Goal: Communication & Community: Answer question/provide support

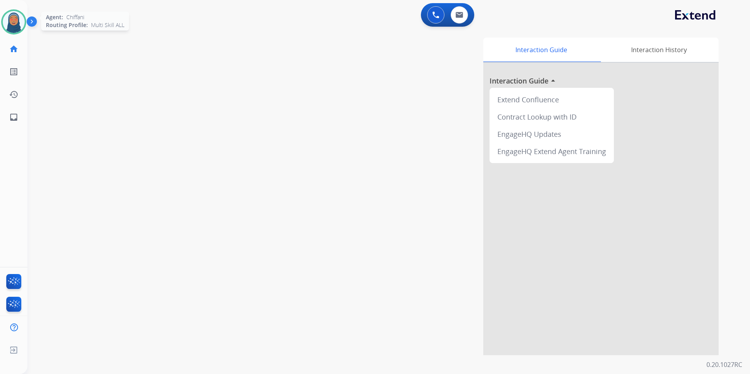
click at [20, 24] on img at bounding box center [14, 22] width 22 height 22
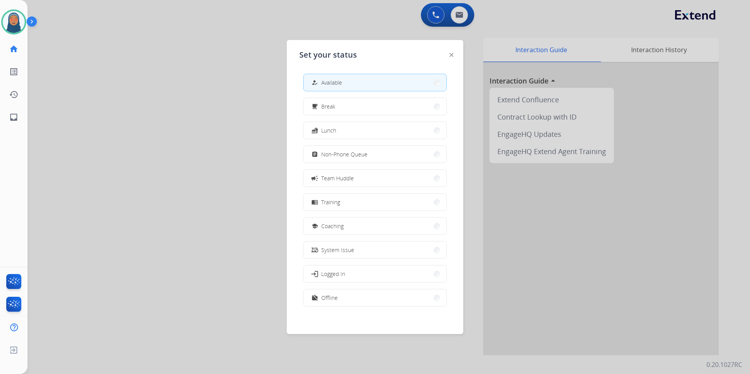
click at [362, 81] on button "how_to_reg Available" at bounding box center [375, 82] width 143 height 17
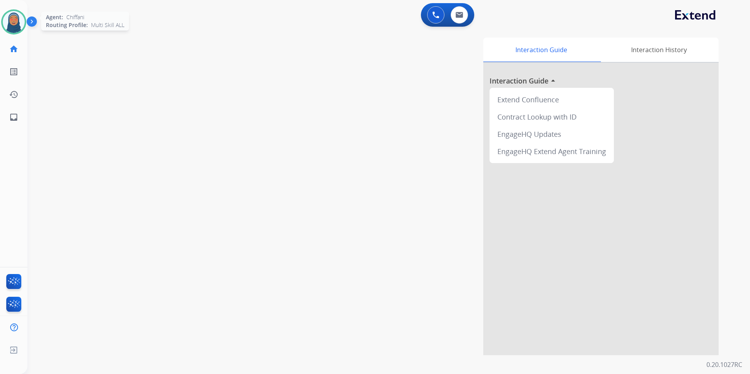
click at [18, 25] on img at bounding box center [14, 22] width 22 height 22
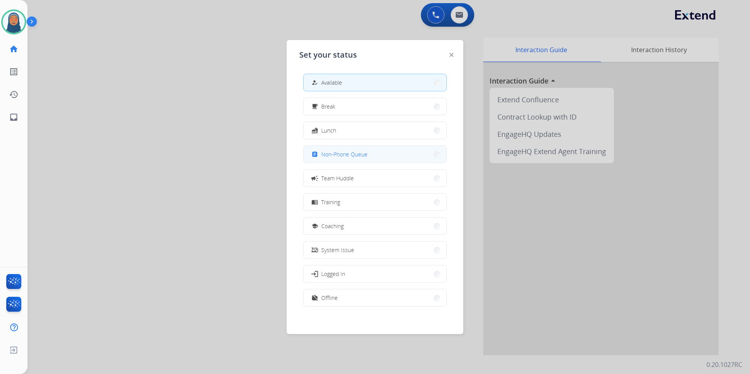
click at [350, 159] on button "assignment Non-Phone Queue" at bounding box center [375, 154] width 143 height 17
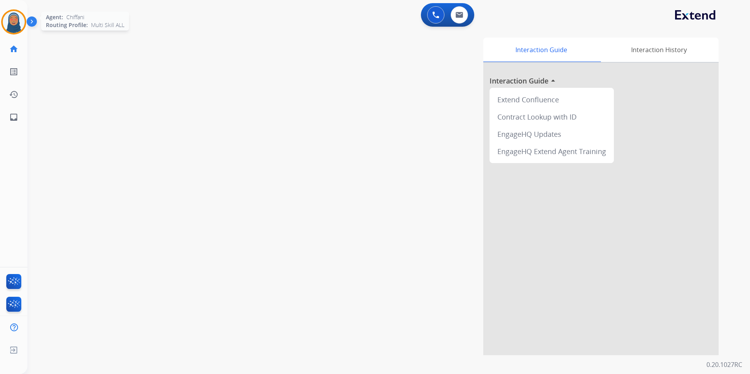
click at [22, 22] on img at bounding box center [14, 22] width 22 height 22
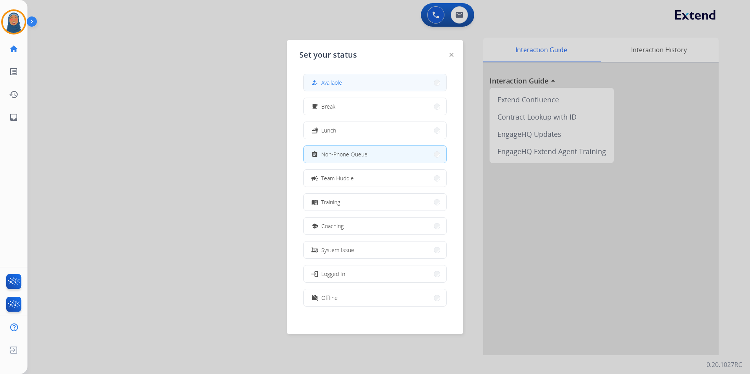
click at [372, 85] on button "how_to_reg Available" at bounding box center [375, 82] width 143 height 17
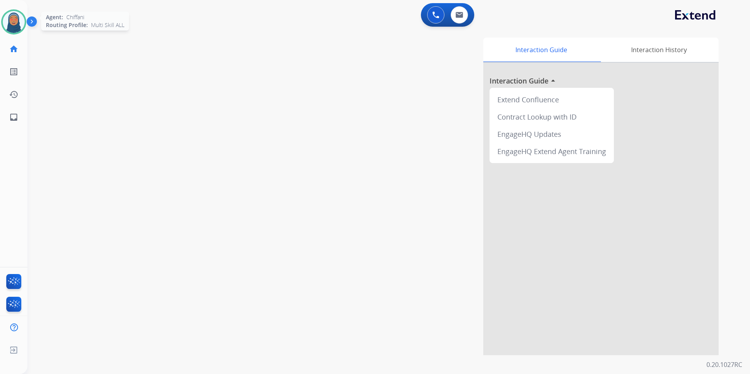
click at [7, 19] on img at bounding box center [14, 22] width 22 height 22
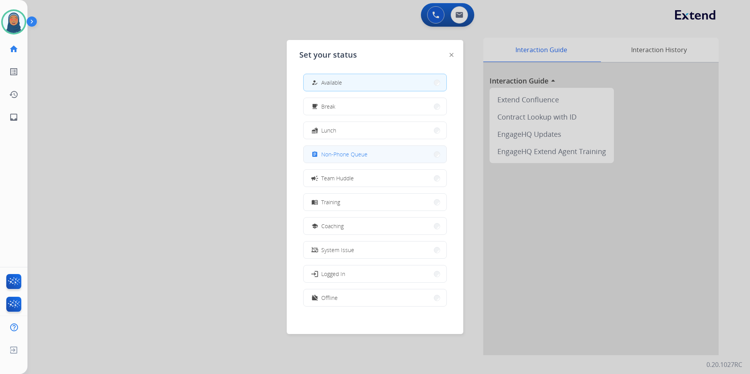
click at [377, 159] on button "assignment Non-Phone Queue" at bounding box center [375, 154] width 143 height 17
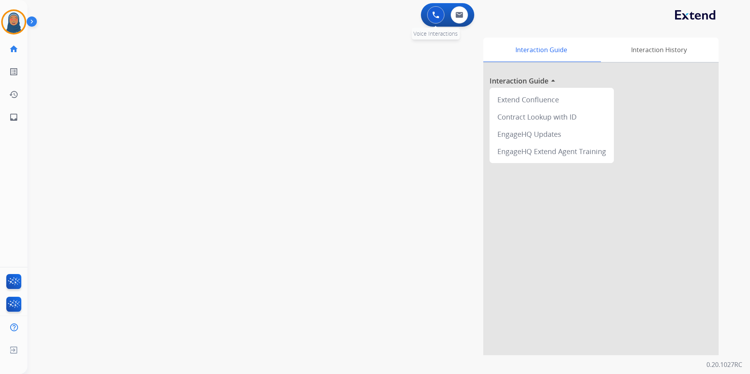
click at [440, 19] on button at bounding box center [435, 14] width 17 height 17
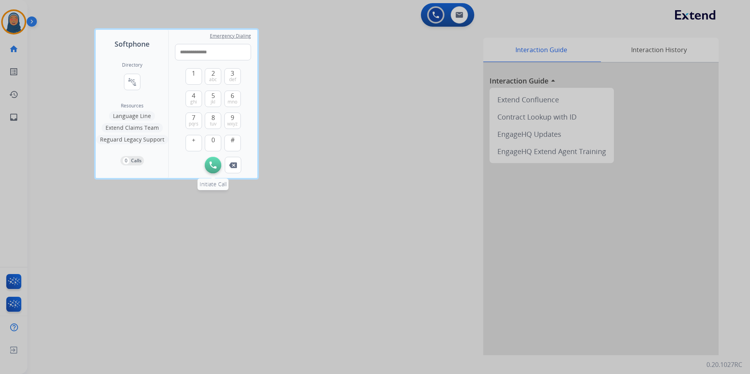
type input "**********"
click at [211, 164] on img at bounding box center [212, 165] width 7 height 7
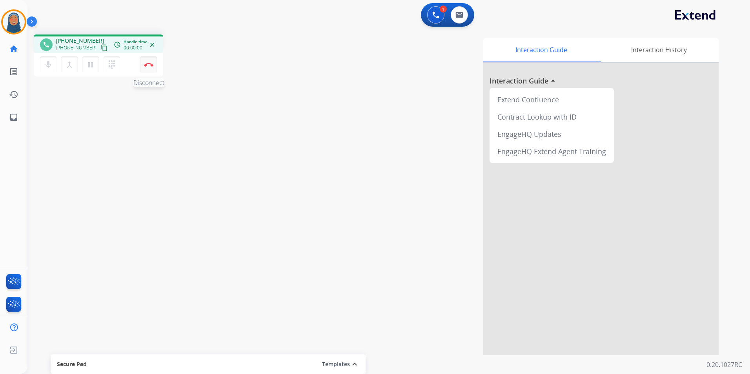
click at [146, 69] on button "Disconnect" at bounding box center [148, 64] width 16 height 16
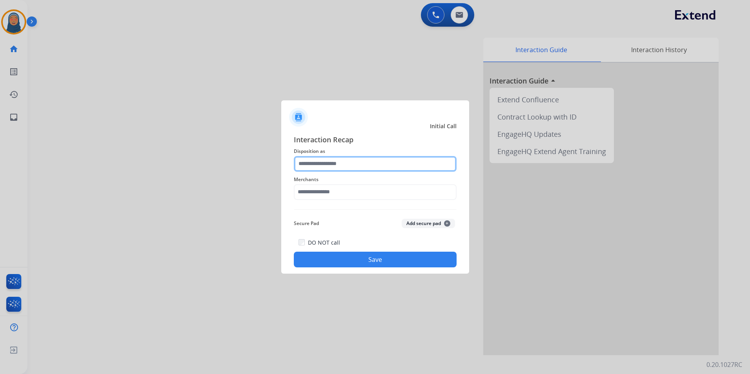
click at [362, 166] on input "text" at bounding box center [375, 164] width 163 height 16
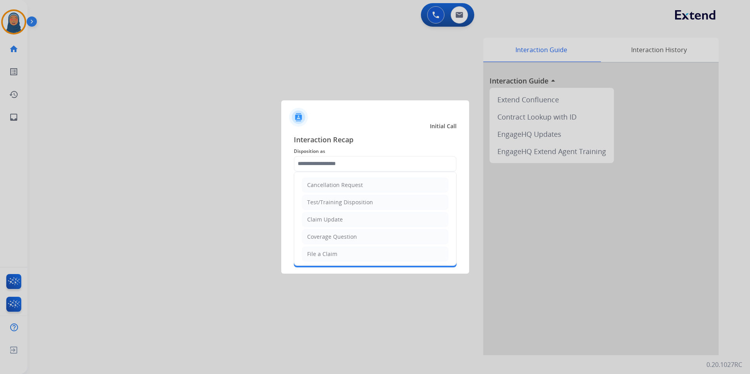
click at [336, 222] on div "Claim Update" at bounding box center [325, 220] width 36 height 8
type input "**********"
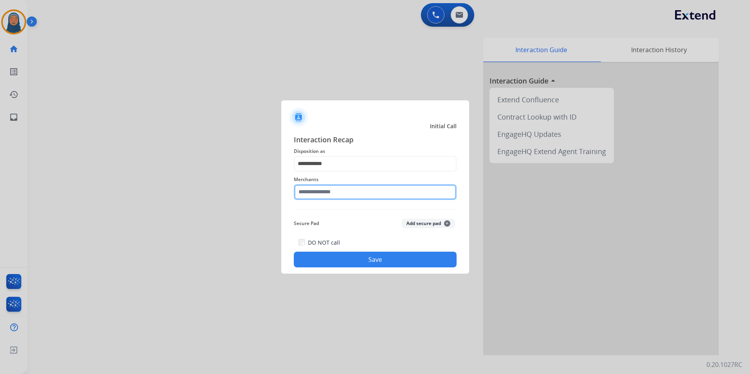
click at [340, 192] on input "text" at bounding box center [375, 192] width 163 height 16
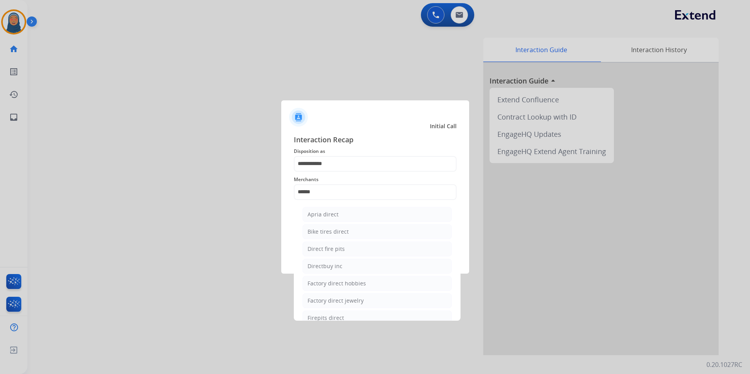
click at [326, 267] on div "Directbuy inc" at bounding box center [325, 266] width 35 height 8
type input "**********"
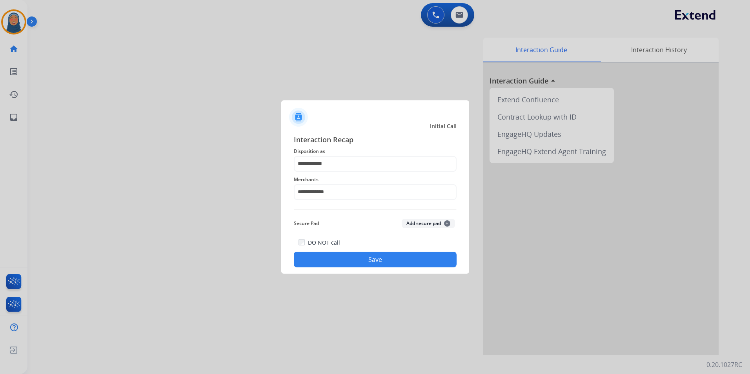
click at [390, 266] on button "Save" at bounding box center [375, 260] width 163 height 16
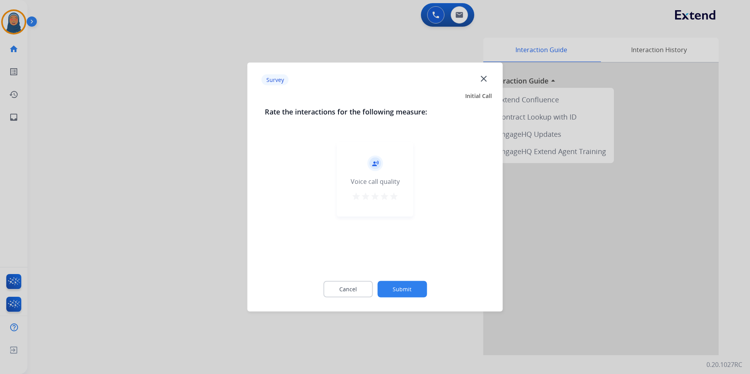
drag, startPoint x: 357, startPoint y: 276, endPoint x: 404, endPoint y: 292, distance: 49.7
click at [374, 282] on div "Cancel Submit" at bounding box center [375, 289] width 221 height 35
click at [404, 292] on button "Submit" at bounding box center [401, 289] width 49 height 16
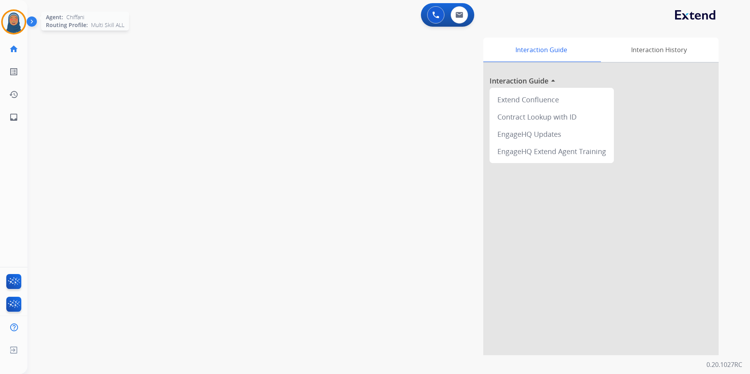
drag, startPoint x: 8, startPoint y: 24, endPoint x: 12, endPoint y: 24, distance: 4.3
click at [8, 24] on img at bounding box center [14, 22] width 22 height 22
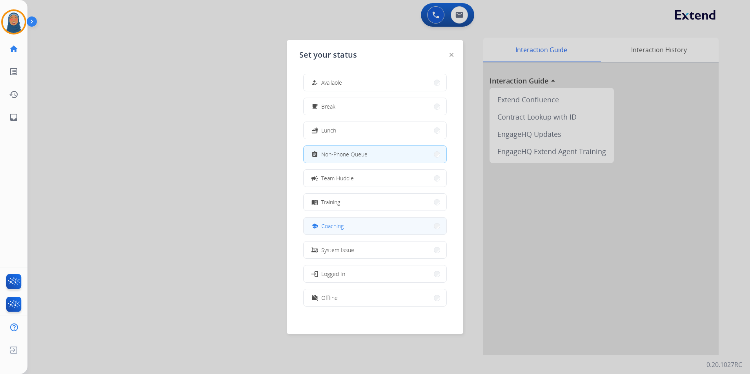
click at [375, 219] on button "school Coaching" at bounding box center [375, 226] width 143 height 17
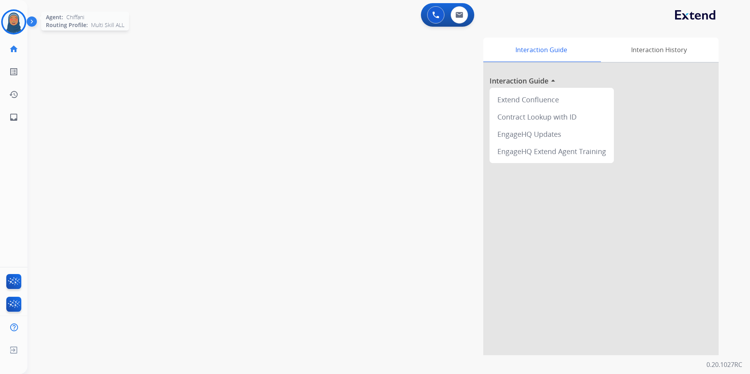
drag, startPoint x: 9, startPoint y: 20, endPoint x: 44, endPoint y: 16, distance: 35.1
click at [10, 20] on img at bounding box center [14, 22] width 22 height 22
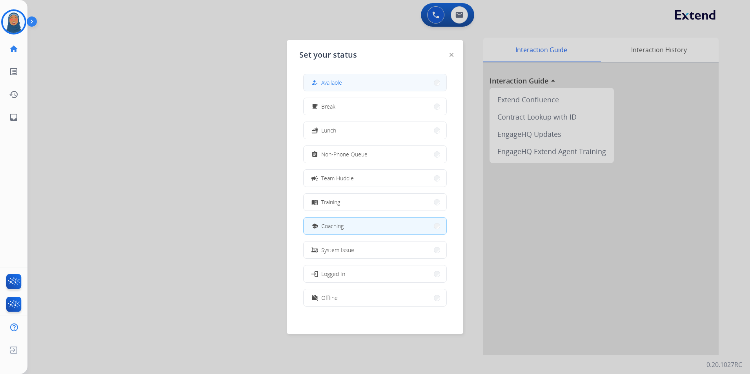
click at [360, 87] on button "how_to_reg Available" at bounding box center [375, 82] width 143 height 17
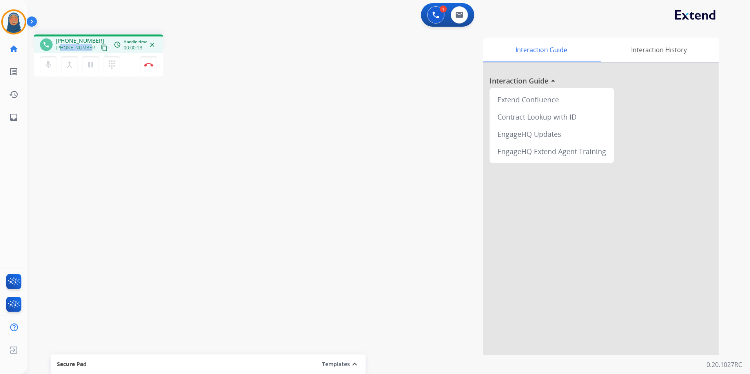
drag, startPoint x: 89, startPoint y: 49, endPoint x: 62, endPoint y: 49, distance: 26.7
click at [62, 49] on div "[PHONE_NUMBER] content_copy" at bounding box center [82, 47] width 53 height 9
copy span "9085813071"
click at [148, 67] on button "Disconnect" at bounding box center [148, 64] width 16 height 16
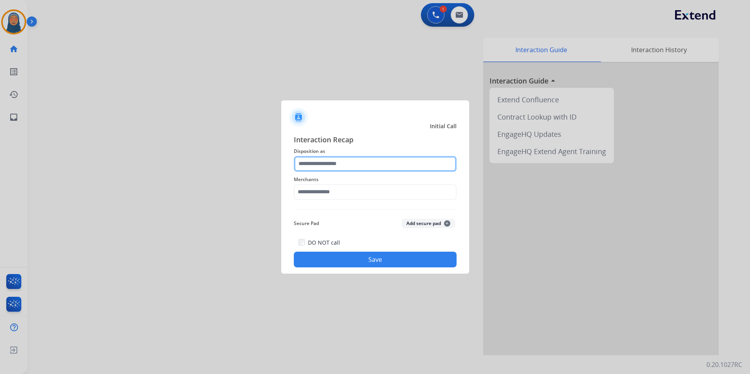
click at [320, 165] on input "text" at bounding box center [375, 164] width 163 height 16
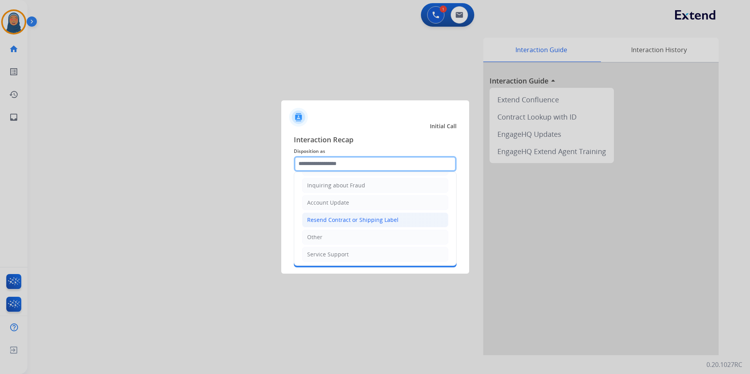
scroll to position [122, 0]
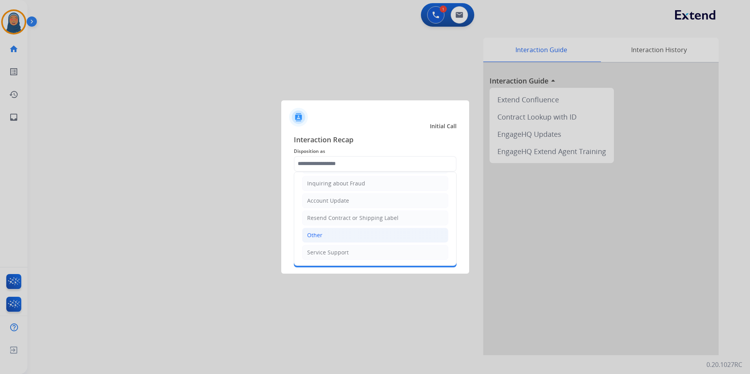
click at [333, 237] on li "Other" at bounding box center [375, 235] width 146 height 15
type input "*****"
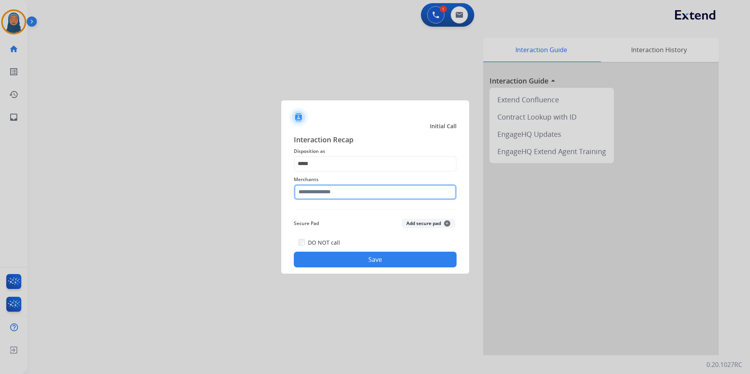
click at [344, 191] on input "text" at bounding box center [375, 192] width 163 height 16
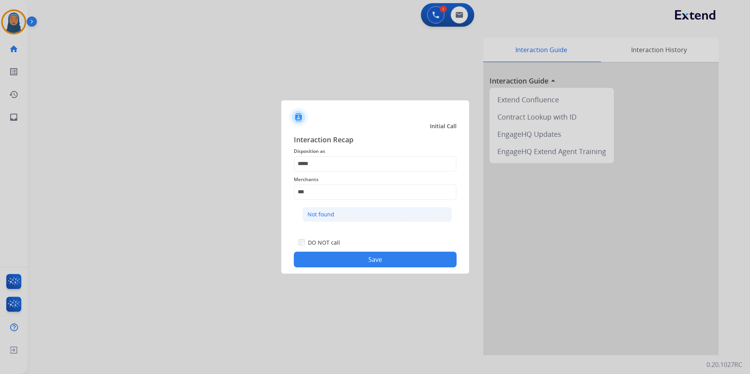
click at [339, 216] on li "Not found" at bounding box center [376, 214] width 149 height 15
type input "*********"
click at [379, 264] on button "Save" at bounding box center [375, 260] width 163 height 16
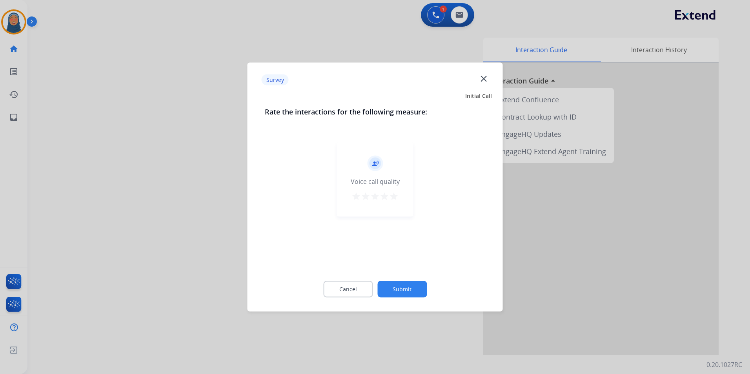
click at [381, 261] on div "record_voice_over Voice call quality star star star star star" at bounding box center [375, 204] width 221 height 136
click at [406, 289] on button "Submit" at bounding box center [401, 289] width 49 height 16
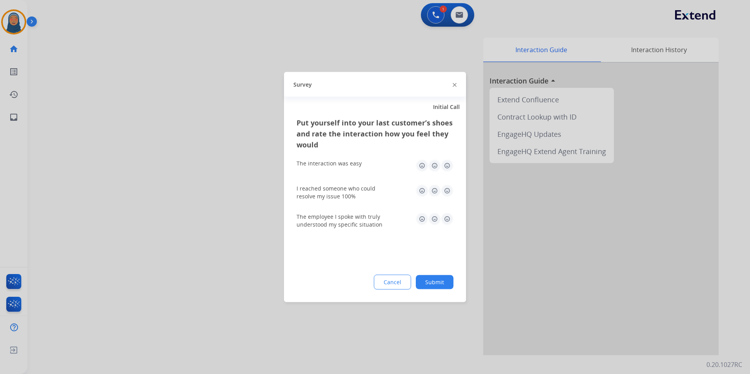
click at [434, 284] on button "Submit" at bounding box center [435, 282] width 38 height 14
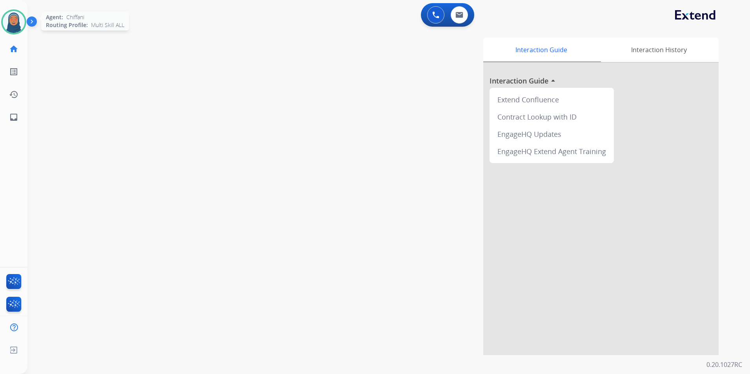
click at [18, 22] on img at bounding box center [14, 22] width 22 height 22
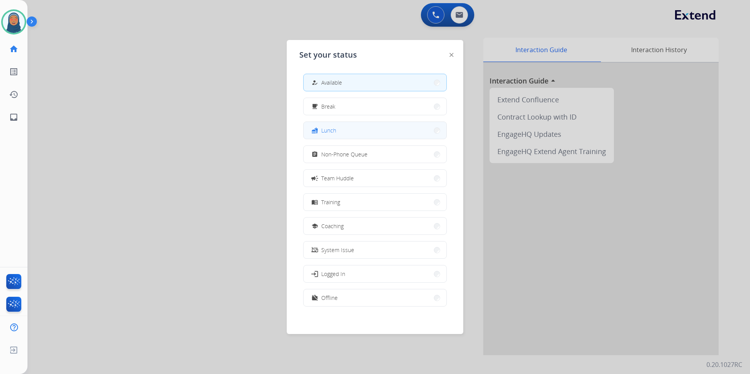
click at [348, 137] on button "fastfood Lunch" at bounding box center [375, 130] width 143 height 17
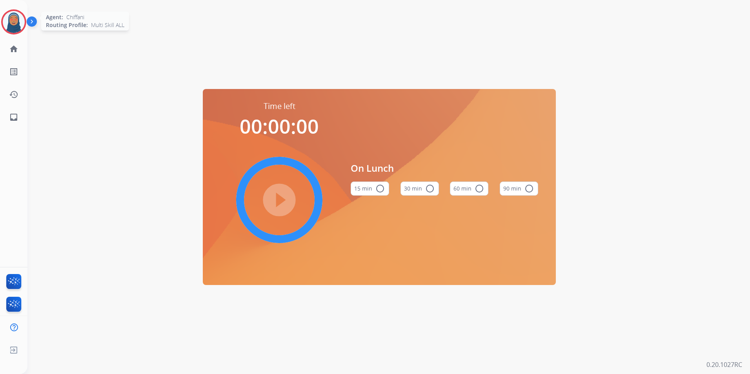
click at [4, 19] on img at bounding box center [14, 22] width 22 height 22
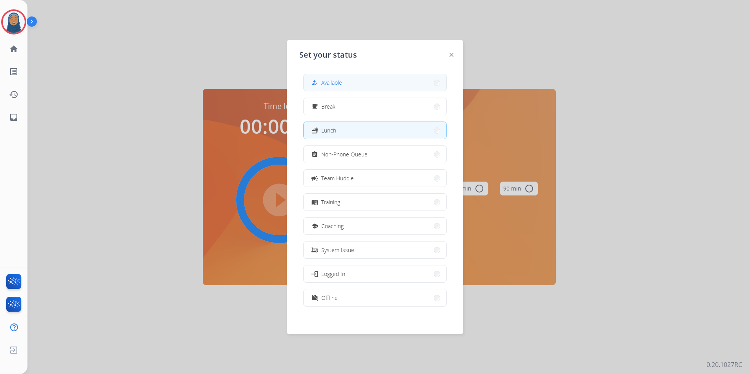
click at [407, 88] on button "how_to_reg Available" at bounding box center [375, 82] width 143 height 17
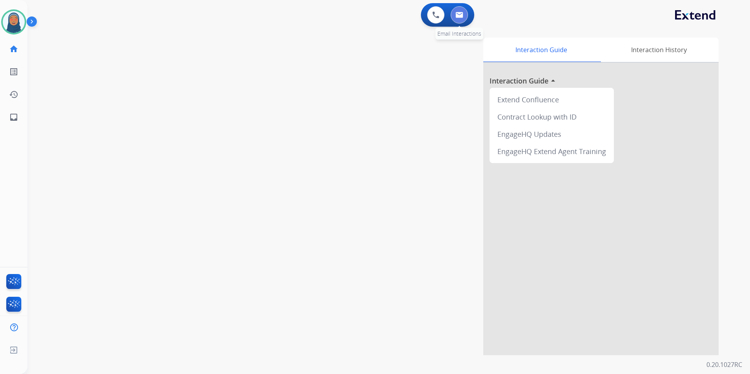
click at [460, 19] on button at bounding box center [459, 14] width 17 height 17
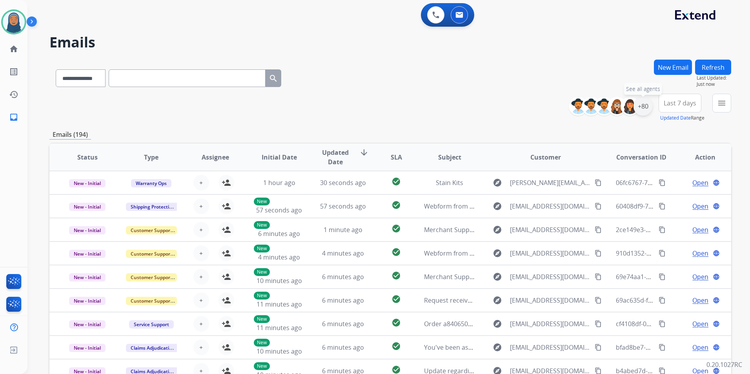
click at [639, 107] on div "+80" at bounding box center [643, 106] width 19 height 19
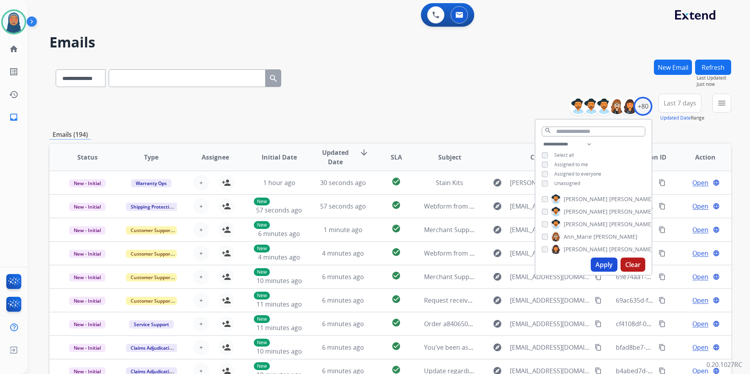
click at [605, 260] on button "Apply" at bounding box center [604, 265] width 27 height 14
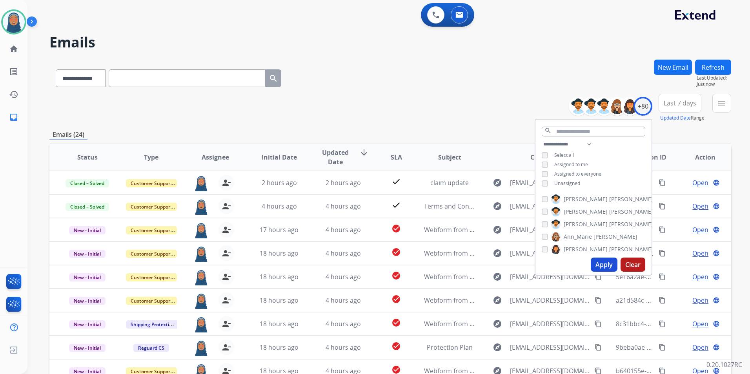
click at [342, 72] on div "**********" at bounding box center [390, 77] width 682 height 34
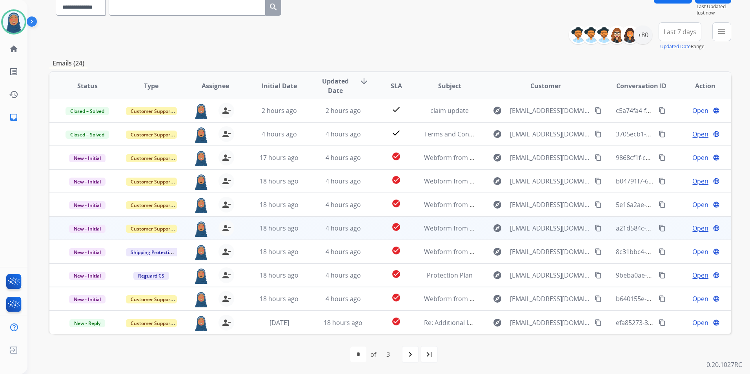
scroll to position [72, 0]
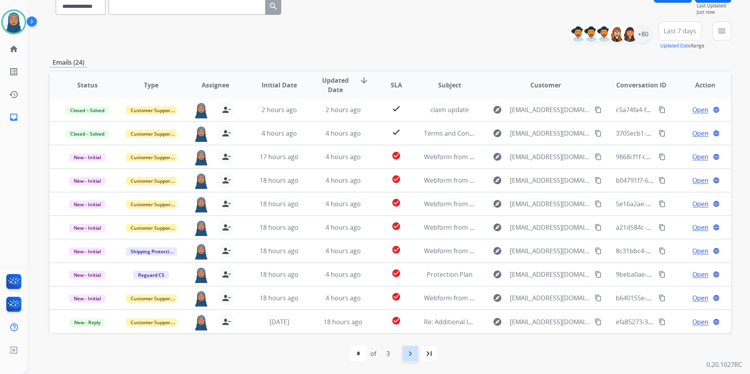
click at [411, 354] on mat-icon "navigate_next" at bounding box center [410, 353] width 9 height 9
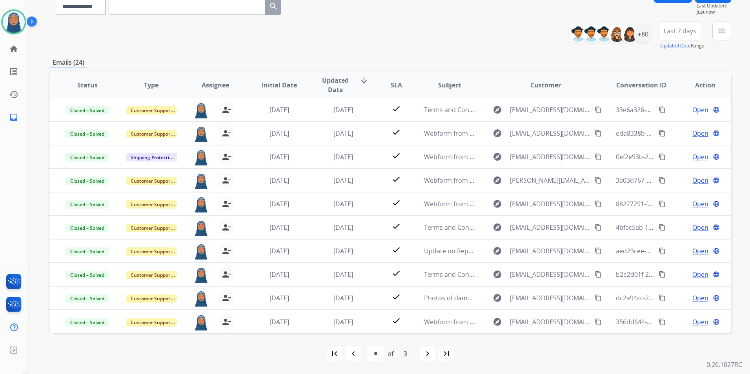
click at [355, 352] on mat-icon "navigate_before" at bounding box center [353, 353] width 9 height 9
select select "*"
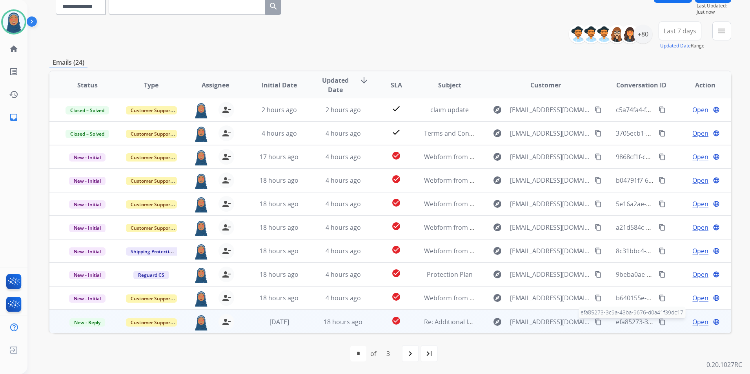
click at [630, 323] on span "efa85273-3c9a-43ba-9676-d0a41f39dc17" at bounding box center [675, 322] width 118 height 9
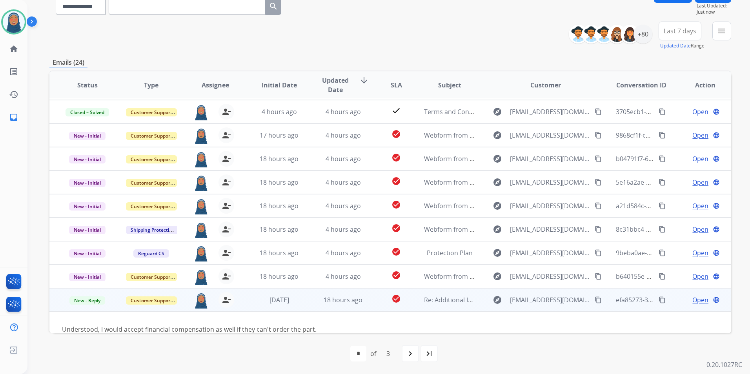
scroll to position [0, 0]
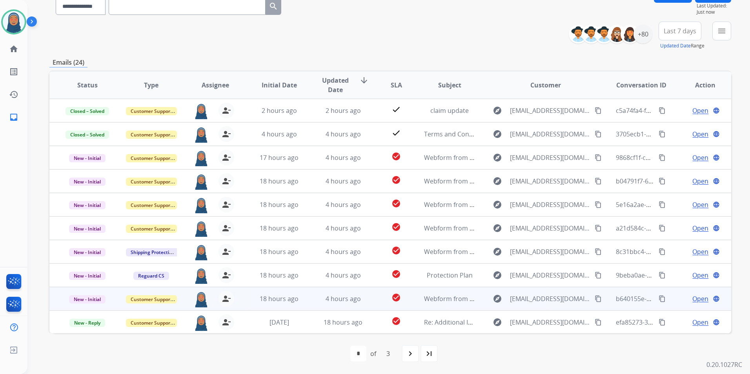
click at [697, 299] on span "Open" at bounding box center [700, 298] width 16 height 9
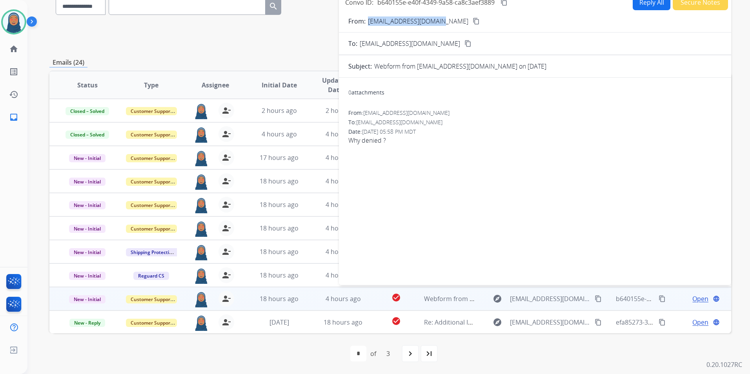
drag, startPoint x: 444, startPoint y: 22, endPoint x: 369, endPoint y: 26, distance: 75.4
click at [369, 26] on form "From: [EMAIL_ADDRESS][DOMAIN_NAME] content_copy To: [EMAIL_ADDRESS][DOMAIN_NAME…" at bounding box center [535, 146] width 392 height 272
copy p "[EMAIL_ADDRESS][DOMAIN_NAME]"
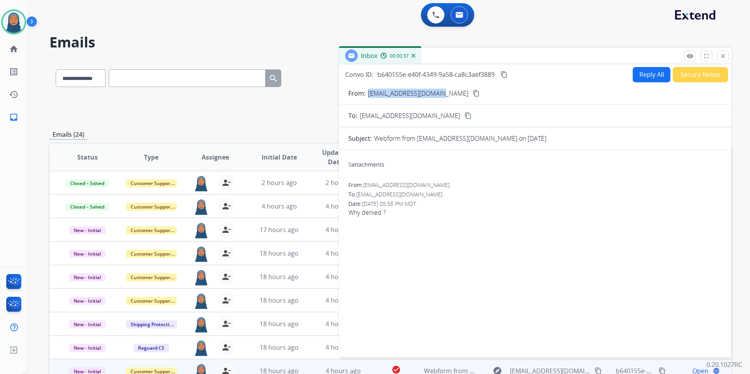
click at [646, 76] on button "Reply All" at bounding box center [652, 74] width 38 height 15
select select "**********"
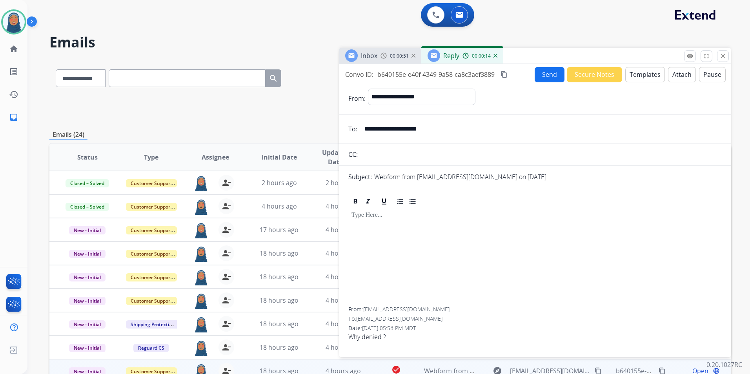
click at [637, 75] on button "Templates" at bounding box center [645, 74] width 40 height 15
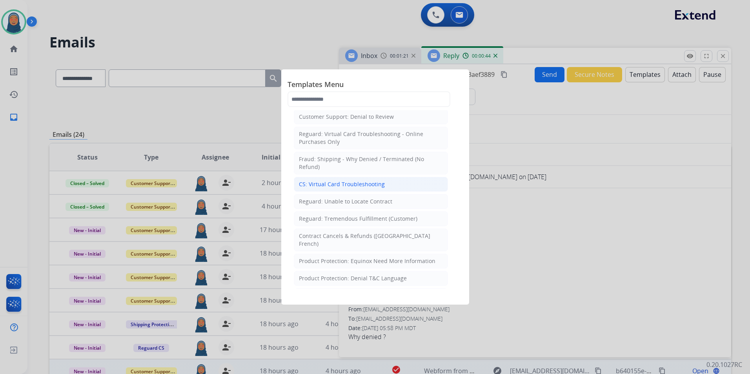
scroll to position [667, 0]
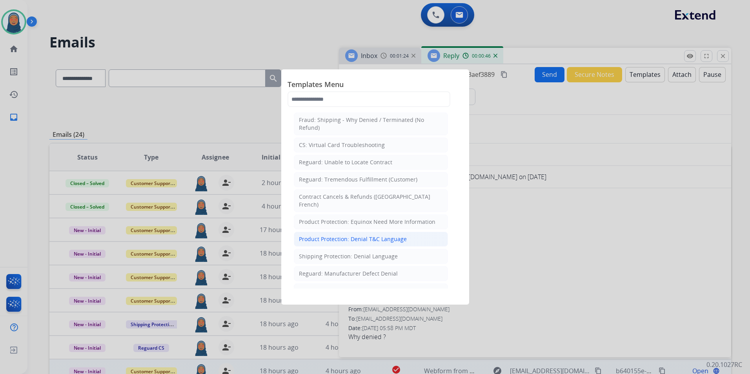
click at [383, 235] on div "Product Protection: Denial T&C Language" at bounding box center [353, 239] width 108 height 8
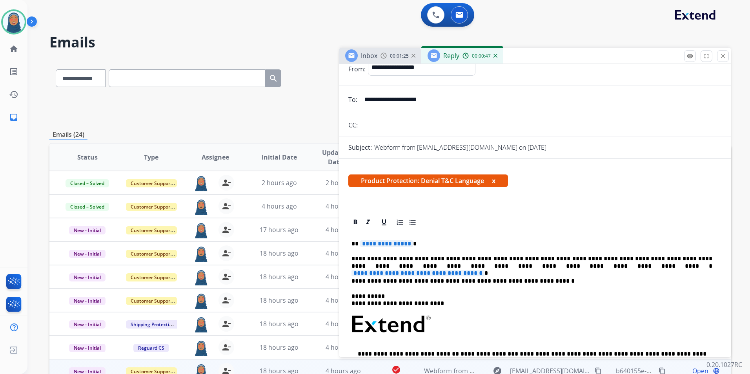
scroll to position [78, 0]
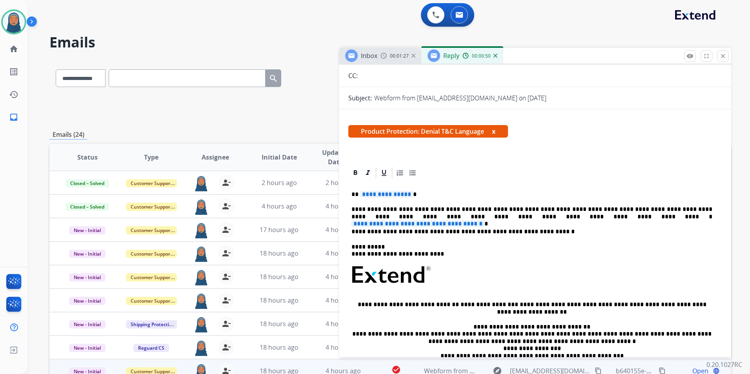
click at [408, 197] on span "**********" at bounding box center [386, 194] width 53 height 7
click at [390, 190] on div "**********" at bounding box center [534, 293] width 373 height 227
click at [410, 197] on p "**********" at bounding box center [531, 194] width 361 height 7
drag, startPoint x: 408, startPoint y: 195, endPoint x: 364, endPoint y: 195, distance: 44.3
click at [364, 195] on span "**********" at bounding box center [386, 194] width 53 height 7
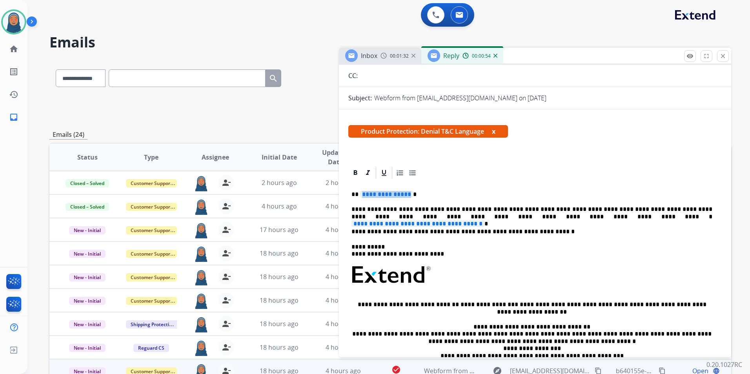
drag, startPoint x: 407, startPoint y: 195, endPoint x: 364, endPoint y: 194, distance: 42.8
click at [364, 194] on span "**********" at bounding box center [386, 194] width 53 height 7
click at [408, 186] on div "**********" at bounding box center [534, 293] width 373 height 227
click at [410, 195] on p "**********" at bounding box center [531, 194] width 361 height 7
click at [404, 195] on span "**********" at bounding box center [386, 194] width 53 height 7
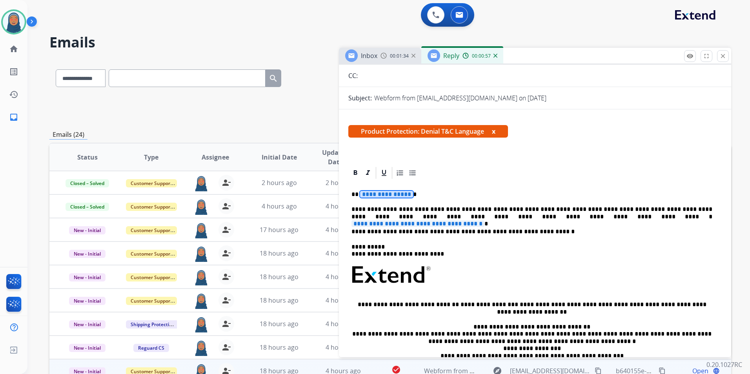
click at [408, 195] on span "**********" at bounding box center [386, 194] width 53 height 7
click at [375, 194] on span "**********" at bounding box center [386, 194] width 53 height 7
click at [557, 213] on p "**********" at bounding box center [531, 213] width 361 height 15
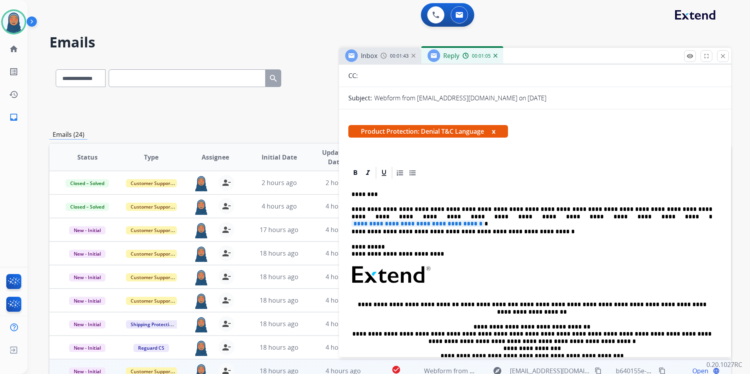
click at [484, 220] on span "**********" at bounding box center [417, 223] width 133 height 7
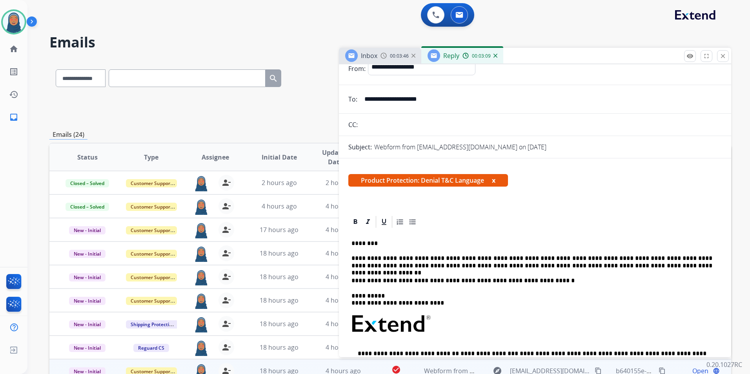
scroll to position [0, 0]
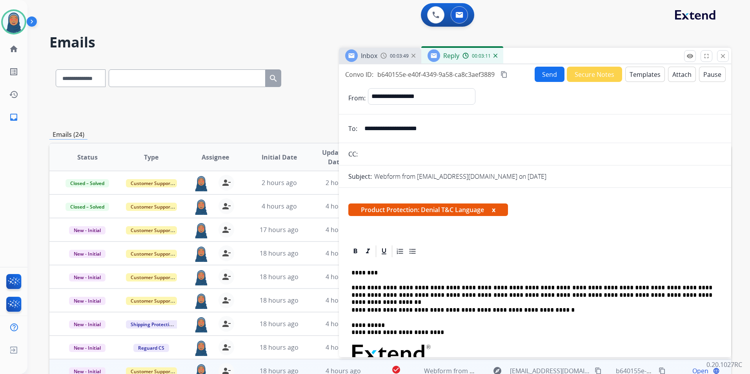
click at [674, 78] on button "Attach" at bounding box center [682, 74] width 28 height 15
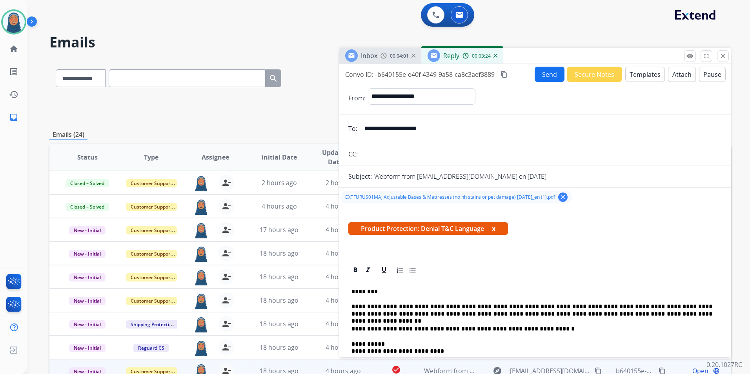
click at [552, 75] on button "Send" at bounding box center [550, 74] width 30 height 15
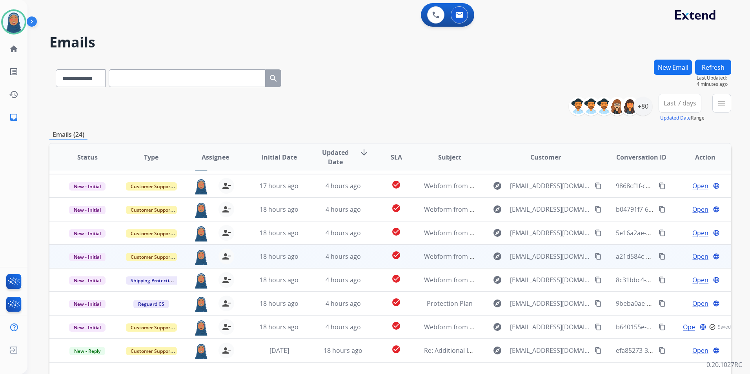
scroll to position [45, 0]
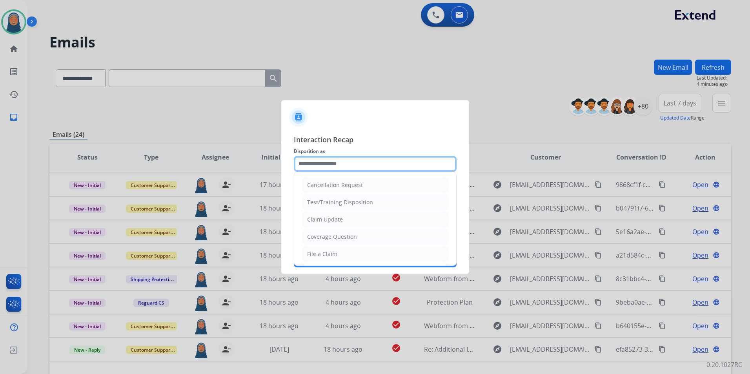
click at [317, 166] on input "text" at bounding box center [375, 164] width 163 height 16
drag, startPoint x: 351, startPoint y: 218, endPoint x: 346, endPoint y: 200, distance: 19.2
click at [351, 218] on li "Claim Update" at bounding box center [375, 219] width 146 height 15
type input "**********"
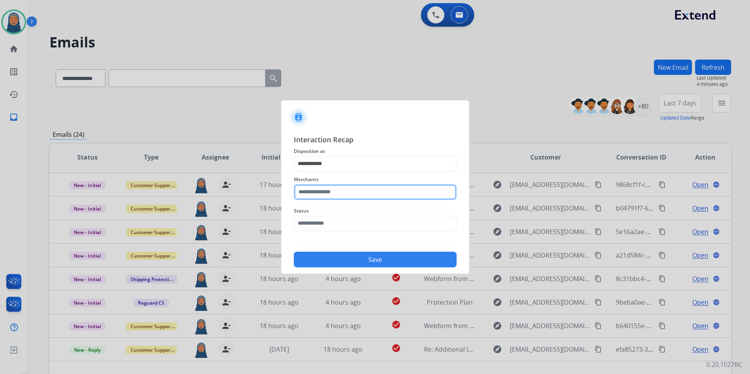
click at [344, 194] on input "text" at bounding box center [375, 192] width 163 height 16
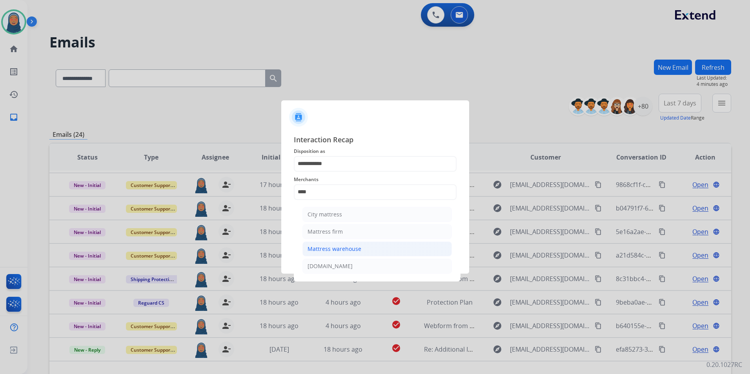
click at [324, 248] on div "Mattress warehouse" at bounding box center [335, 249] width 54 height 8
type input "**********"
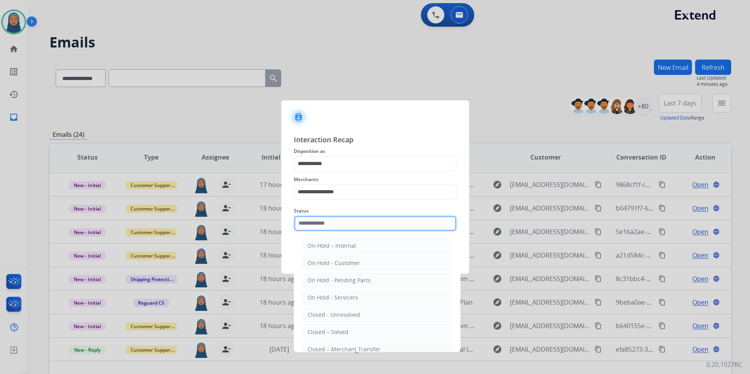
click at [339, 226] on input "text" at bounding box center [375, 224] width 163 height 16
drag, startPoint x: 334, startPoint y: 329, endPoint x: 354, endPoint y: 273, distance: 58.7
click at [334, 328] on div "Closed – Solved" at bounding box center [328, 332] width 41 height 8
type input "**********"
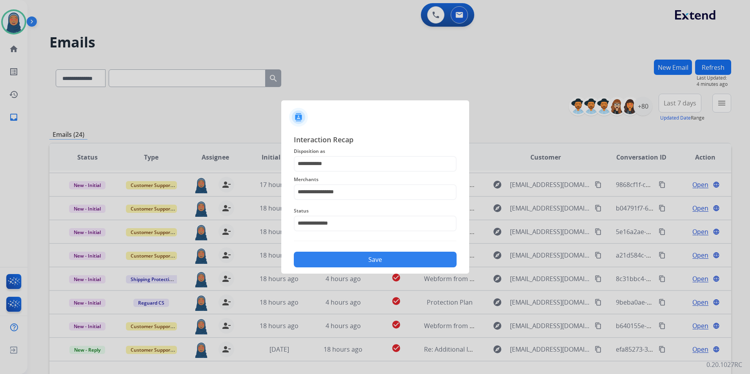
click at [359, 255] on button "Save" at bounding box center [375, 260] width 163 height 16
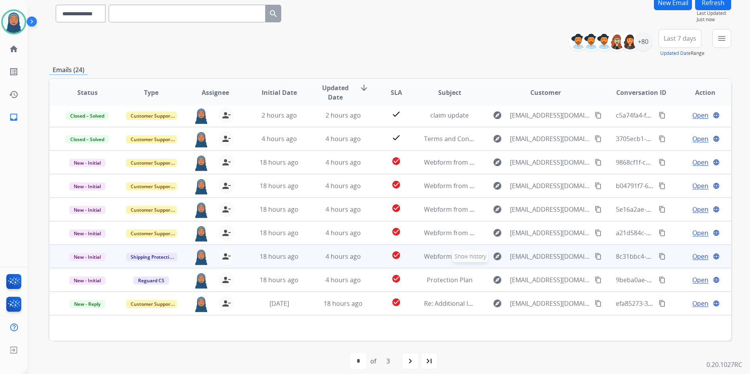
scroll to position [72, 0]
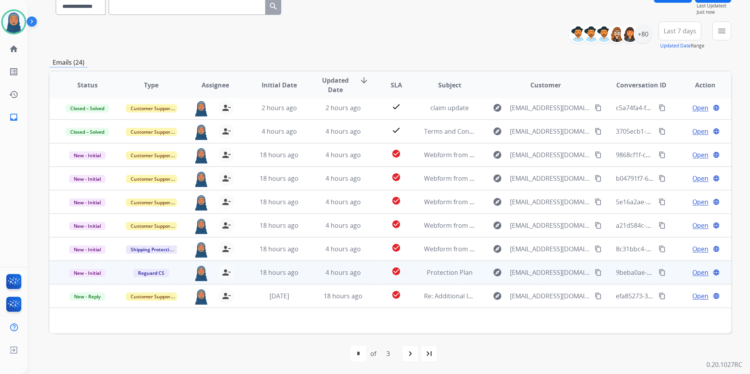
click at [694, 276] on span "Open" at bounding box center [700, 272] width 16 height 9
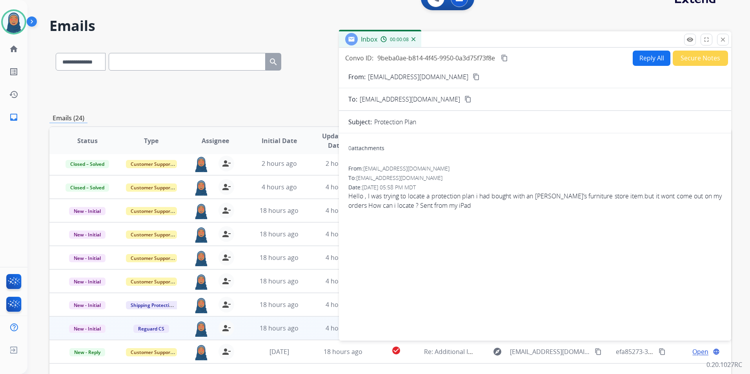
scroll to position [0, 0]
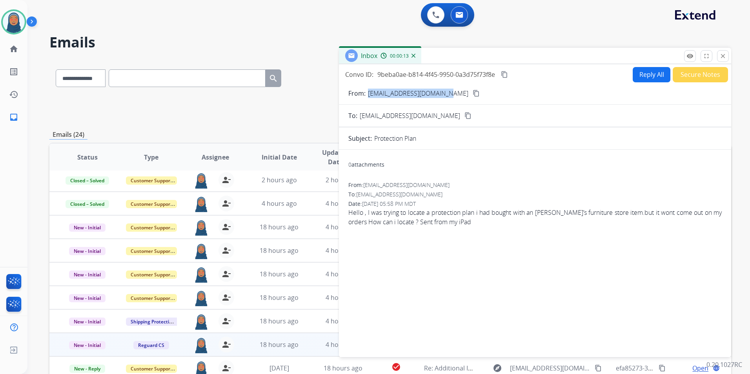
drag, startPoint x: 447, startPoint y: 93, endPoint x: 367, endPoint y: 98, distance: 80.6
click at [367, 98] on form "From: [EMAIL_ADDRESS][DOMAIN_NAME] content_copy To: [EMAIL_ADDRESS][DOMAIN_NAME…" at bounding box center [535, 218] width 392 height 272
copy p "[EMAIL_ADDRESS][DOMAIN_NAME]"
click at [649, 78] on button "Reply All" at bounding box center [652, 74] width 38 height 15
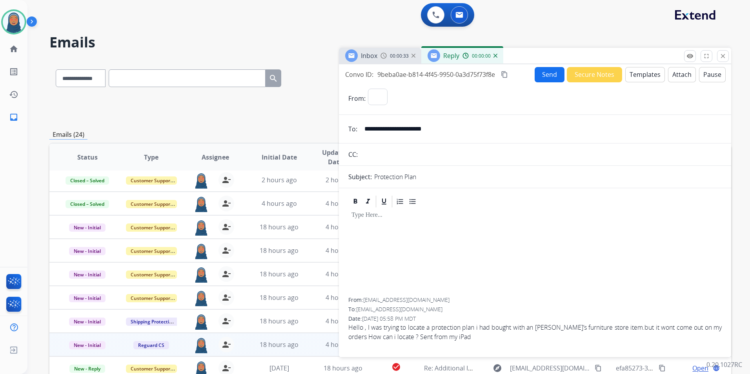
select select "**********"
click at [637, 76] on button "Templates" at bounding box center [645, 74] width 40 height 15
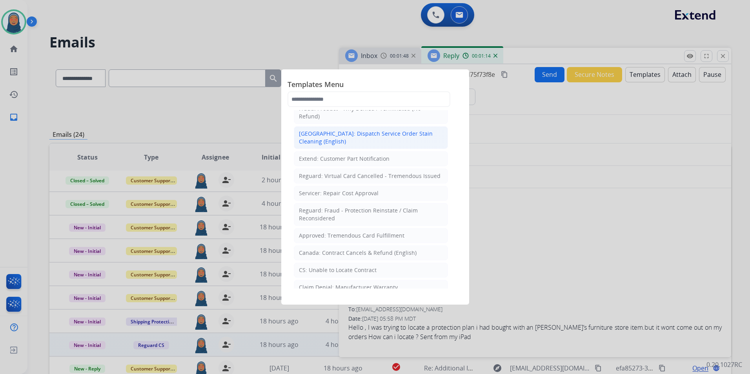
scroll to position [275, 0]
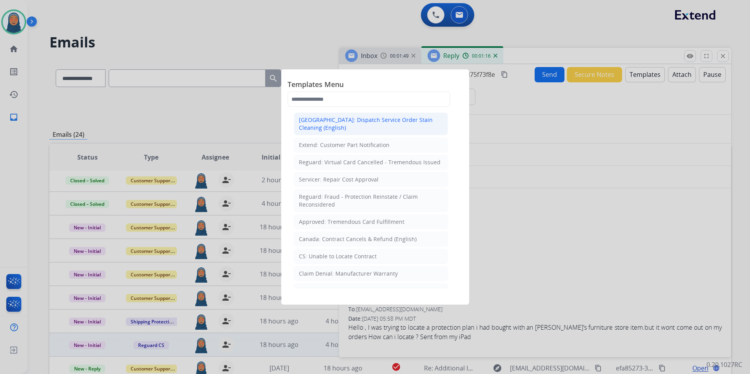
click at [408, 249] on li "CS: Unable to Locate Contract" at bounding box center [371, 256] width 154 height 15
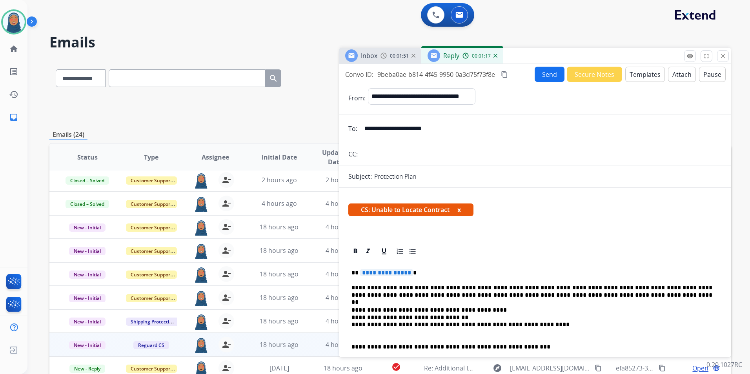
click at [406, 273] on span "**********" at bounding box center [386, 272] width 53 height 7
click at [411, 272] on p "**********" at bounding box center [531, 272] width 361 height 7
click at [406, 272] on span "**********" at bounding box center [386, 272] width 53 height 7
click at [538, 71] on button "Send" at bounding box center [550, 74] width 30 height 15
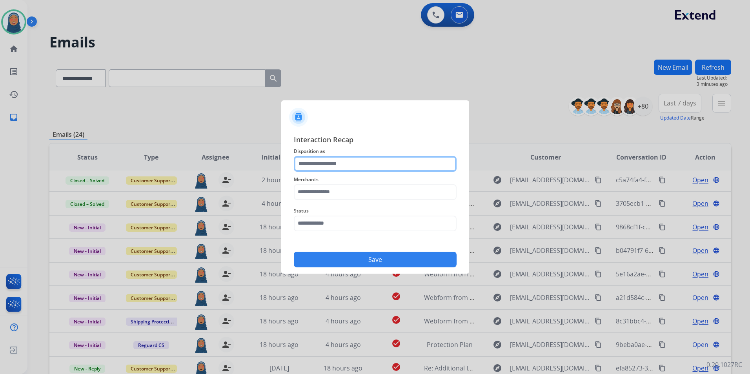
click at [338, 164] on input "text" at bounding box center [375, 164] width 163 height 16
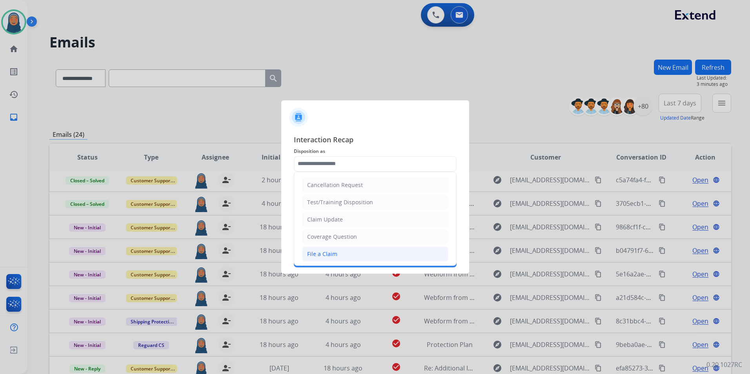
click at [333, 253] on div "File a Claim" at bounding box center [322, 254] width 30 height 8
type input "**********"
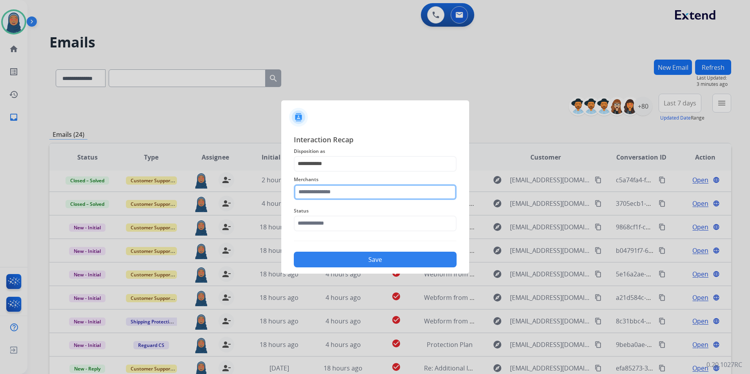
click at [342, 188] on input "text" at bounding box center [375, 192] width 163 height 16
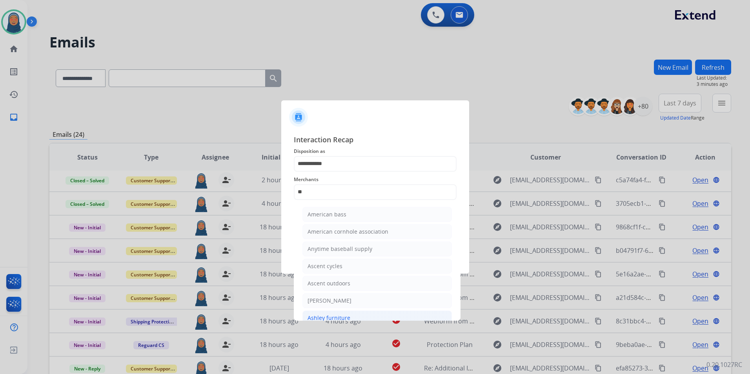
click at [335, 318] on div "Ashley furniture" at bounding box center [329, 318] width 43 height 8
type input "**********"
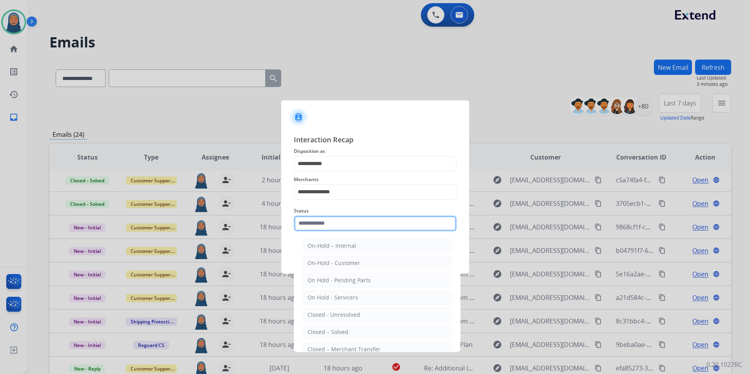
click at [338, 223] on input "text" at bounding box center [375, 224] width 163 height 16
drag, startPoint x: 326, startPoint y: 332, endPoint x: 320, endPoint y: 297, distance: 35.0
click at [326, 330] on div "Closed – Solved" at bounding box center [328, 332] width 41 height 8
type input "**********"
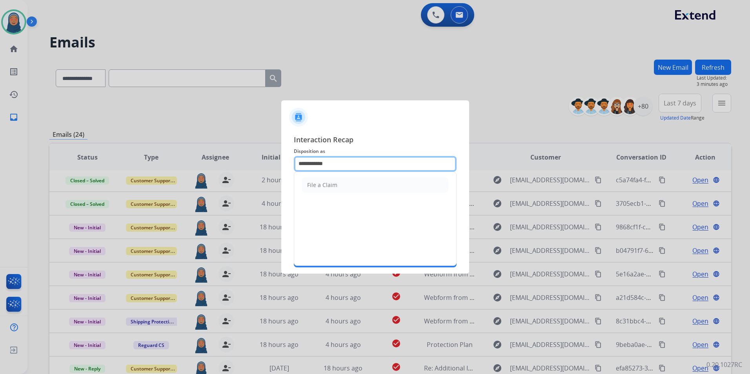
click at [335, 164] on input "**********" at bounding box center [375, 164] width 163 height 16
drag, startPoint x: 326, startPoint y: 166, endPoint x: 91, endPoint y: 124, distance: 238.8
click at [0, 134] on app-contact-recap-modal "**********" at bounding box center [0, 187] width 0 height 374
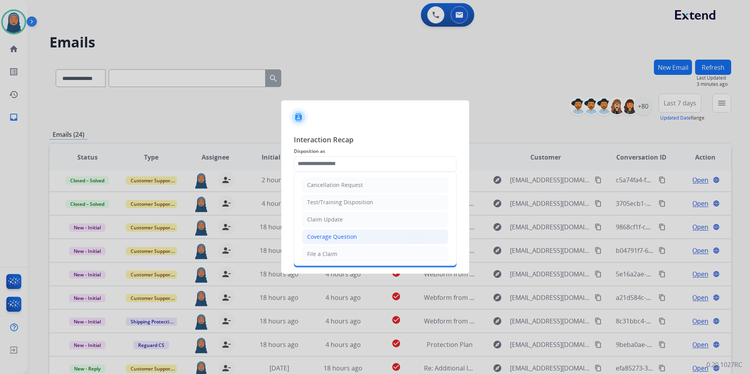
click at [318, 234] on div "Coverage Question" at bounding box center [332, 237] width 50 height 8
type input "**********"
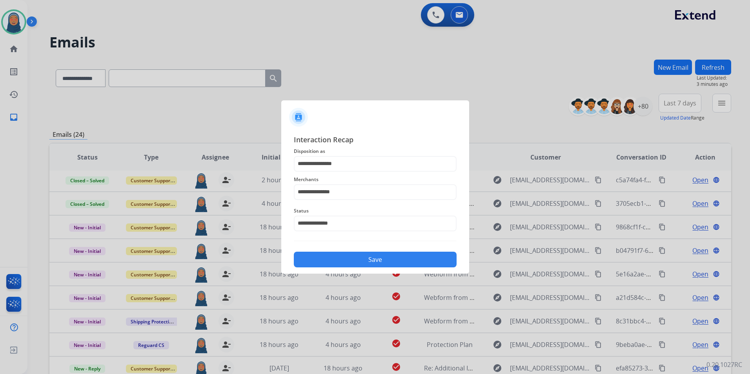
click at [370, 256] on button "Save" at bounding box center [375, 260] width 163 height 16
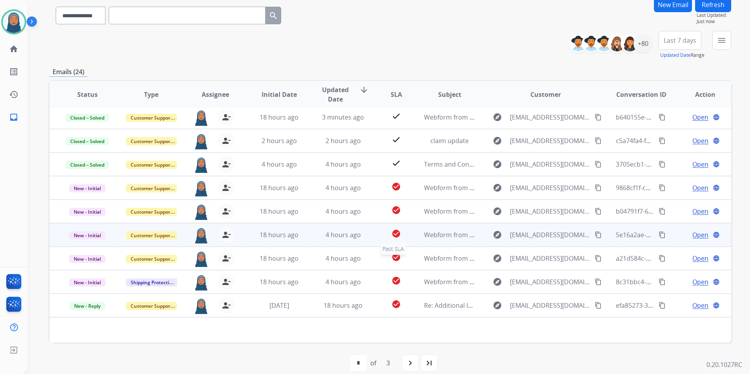
scroll to position [72, 0]
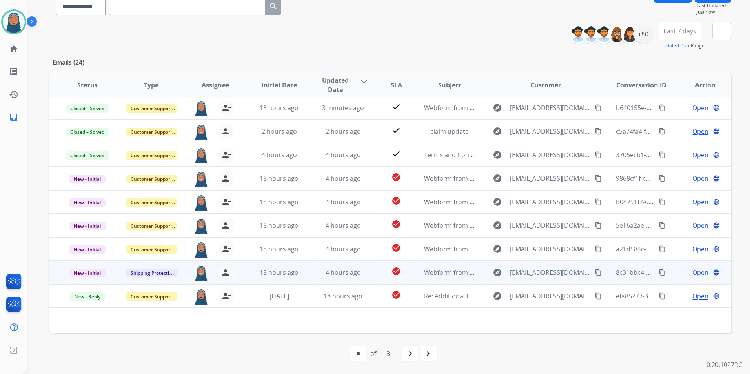
click at [692, 273] on span "Open" at bounding box center [700, 272] width 16 height 9
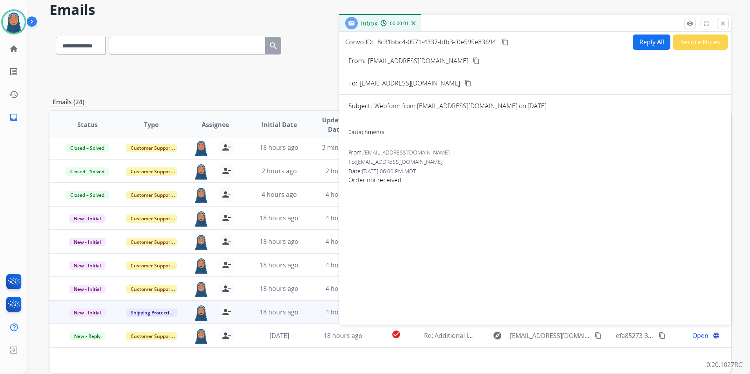
scroll to position [0, 0]
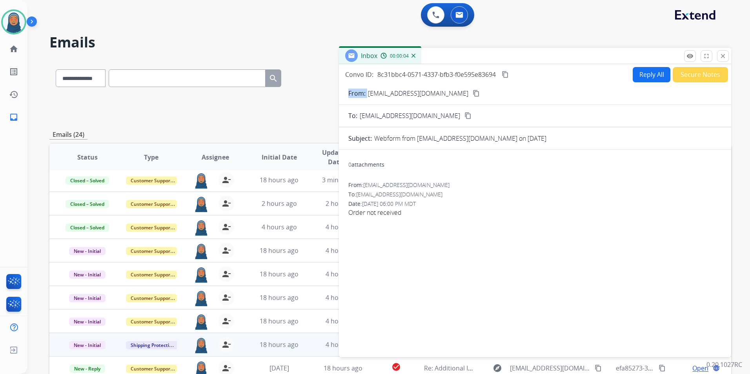
drag, startPoint x: 441, startPoint y: 94, endPoint x: 370, endPoint y: 97, distance: 71.5
click at [370, 97] on div "From: [EMAIL_ADDRESS][DOMAIN_NAME] content_copy" at bounding box center [535, 93] width 392 height 9
copy p "From:"
click at [651, 75] on button "Reply All" at bounding box center [652, 74] width 38 height 15
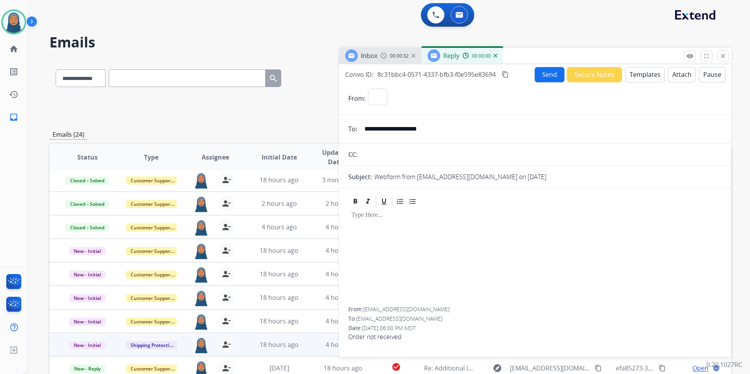
select select "**********"
click at [630, 78] on button "Templates" at bounding box center [645, 74] width 40 height 15
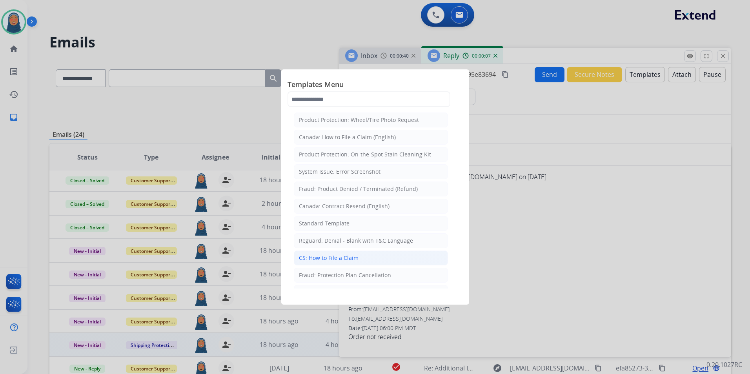
click at [378, 259] on li "CS: How to File a Claim" at bounding box center [371, 258] width 154 height 15
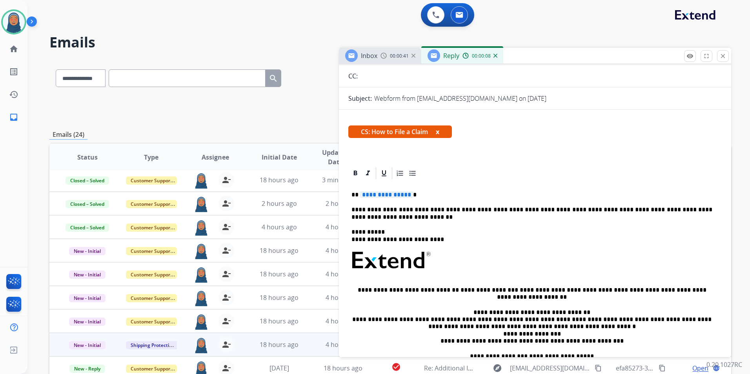
scroll to position [78, 0]
click at [407, 195] on div "**********" at bounding box center [375, 187] width 750 height 374
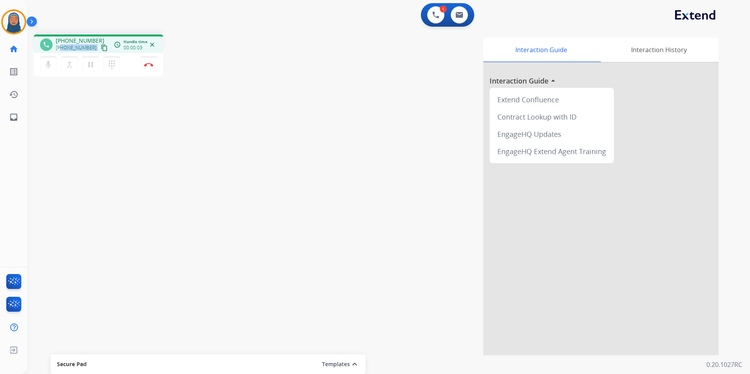
drag, startPoint x: 89, startPoint y: 49, endPoint x: 62, endPoint y: 49, distance: 27.5
click at [62, 49] on div "[PHONE_NUMBER] content_copy" at bounding box center [82, 47] width 53 height 9
copy div "3238772560 content_copy access_time Call metrics Queue 00:11 Hold 00:00 Talk 00…"
click at [151, 67] on button "Disconnect" at bounding box center [148, 64] width 16 height 16
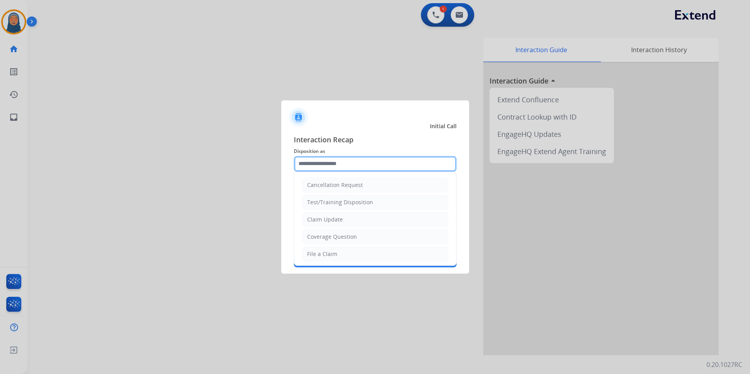
click at [347, 161] on input "text" at bounding box center [375, 164] width 163 height 16
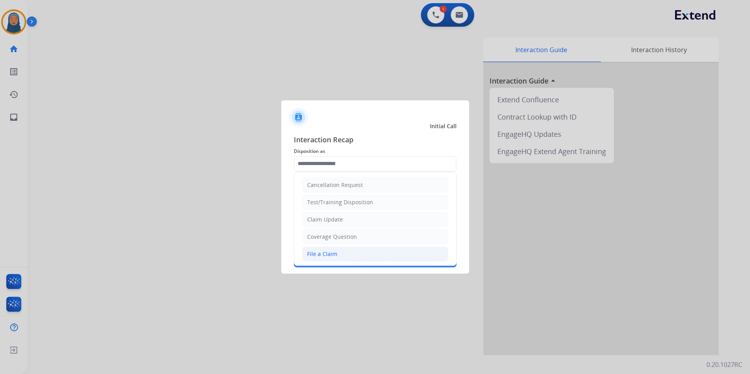
click at [345, 254] on li "File a Claim" at bounding box center [375, 254] width 146 height 15
type input "**********"
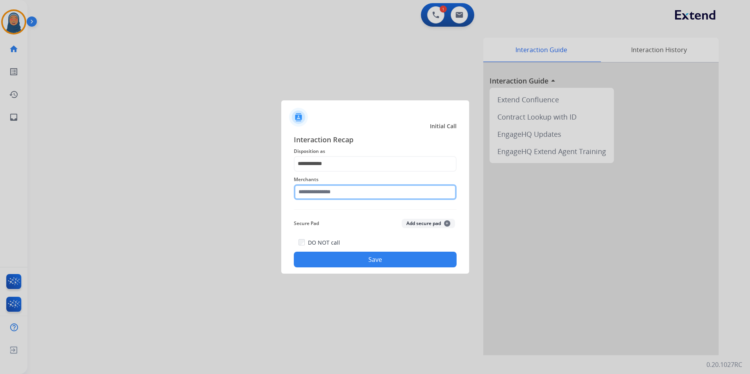
click at [319, 195] on input "text" at bounding box center [375, 192] width 163 height 16
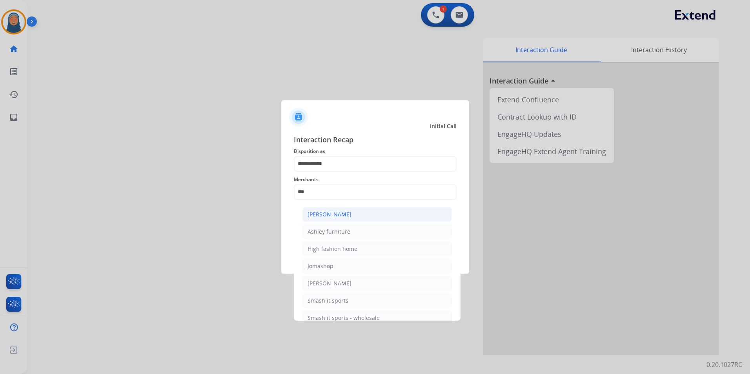
click at [340, 215] on div "[PERSON_NAME]" at bounding box center [330, 215] width 44 height 8
type input "**********"
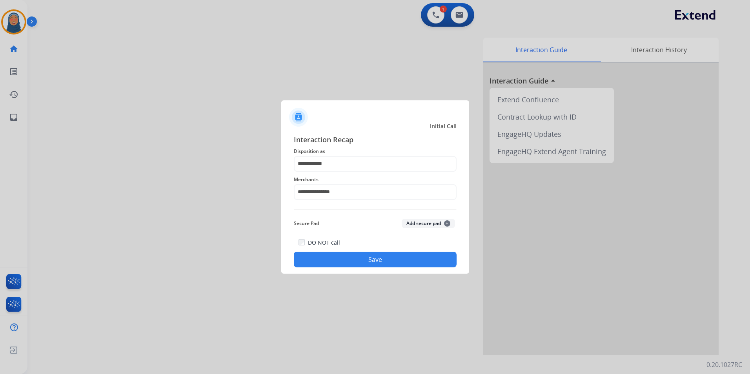
drag, startPoint x: 372, startPoint y: 271, endPoint x: 372, endPoint y: 264, distance: 7.1
click at [372, 270] on div "**********" at bounding box center [375, 201] width 188 height 146
click at [372, 263] on button "Save" at bounding box center [375, 260] width 163 height 16
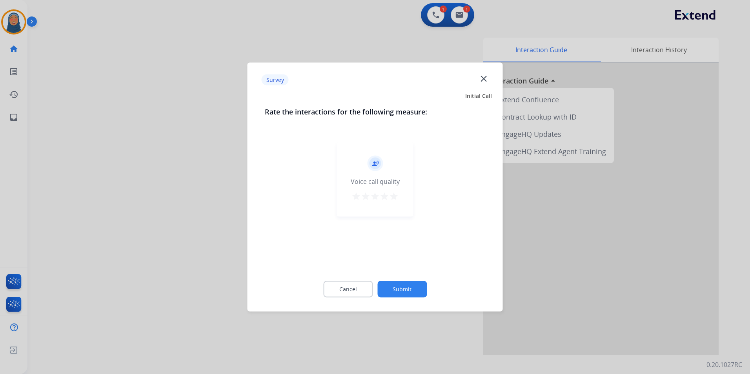
click at [406, 289] on button "Submit" at bounding box center [401, 289] width 49 height 16
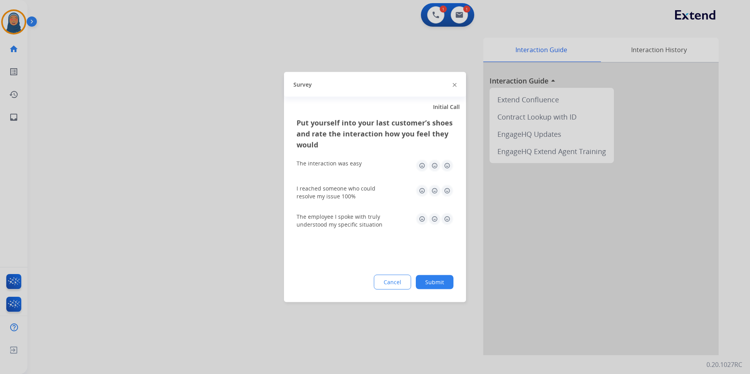
click at [438, 281] on button "Submit" at bounding box center [435, 282] width 38 height 14
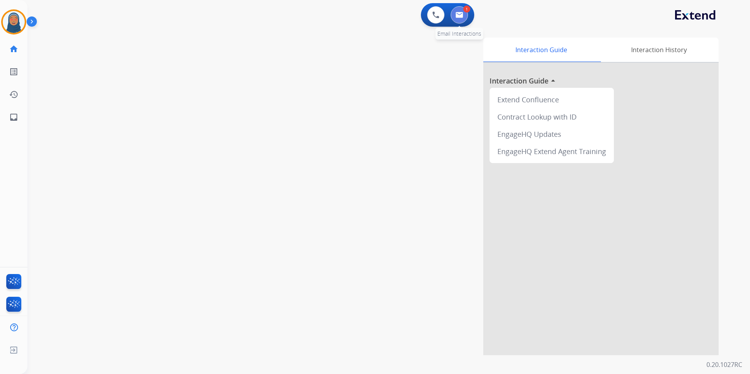
click at [462, 16] on img at bounding box center [459, 15] width 8 height 6
select select "**********"
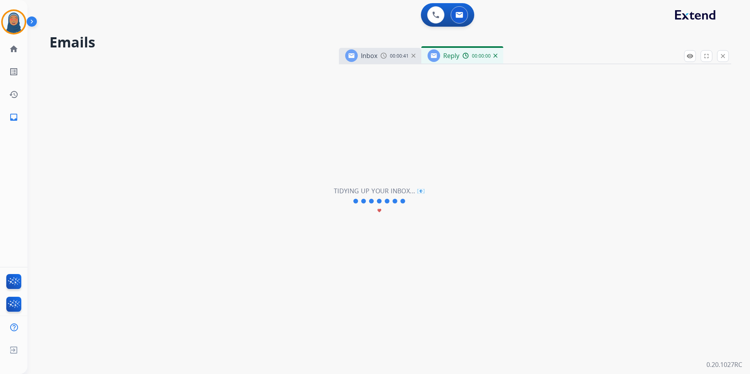
select select "**********"
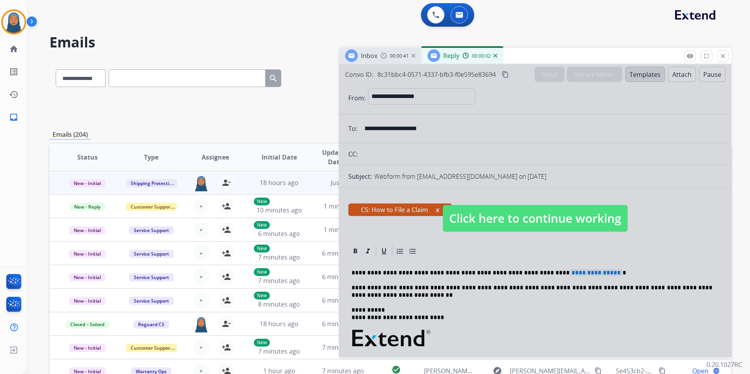
click at [475, 225] on span "Click here to continue working" at bounding box center [535, 218] width 185 height 27
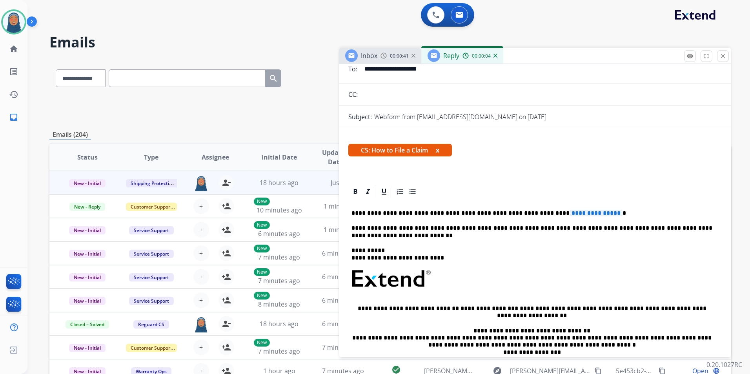
scroll to position [78, 0]
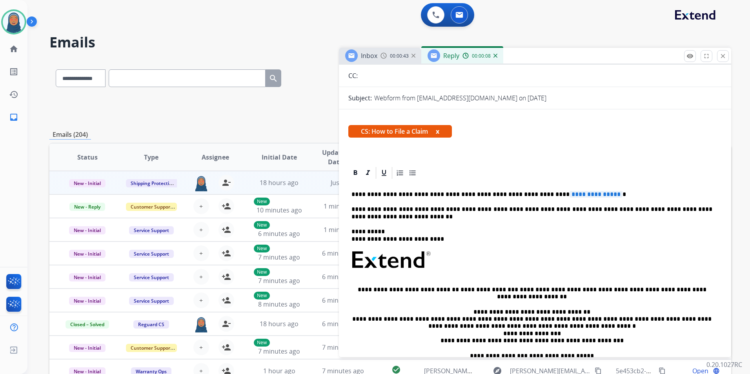
click at [484, 195] on p "**********" at bounding box center [531, 194] width 361 height 7
click at [582, 194] on span "**********" at bounding box center [596, 194] width 53 height 7
click at [583, 195] on span "**********" at bounding box center [596, 194] width 53 height 7
click at [722, 58] on mat-icon "close" at bounding box center [722, 56] width 7 height 7
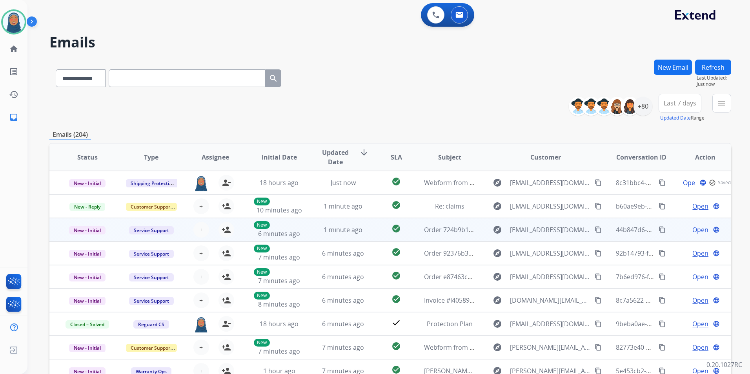
scroll to position [1, 0]
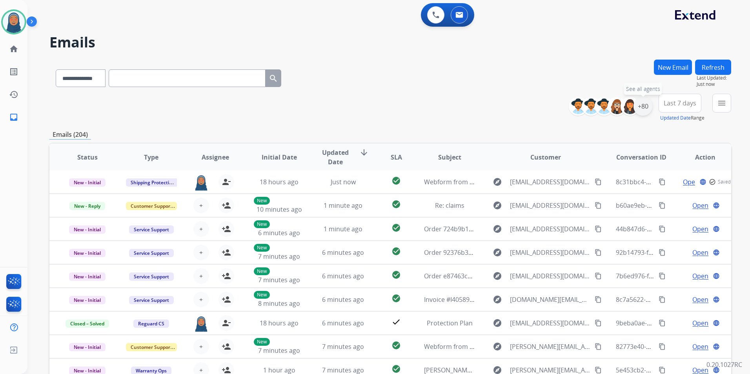
click at [640, 111] on div "+80" at bounding box center [643, 106] width 19 height 19
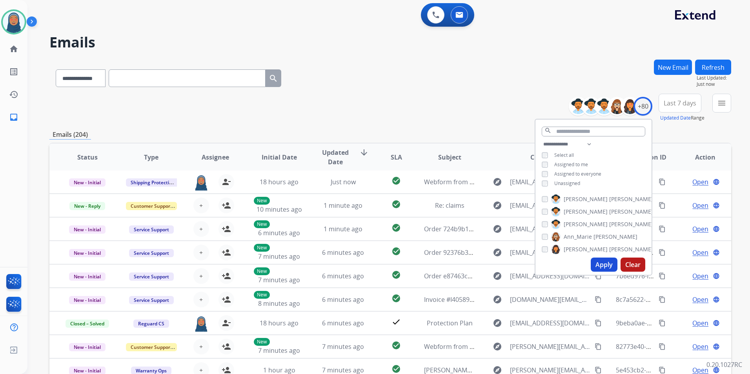
click at [604, 262] on button "Apply" at bounding box center [604, 265] width 27 height 14
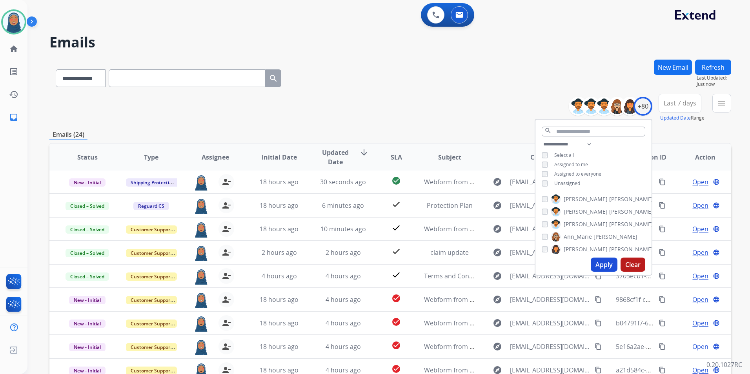
click at [451, 120] on div "**********" at bounding box center [390, 108] width 682 height 28
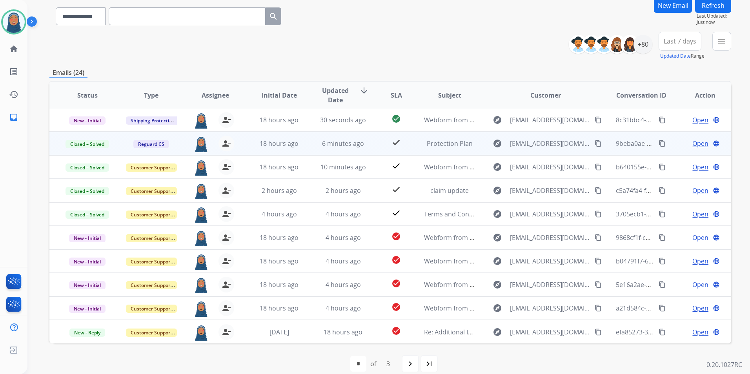
scroll to position [72, 0]
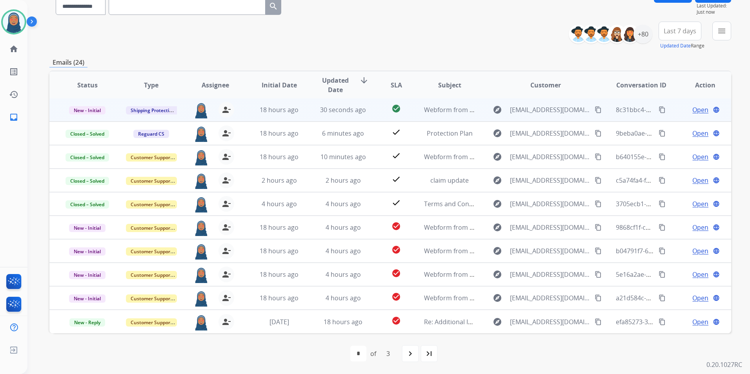
click at [672, 112] on td "Open language" at bounding box center [699, 110] width 64 height 24
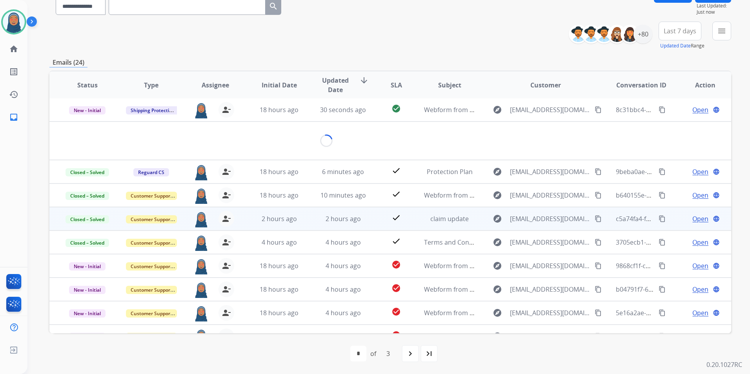
scroll to position [0, 0]
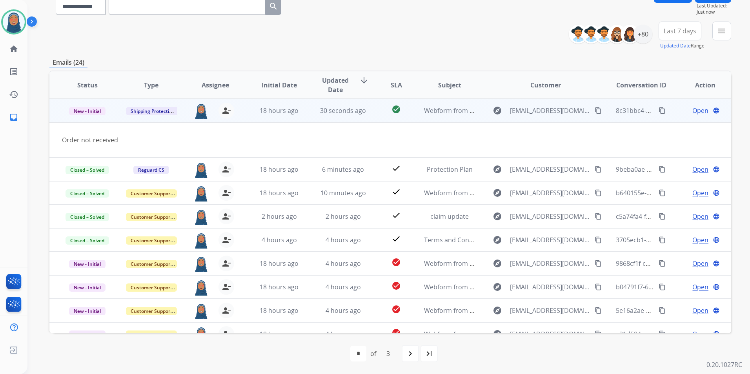
click at [692, 110] on span "Open" at bounding box center [700, 110] width 16 height 9
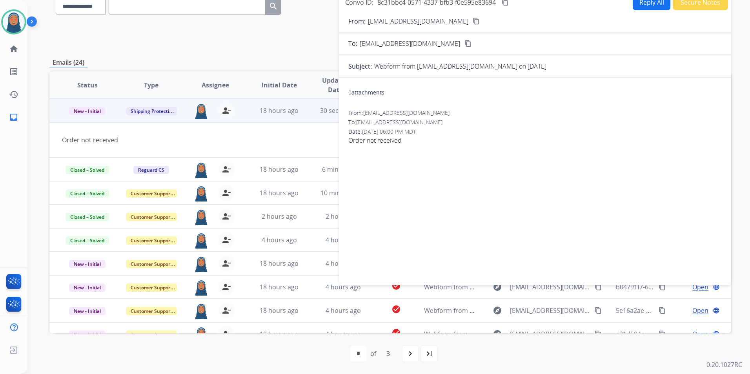
click at [648, 6] on button "Reply All" at bounding box center [652, 2] width 38 height 15
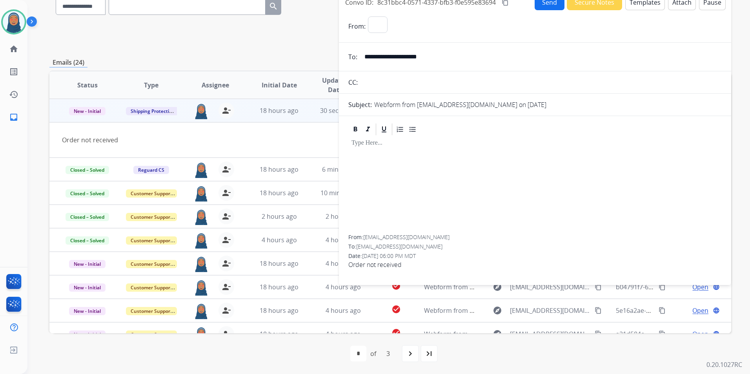
select select "**********"
click at [645, 7] on button "Templates" at bounding box center [645, 2] width 40 height 15
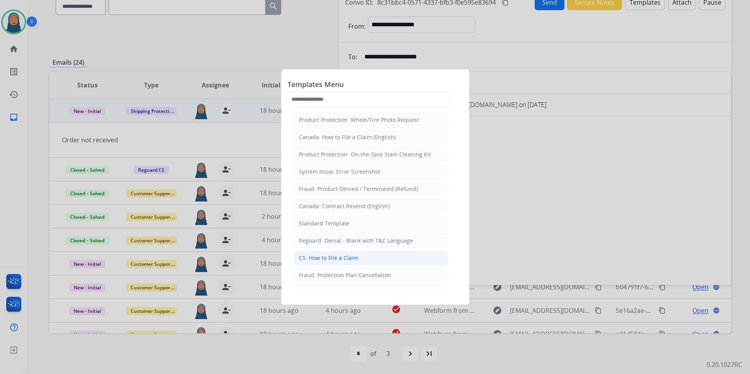
click at [352, 260] on div "CS: How to File a Claim" at bounding box center [329, 258] width 60 height 8
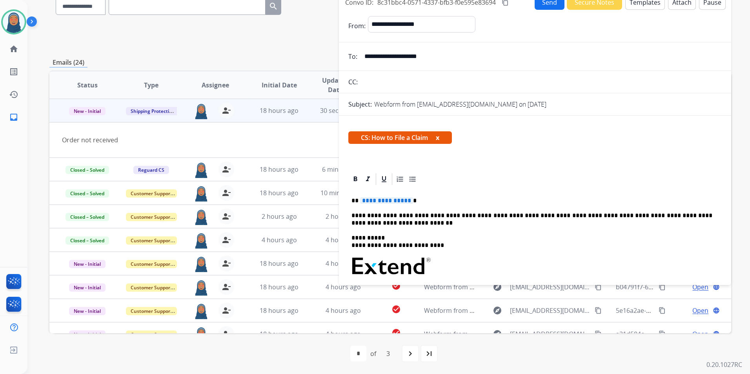
click at [407, 201] on span "**********" at bounding box center [386, 200] width 53 height 7
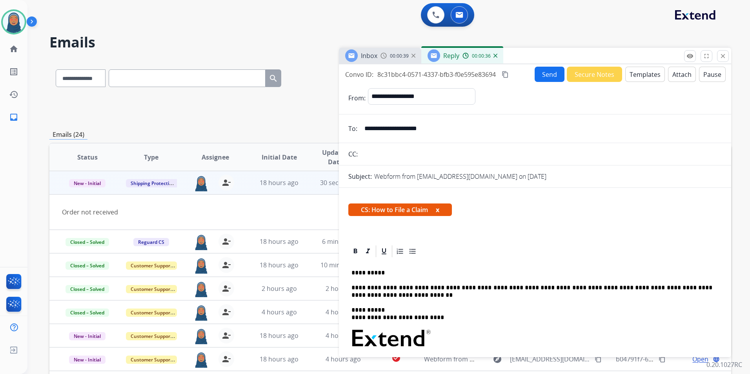
click at [539, 76] on button "Send" at bounding box center [550, 74] width 30 height 15
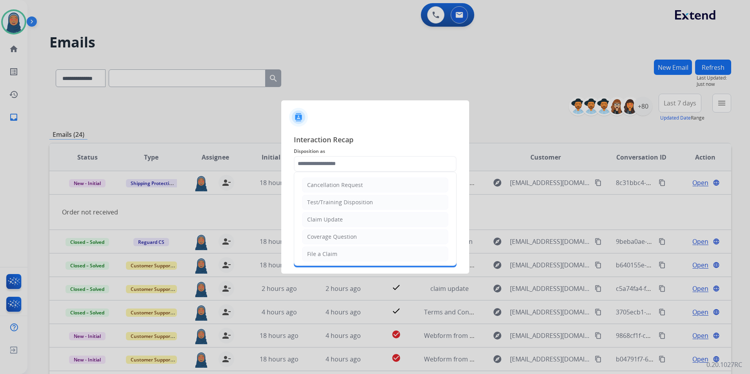
click at [347, 164] on input "text" at bounding box center [375, 164] width 163 height 16
click at [349, 256] on li "File a Claim" at bounding box center [375, 254] width 146 height 15
type input "**********"
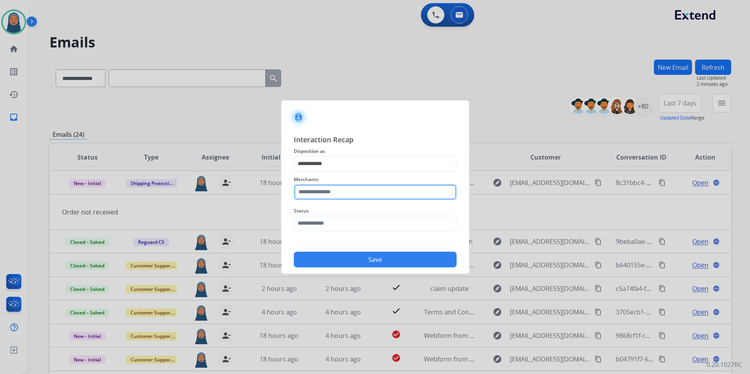
click at [355, 189] on input "text" at bounding box center [375, 192] width 163 height 16
drag, startPoint x: 333, startPoint y: 218, endPoint x: 334, endPoint y: 223, distance: 4.8
click at [333, 218] on li "Jomashop" at bounding box center [376, 214] width 149 height 15
type input "********"
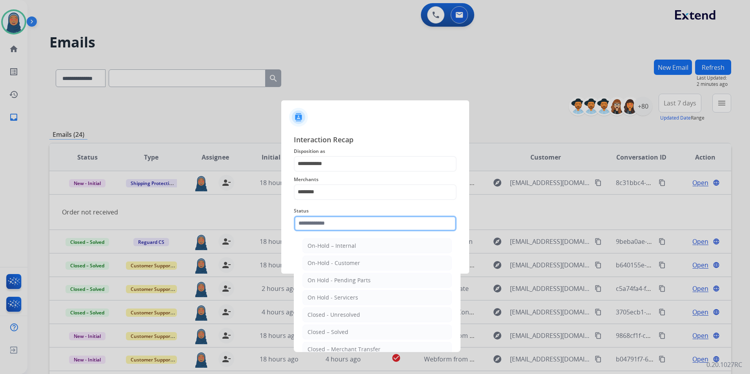
click at [334, 227] on input "text" at bounding box center [375, 224] width 163 height 16
drag, startPoint x: 345, startPoint y: 331, endPoint x: 350, endPoint y: 299, distance: 32.6
click at [346, 329] on div "Closed – Solved" at bounding box center [328, 332] width 41 height 8
type input "**********"
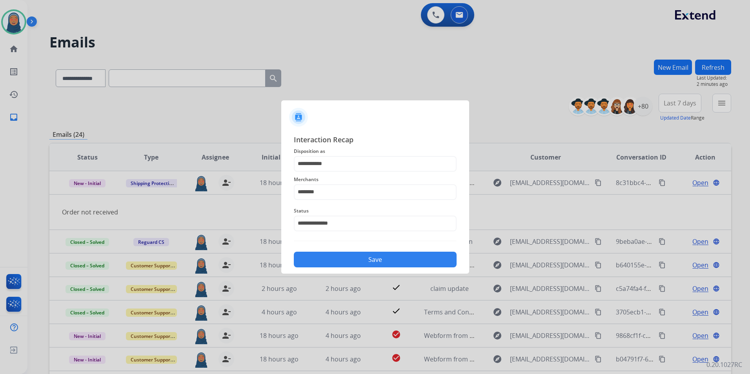
click at [374, 262] on button "Save" at bounding box center [375, 260] width 163 height 16
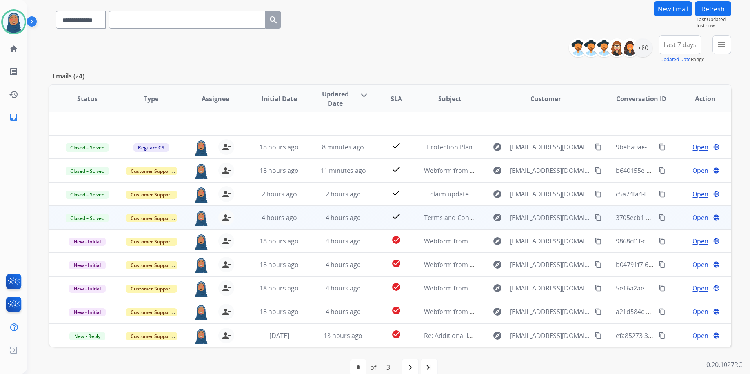
scroll to position [72, 0]
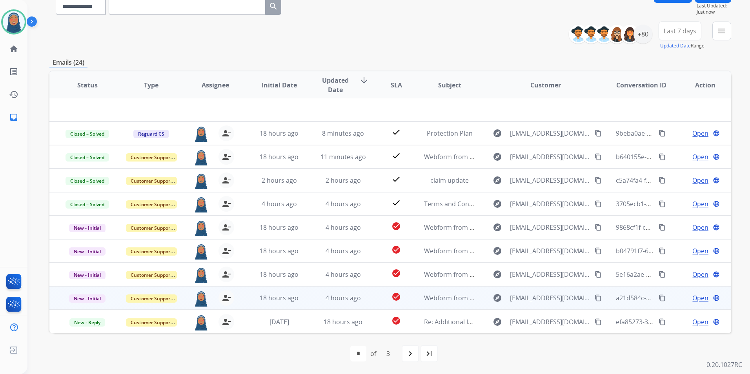
click at [680, 300] on div "Open language" at bounding box center [705, 297] width 51 height 9
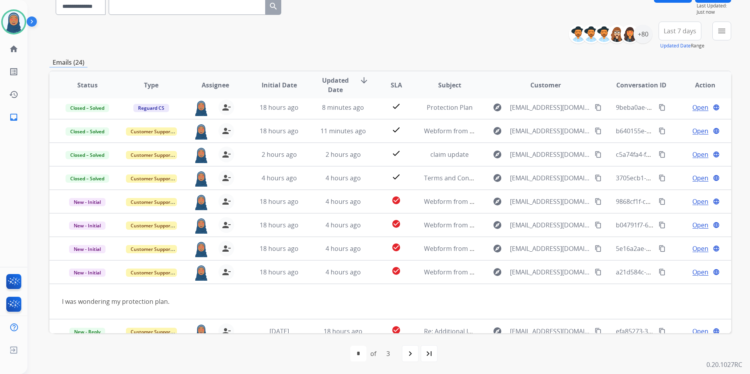
scroll to position [36, 0]
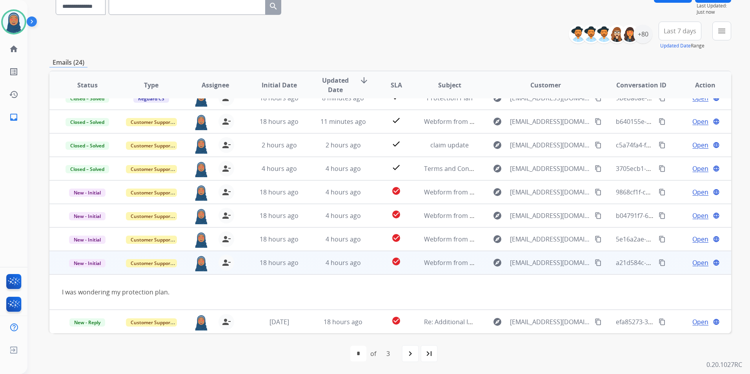
click at [697, 262] on span "Open" at bounding box center [700, 262] width 16 height 9
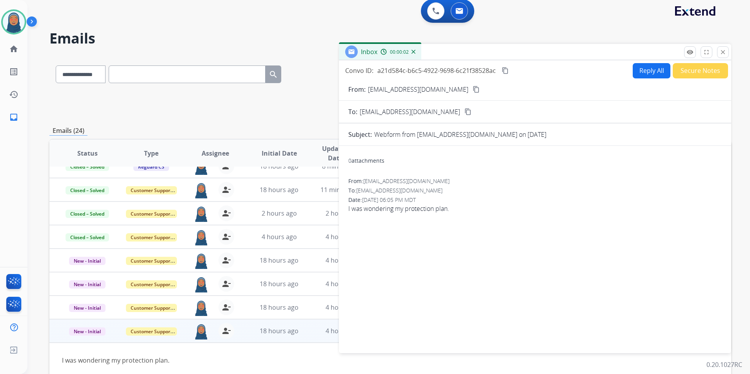
scroll to position [0, 0]
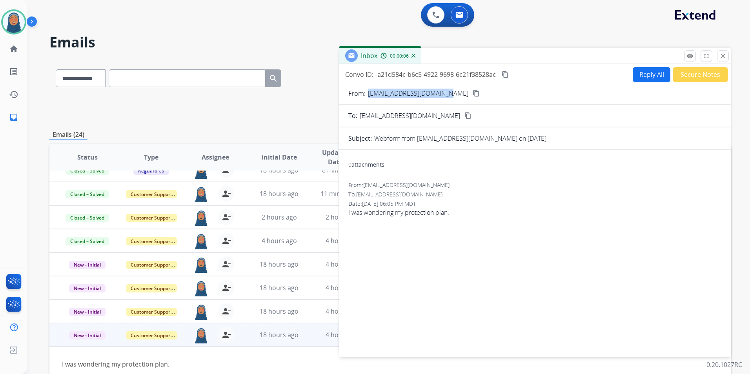
drag, startPoint x: 446, startPoint y: 93, endPoint x: 369, endPoint y: 99, distance: 77.9
click at [369, 99] on form "From: [EMAIL_ADDRESS][DOMAIN_NAME] content_copy To: [EMAIL_ADDRESS][DOMAIN_NAME…" at bounding box center [535, 218] width 392 height 272
copy p "[EMAIL_ADDRESS][DOMAIN_NAME]"
click at [656, 75] on button "Reply All" at bounding box center [652, 74] width 38 height 15
select select "**********"
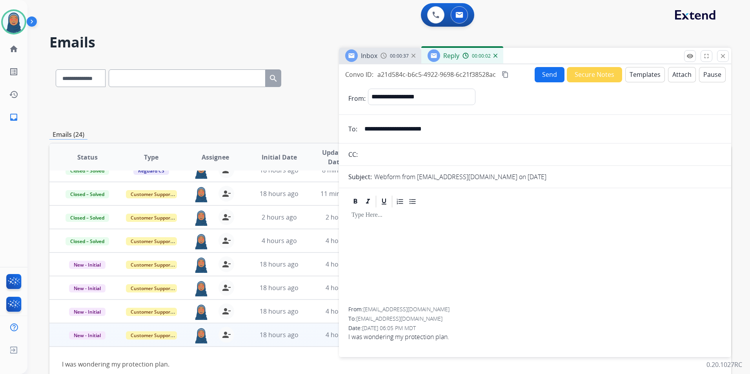
click at [659, 72] on div "Send Secure Notes Templates Attach Pause" at bounding box center [630, 74] width 191 height 15
click at [640, 74] on button "Templates" at bounding box center [645, 74] width 40 height 15
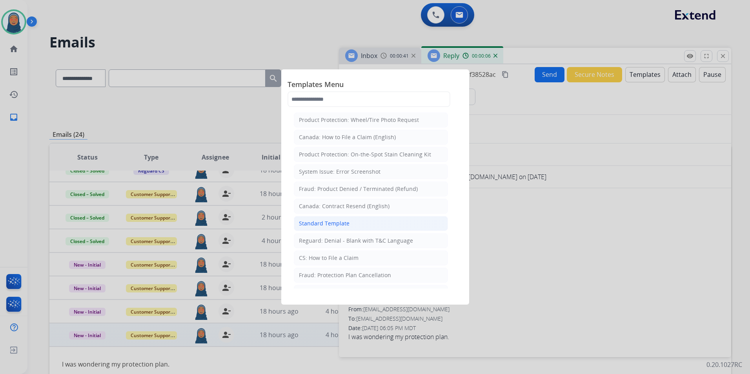
click at [331, 226] on div "Standard Template" at bounding box center [324, 224] width 51 height 8
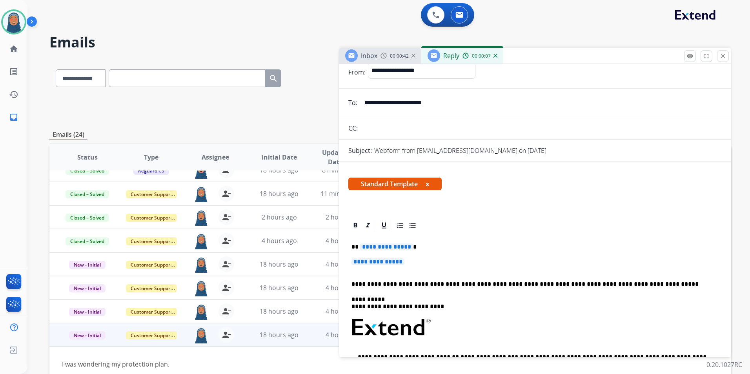
scroll to position [78, 0]
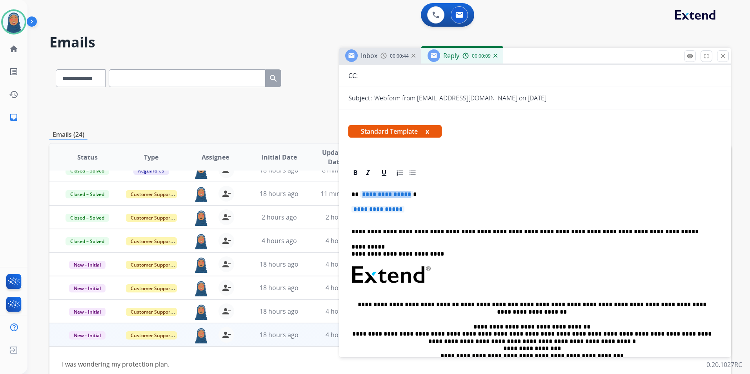
drag, startPoint x: 407, startPoint y: 196, endPoint x: 367, endPoint y: 196, distance: 40.4
click at [366, 196] on span "**********" at bounding box center [386, 194] width 53 height 7
click at [394, 196] on span "**********" at bounding box center [386, 194] width 53 height 7
drag, startPoint x: 391, startPoint y: 195, endPoint x: 530, endPoint y: 228, distance: 142.3
click at [563, 228] on p "**********" at bounding box center [531, 231] width 361 height 7
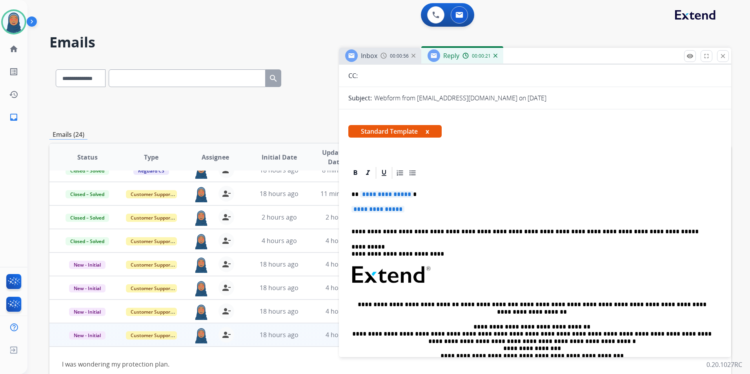
click at [408, 195] on p "**********" at bounding box center [531, 194] width 361 height 7
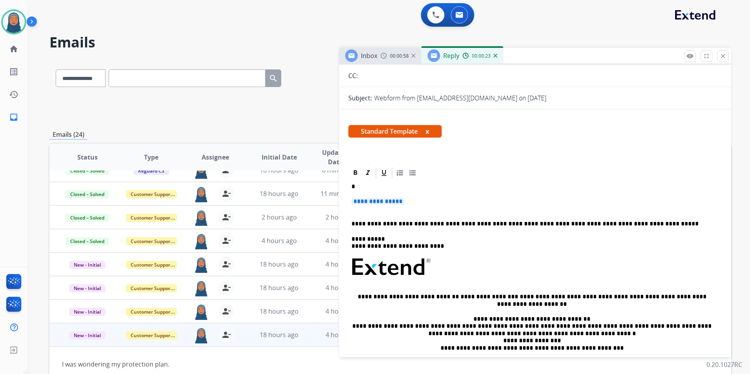
scroll to position [71, 0]
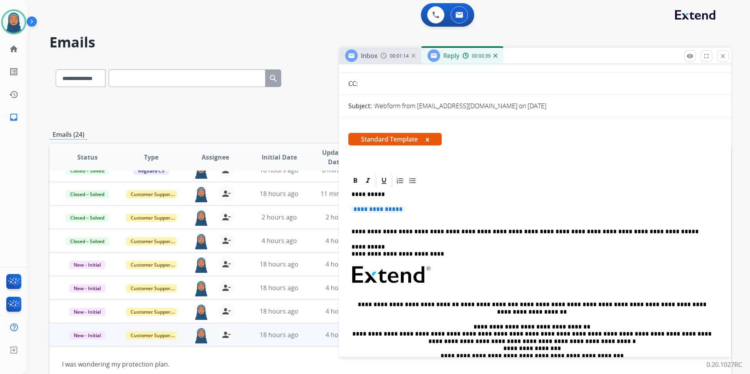
drag, startPoint x: 427, startPoint y: 214, endPoint x: 412, endPoint y: 211, distance: 15.6
click at [426, 213] on p "**********" at bounding box center [534, 213] width 367 height 15
click at [411, 210] on p "**********" at bounding box center [534, 213] width 367 height 15
click at [401, 209] on span "**********" at bounding box center [377, 209] width 53 height 7
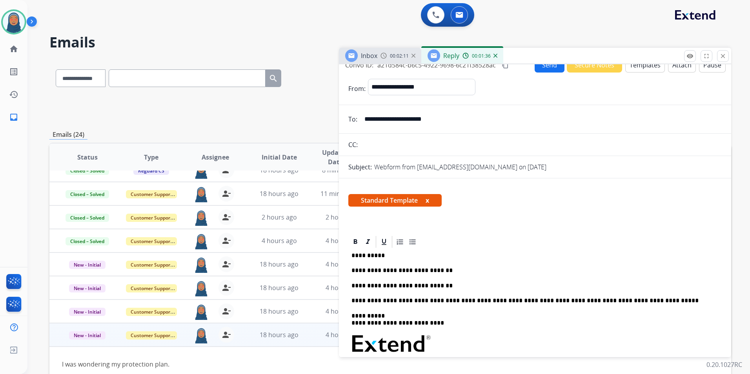
scroll to position [0, 0]
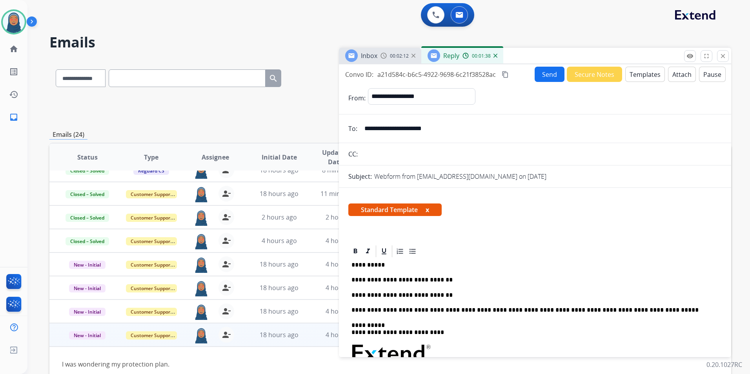
click at [546, 73] on button "Send" at bounding box center [550, 74] width 30 height 15
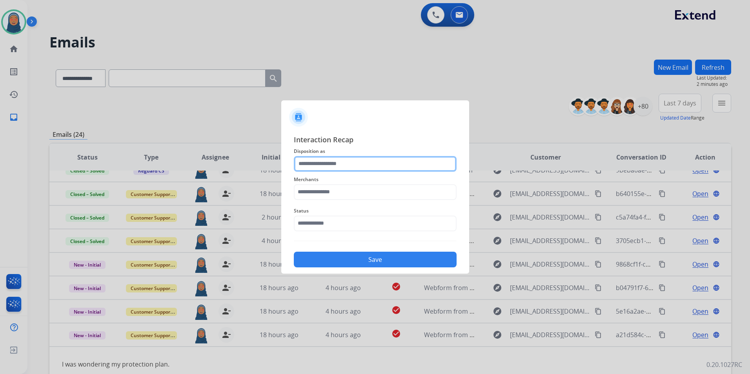
click at [340, 160] on input "text" at bounding box center [375, 164] width 163 height 16
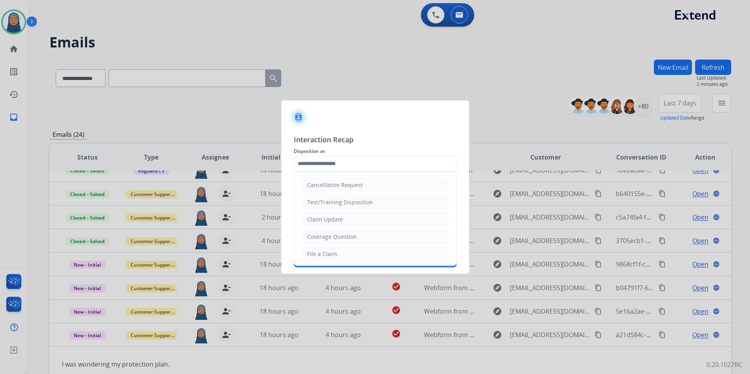
drag, startPoint x: 335, startPoint y: 238, endPoint x: 337, endPoint y: 217, distance: 22.1
click at [335, 238] on div "Coverage Question" at bounding box center [332, 237] width 50 height 8
type input "**********"
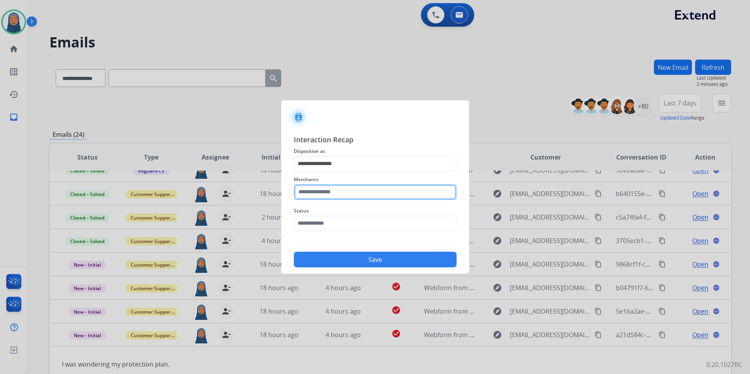
click at [340, 190] on input "text" at bounding box center [375, 192] width 163 height 16
click at [334, 216] on div "Brilliant earth" at bounding box center [326, 215] width 36 height 8
type input "**********"
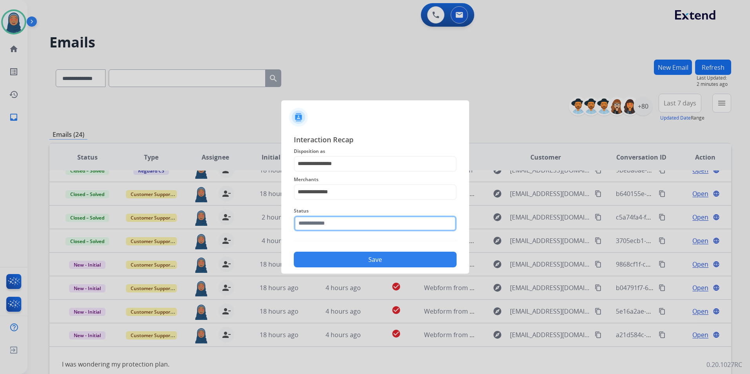
click at [321, 228] on input "text" at bounding box center [375, 224] width 163 height 16
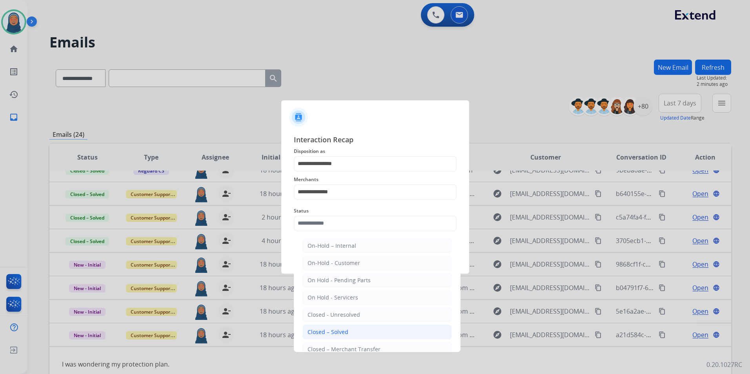
click at [339, 331] on div "Closed – Solved" at bounding box center [328, 332] width 41 height 8
type input "**********"
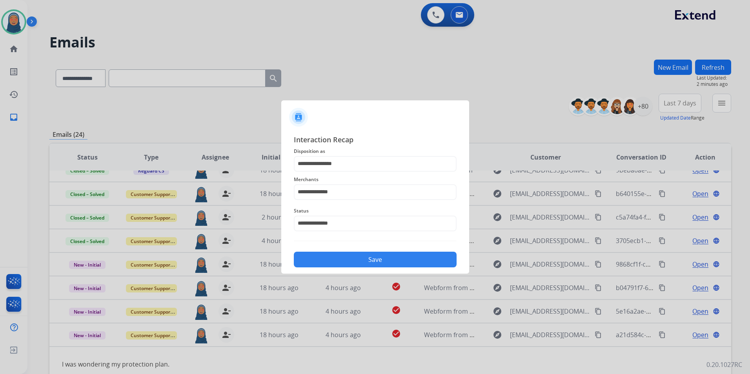
click at [366, 262] on button "Save" at bounding box center [375, 260] width 163 height 16
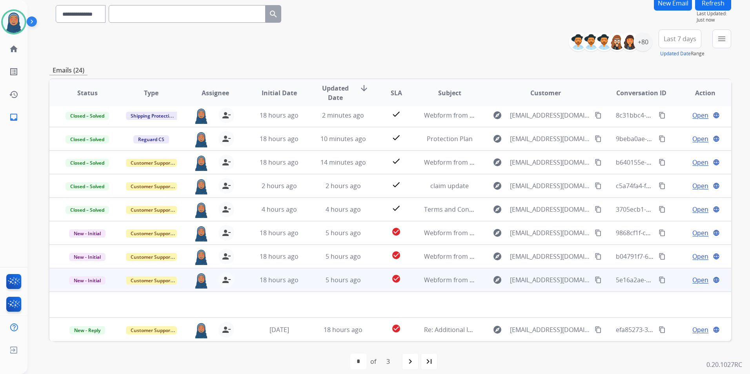
scroll to position [72, 0]
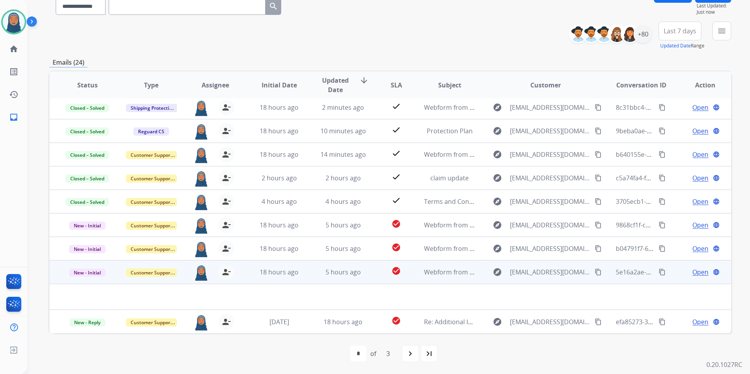
click at [696, 272] on span "Open" at bounding box center [700, 272] width 16 height 9
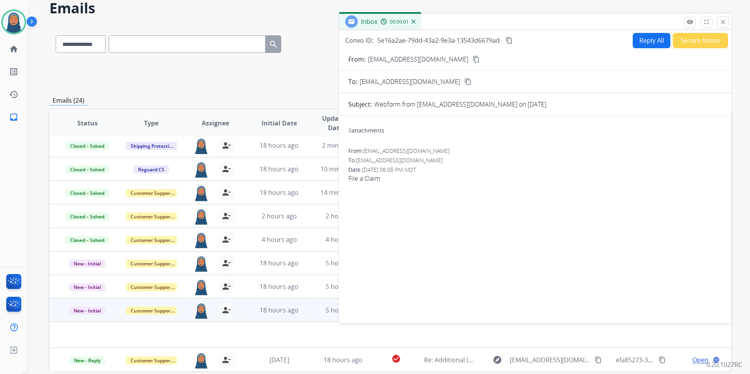
scroll to position [0, 0]
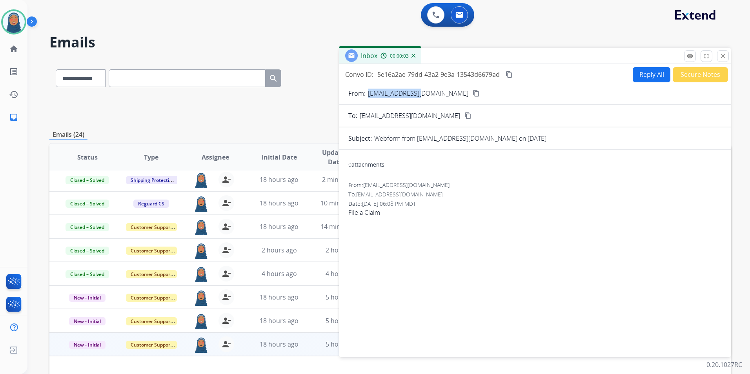
drag, startPoint x: 420, startPoint y: 93, endPoint x: 368, endPoint y: 97, distance: 52.7
click at [368, 97] on div "From: [EMAIL_ADDRESS][DOMAIN_NAME] content_copy" at bounding box center [535, 93] width 392 height 9
copy p "[EMAIL_ADDRESS][DOMAIN_NAME]"
click at [690, 60] on button "remove_red_eye Logs" at bounding box center [690, 56] width 12 height 12
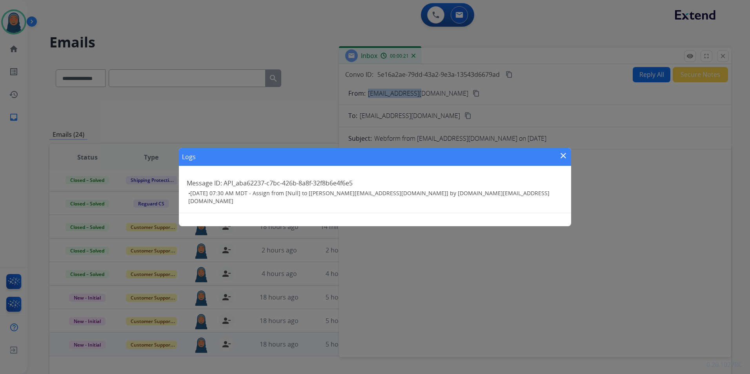
click at [562, 157] on mat-icon "close" at bounding box center [563, 155] width 9 height 9
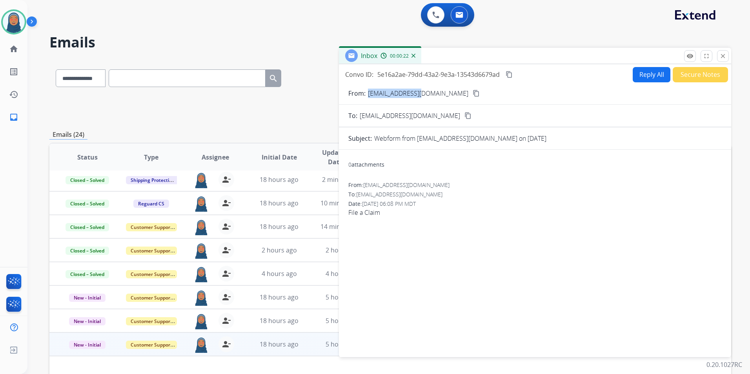
click at [706, 77] on button "Secure Notes" at bounding box center [700, 74] width 55 height 15
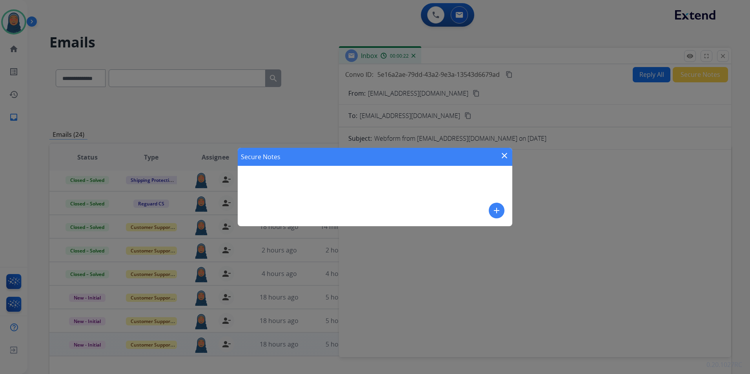
drag, startPoint x: 309, startPoint y: 189, endPoint x: 326, endPoint y: 189, distance: 17.3
click at [309, 189] on div "Secure Notes close add" at bounding box center [375, 187] width 275 height 78
click at [496, 211] on mat-icon "add" at bounding box center [496, 210] width 9 height 9
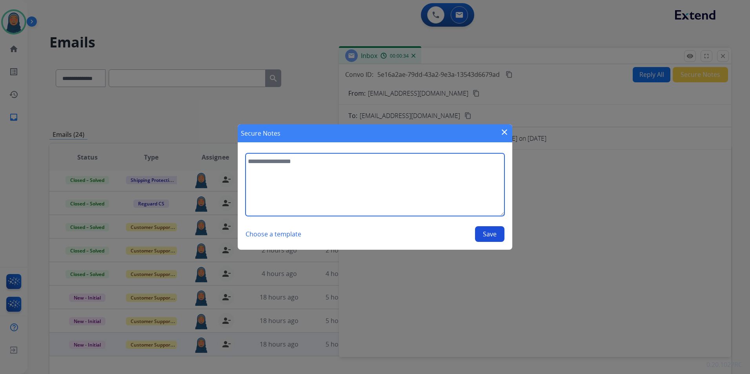
click at [375, 178] on textarea at bounding box center [375, 184] width 259 height 63
type textarea "**********"
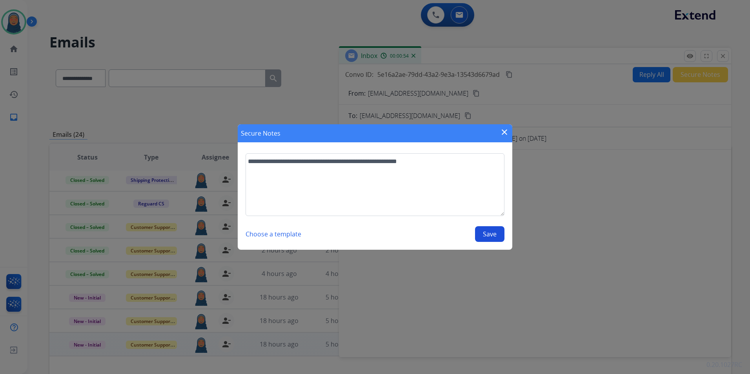
click at [483, 236] on button "Save" at bounding box center [489, 234] width 29 height 16
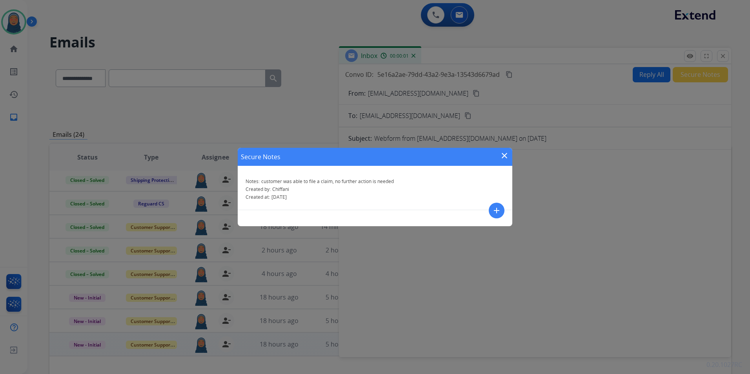
click at [504, 156] on mat-icon "close" at bounding box center [504, 155] width 9 height 9
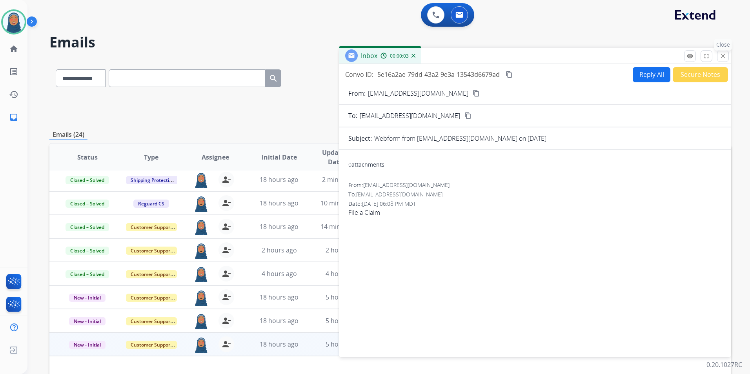
click at [721, 57] on mat-icon "close" at bounding box center [722, 56] width 7 height 7
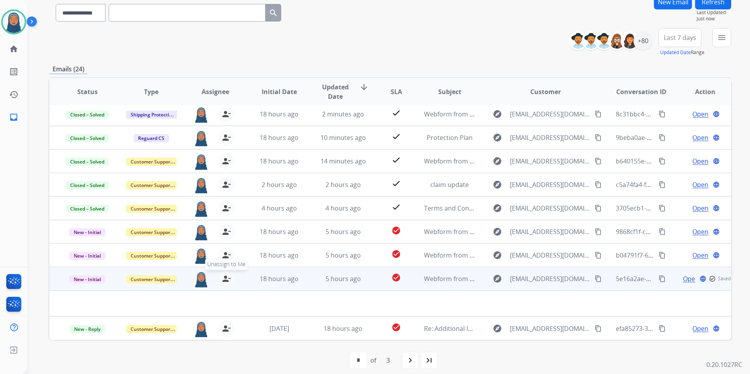
scroll to position [72, 0]
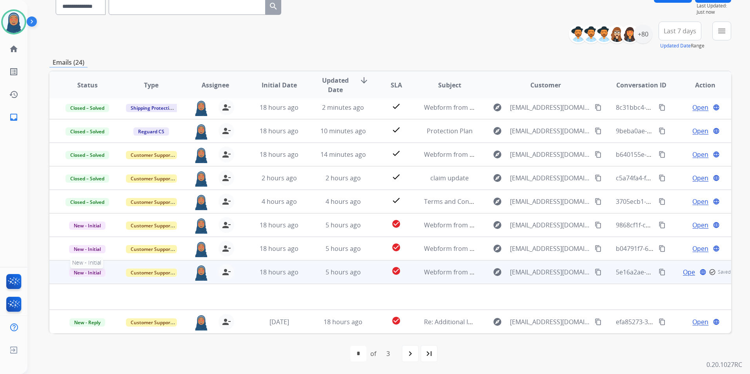
click at [92, 275] on span "New - Initial" at bounding box center [87, 273] width 36 height 8
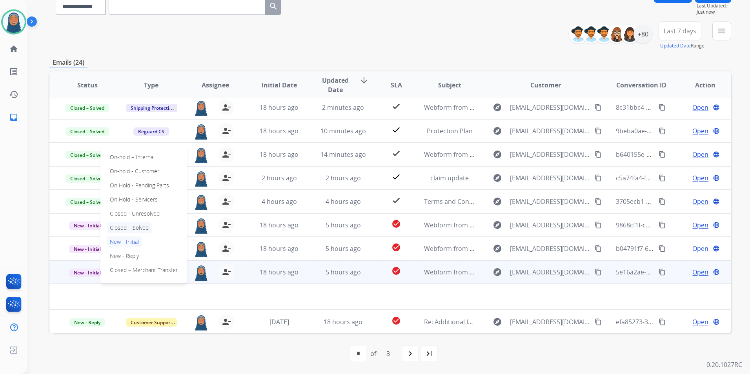
click at [131, 229] on p "Closed – Solved" at bounding box center [129, 227] width 45 height 11
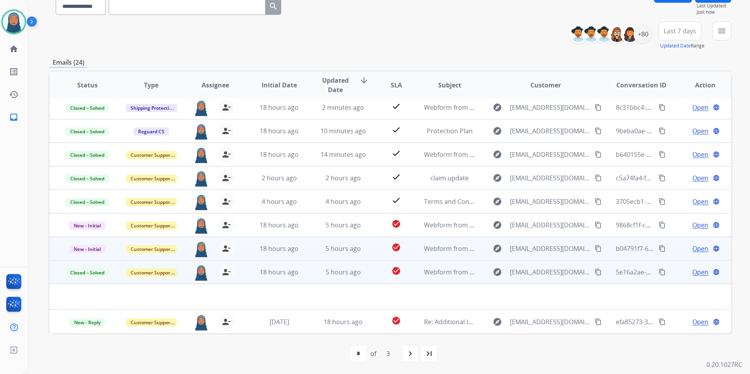
click at [667, 251] on td "Open language" at bounding box center [699, 249] width 64 height 24
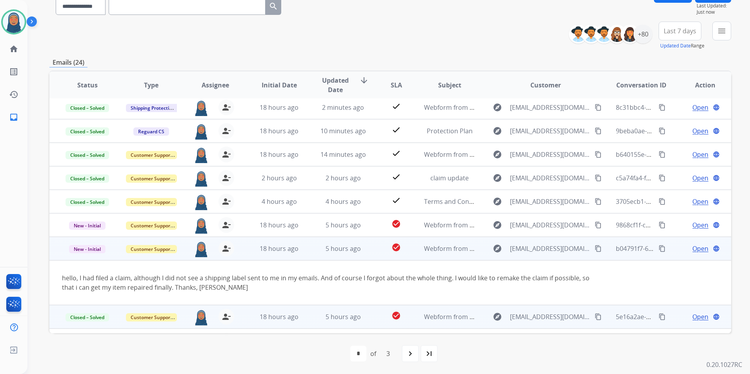
scroll to position [46, 0]
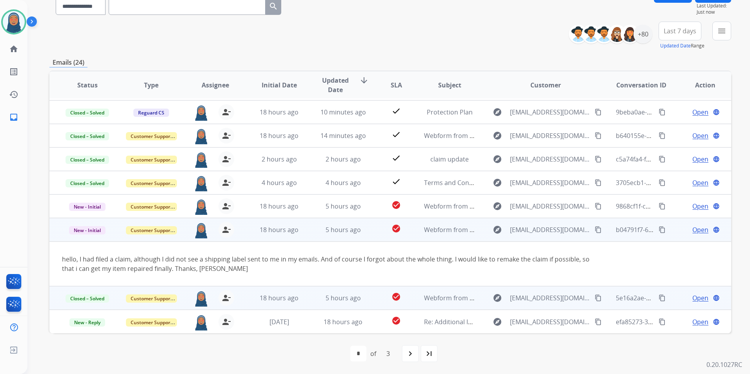
click at [697, 230] on span "Open" at bounding box center [700, 229] width 16 height 9
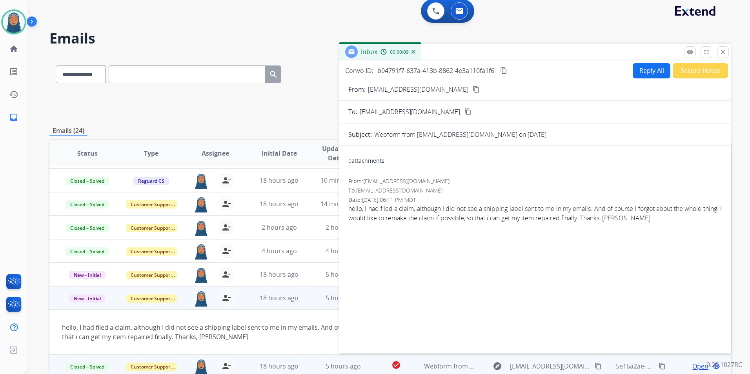
scroll to position [0, 0]
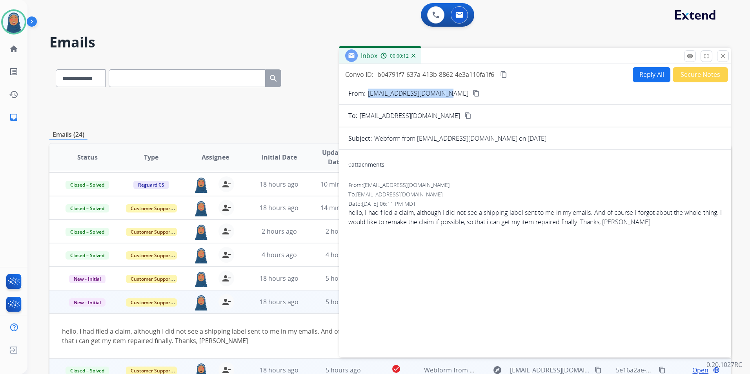
drag, startPoint x: 444, startPoint y: 95, endPoint x: 368, endPoint y: 96, distance: 76.1
click at [368, 96] on p "[EMAIL_ADDRESS][DOMAIN_NAME]" at bounding box center [418, 93] width 100 height 9
copy p "[EMAIL_ADDRESS][DOMAIN_NAME]"
click at [645, 75] on button "Reply All" at bounding box center [652, 74] width 38 height 15
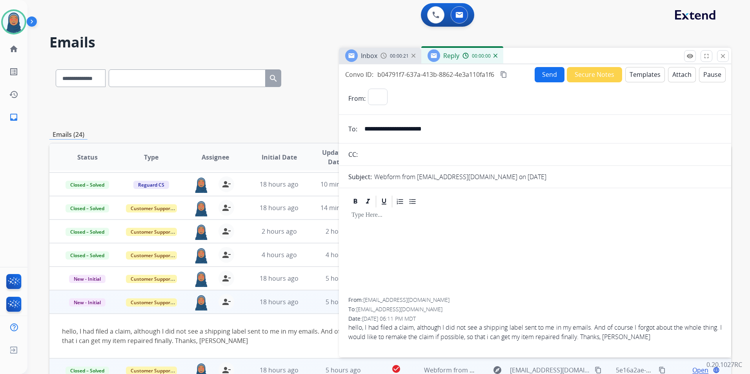
select select "**********"
click at [635, 75] on button "Templates" at bounding box center [645, 74] width 40 height 15
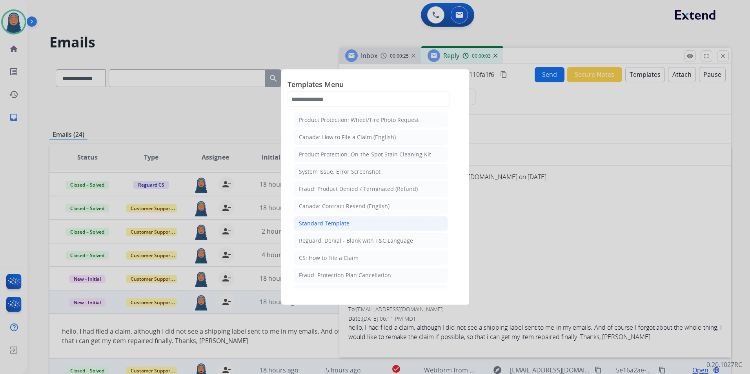
click at [340, 224] on div "Standard Template" at bounding box center [324, 224] width 51 height 8
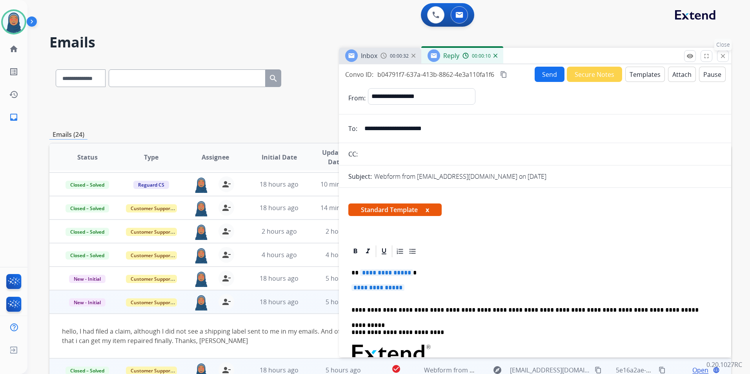
click at [725, 58] on mat-icon "close" at bounding box center [722, 56] width 7 height 7
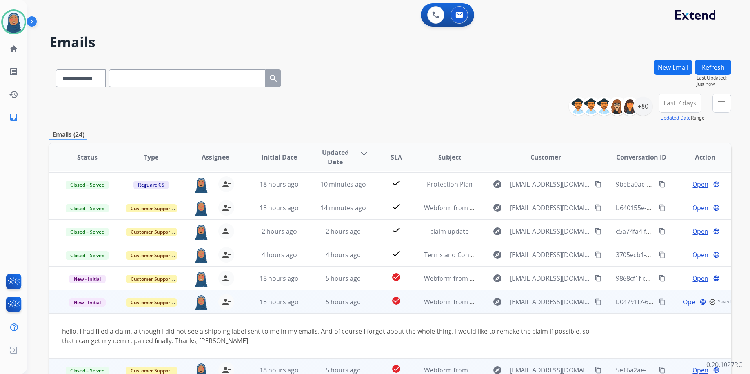
click at [683, 302] on span "Open" at bounding box center [691, 301] width 16 height 9
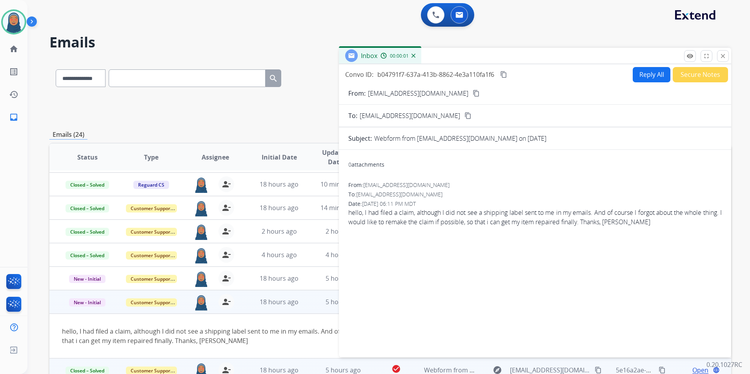
click at [647, 76] on button "Reply All" at bounding box center [652, 74] width 38 height 15
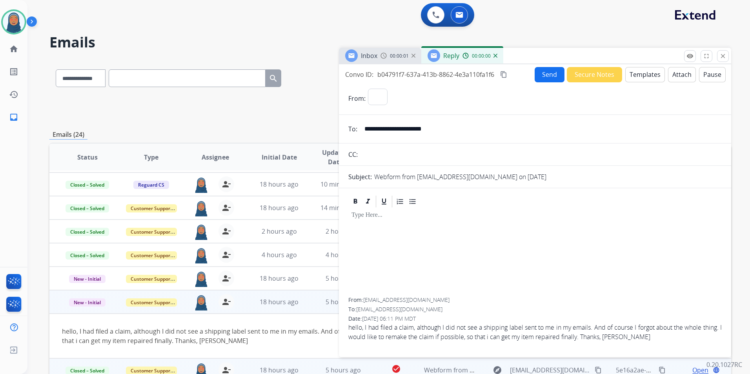
select select "**********"
click at [638, 73] on button "Templates" at bounding box center [645, 74] width 40 height 15
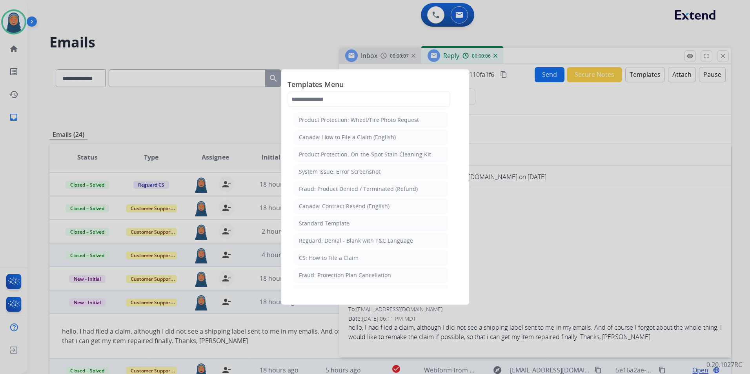
click at [335, 258] on div "CS: How to File a Claim" at bounding box center [329, 258] width 60 height 8
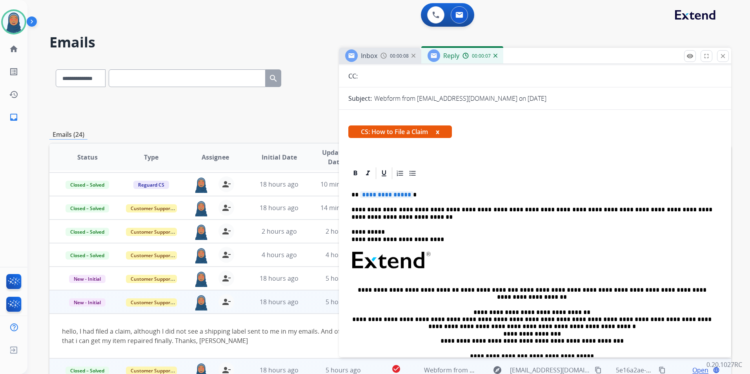
scroll to position [78, 0]
click at [407, 195] on span "**********" at bounding box center [386, 194] width 53 height 7
paste div
click at [375, 195] on p "********" at bounding box center [531, 194] width 361 height 7
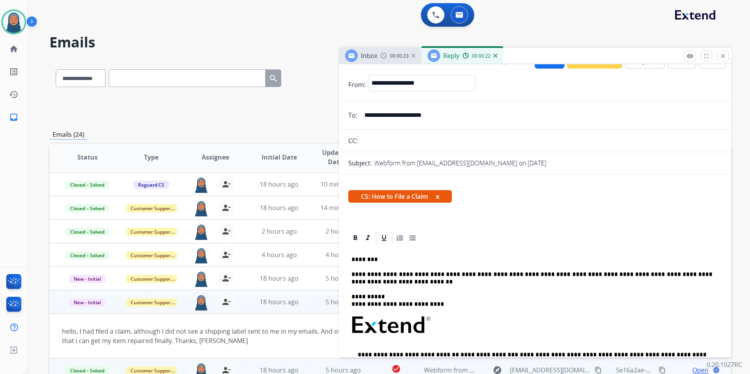
scroll to position [0, 0]
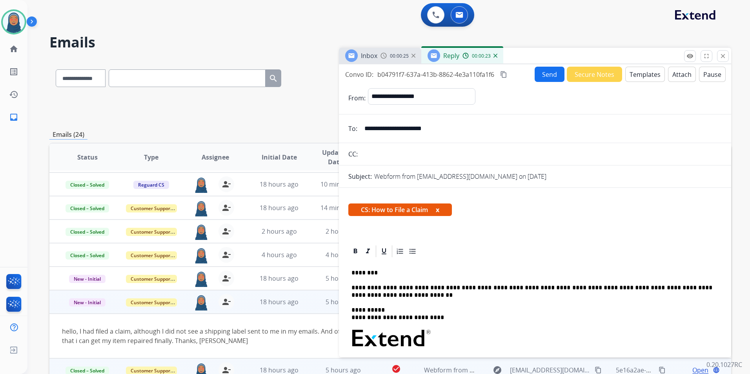
click at [536, 73] on button "Send" at bounding box center [550, 74] width 30 height 15
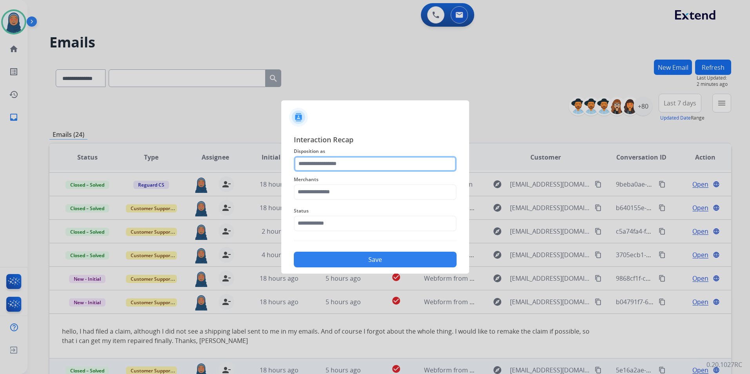
click at [347, 163] on input "text" at bounding box center [375, 164] width 163 height 16
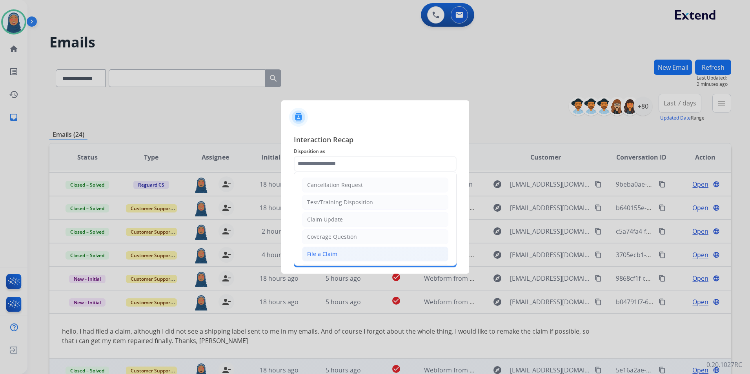
click at [334, 253] on div "File a Claim" at bounding box center [322, 254] width 30 height 8
type input "**********"
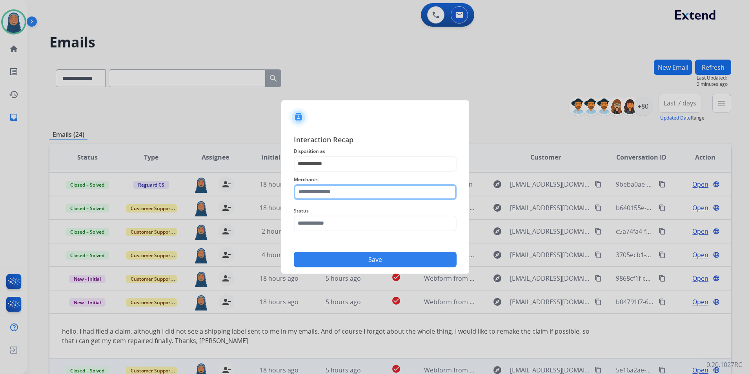
click at [347, 197] on input "text" at bounding box center [375, 192] width 163 height 16
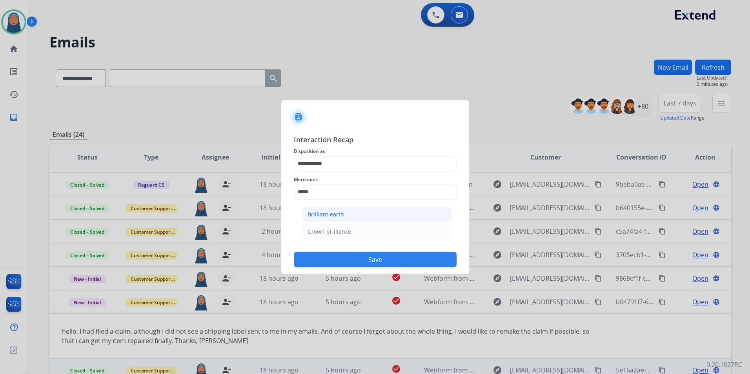
click at [326, 215] on div "Brilliant earth" at bounding box center [326, 215] width 36 height 8
type input "**********"
click at [315, 221] on input "text" at bounding box center [375, 224] width 163 height 16
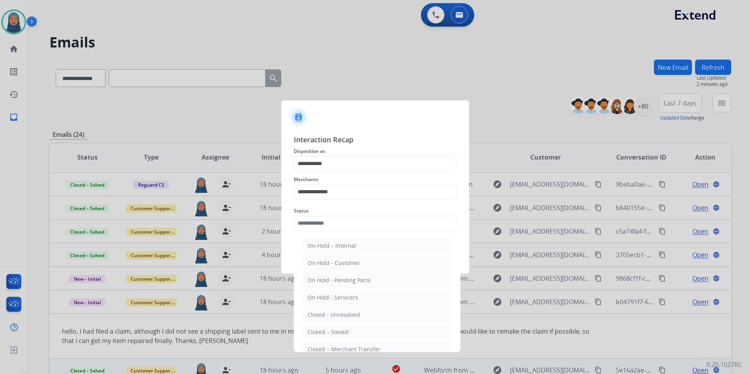
click at [323, 334] on div "Closed – Solved" at bounding box center [328, 332] width 41 height 8
type input "**********"
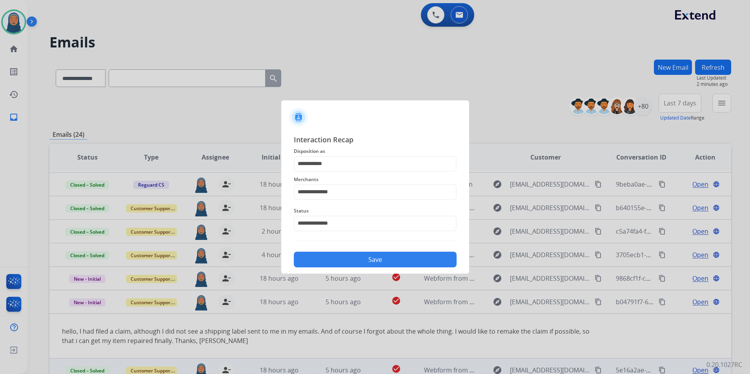
click at [379, 256] on button "Save" at bounding box center [375, 260] width 163 height 16
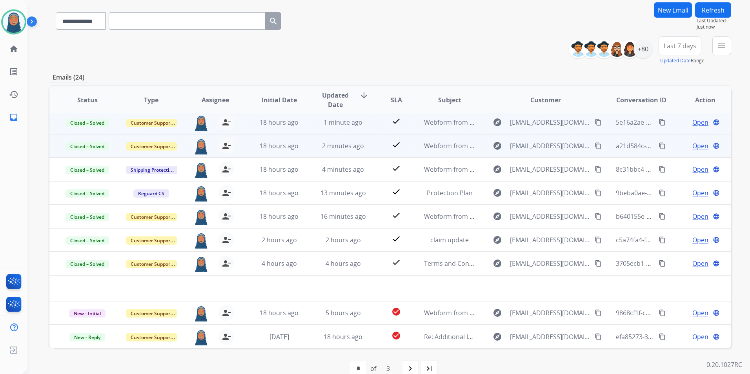
scroll to position [72, 0]
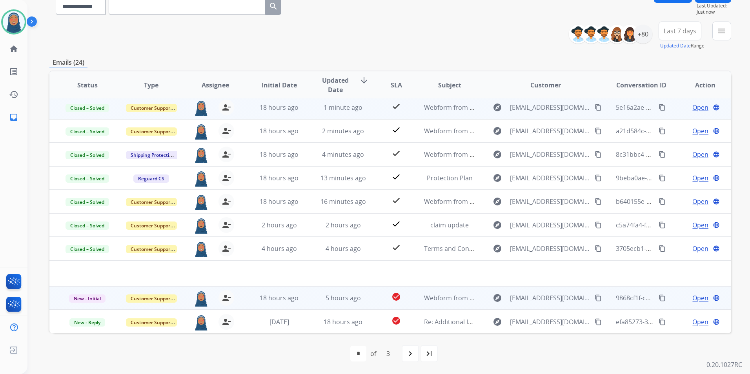
click at [692, 297] on span "Open" at bounding box center [700, 297] width 16 height 9
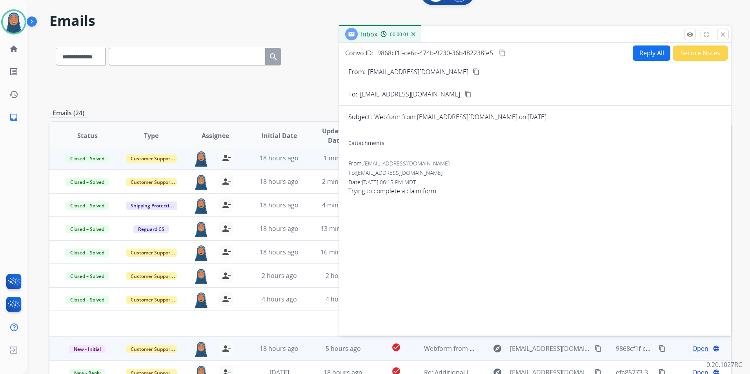
scroll to position [0, 0]
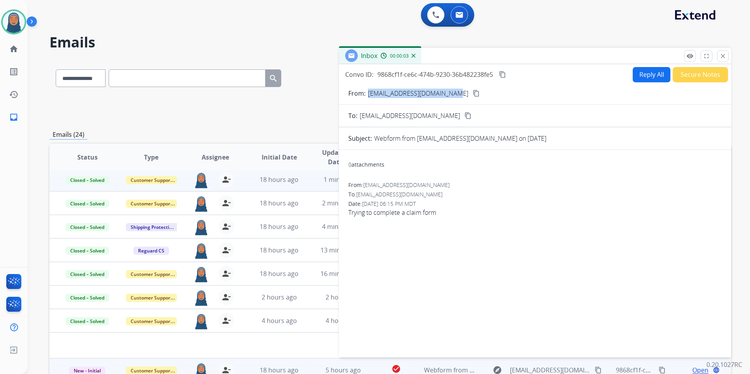
drag, startPoint x: 444, startPoint y: 98, endPoint x: 368, endPoint y: 96, distance: 75.3
click at [368, 96] on div "From: [EMAIL_ADDRESS][DOMAIN_NAME] content_copy" at bounding box center [535, 93] width 392 height 9
copy p "[EMAIL_ADDRESS][DOMAIN_NAME]"
click at [691, 58] on mat-icon "remove_red_eye" at bounding box center [689, 56] width 7 height 7
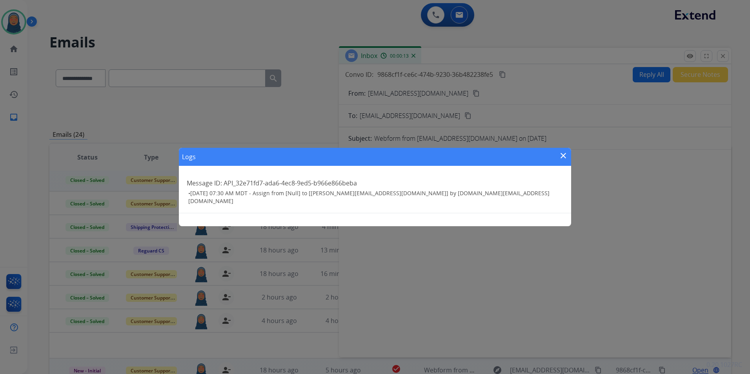
click at [560, 150] on div "Logs close" at bounding box center [375, 157] width 392 height 18
click at [561, 155] on mat-icon "close" at bounding box center [563, 155] width 9 height 9
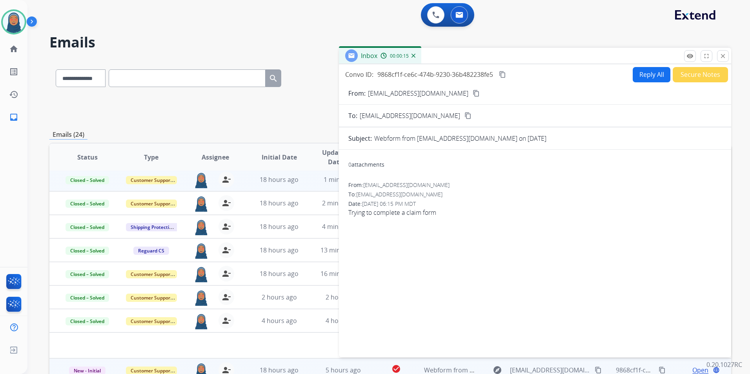
click at [703, 79] on button "Secure Notes" at bounding box center [700, 74] width 55 height 15
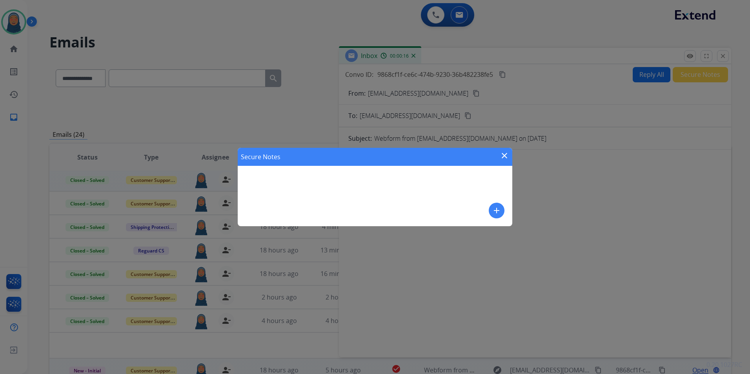
click at [496, 211] on mat-icon "add" at bounding box center [496, 210] width 9 height 9
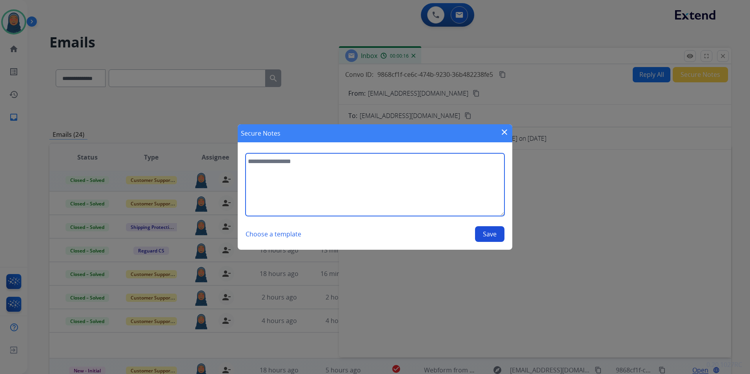
click at [341, 193] on textarea at bounding box center [375, 184] width 259 height 63
type textarea "**********"
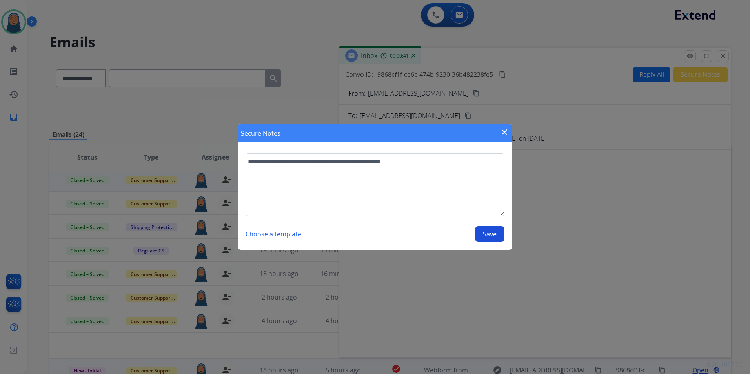
click at [479, 233] on button "Save" at bounding box center [489, 234] width 29 height 16
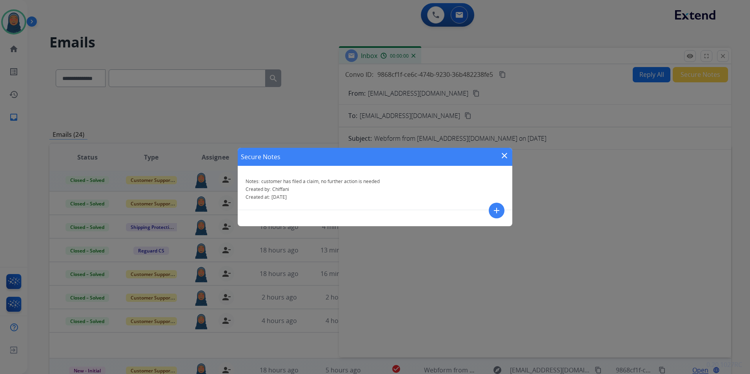
click at [504, 155] on mat-icon "close" at bounding box center [504, 155] width 9 height 9
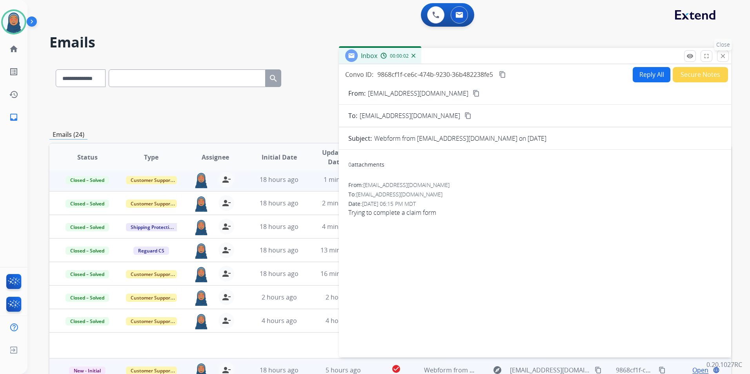
click at [723, 56] on mat-icon "close" at bounding box center [722, 56] width 7 height 7
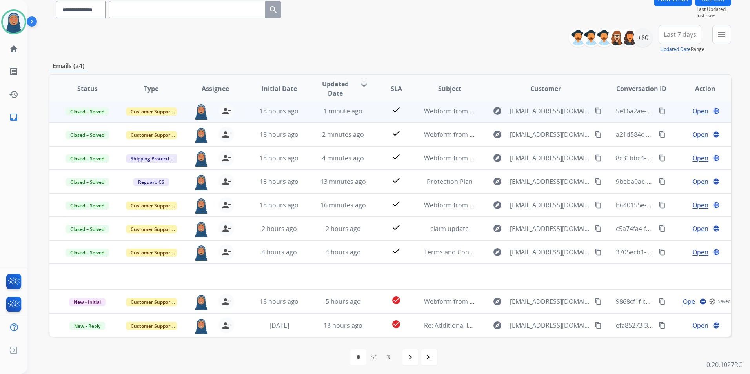
scroll to position [72, 0]
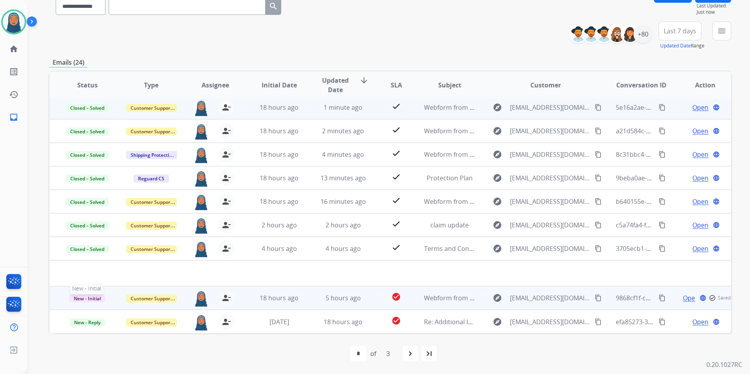
click at [94, 300] on span "New - Initial" at bounding box center [87, 299] width 36 height 8
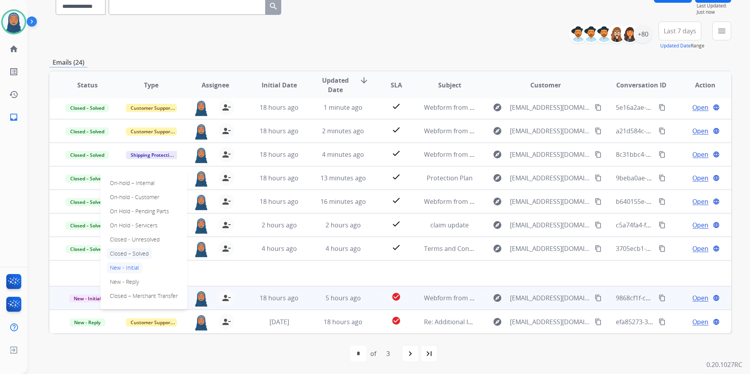
click at [136, 255] on p "Closed – Solved" at bounding box center [129, 253] width 45 height 11
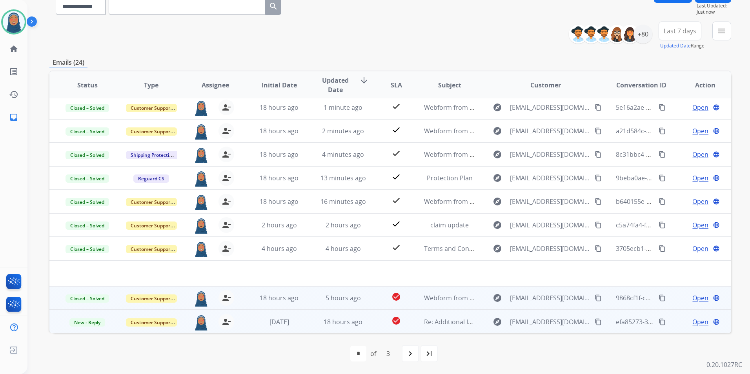
click at [697, 320] on span "Open" at bounding box center [700, 321] width 16 height 9
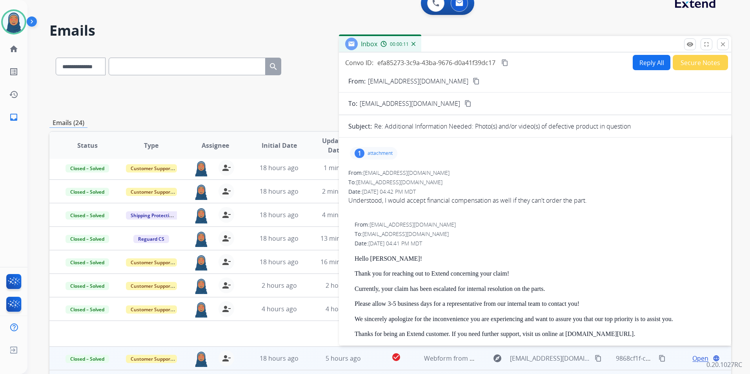
scroll to position [0, 0]
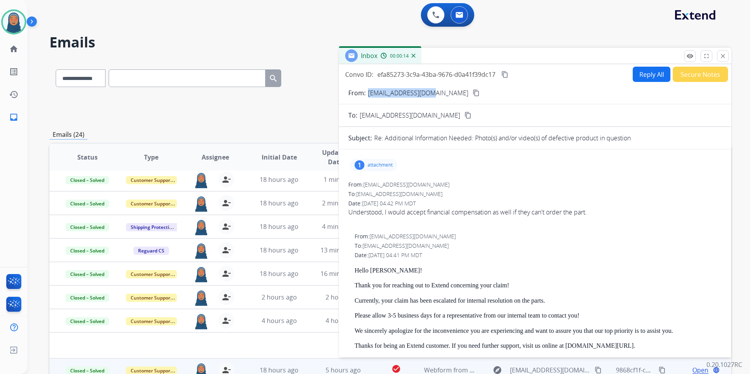
drag, startPoint x: 433, startPoint y: 95, endPoint x: 369, endPoint y: 97, distance: 64.0
click at [369, 97] on div "From: [EMAIL_ADDRESS][DOMAIN_NAME] content_copy" at bounding box center [535, 92] width 392 height 9
copy p "[EMAIL_ADDRESS][DOMAIN_NAME]"
click at [690, 56] on mat-icon "remove_red_eye" at bounding box center [689, 56] width 7 height 7
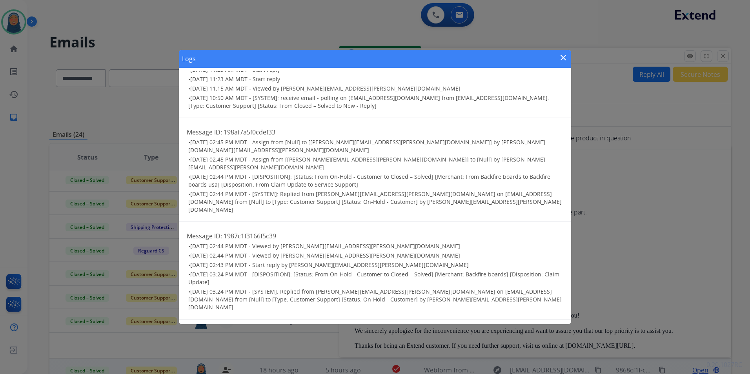
scroll to position [471, 0]
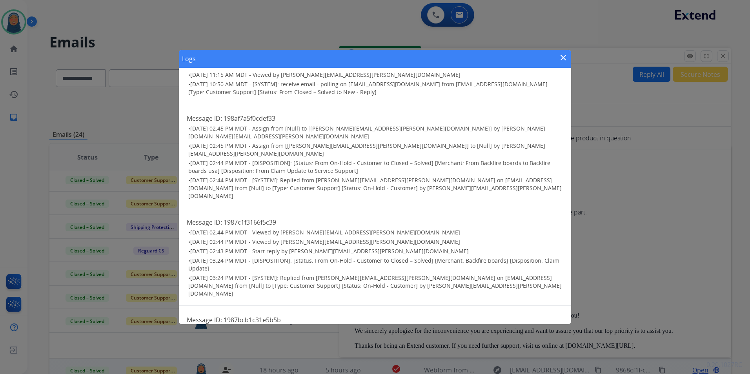
click at [561, 58] on mat-icon "close" at bounding box center [563, 57] width 9 height 9
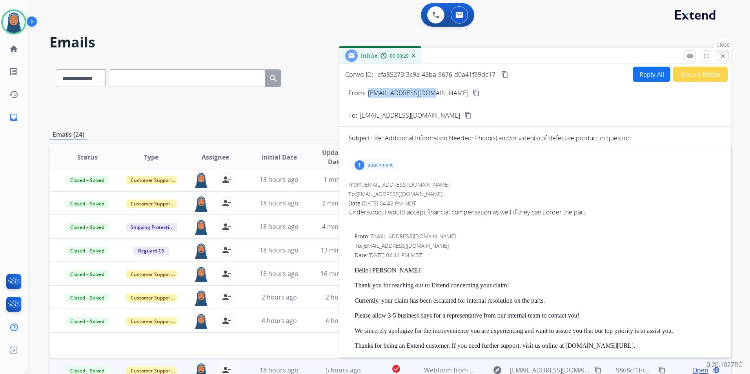
click at [723, 55] on mat-icon "close" at bounding box center [722, 56] width 7 height 7
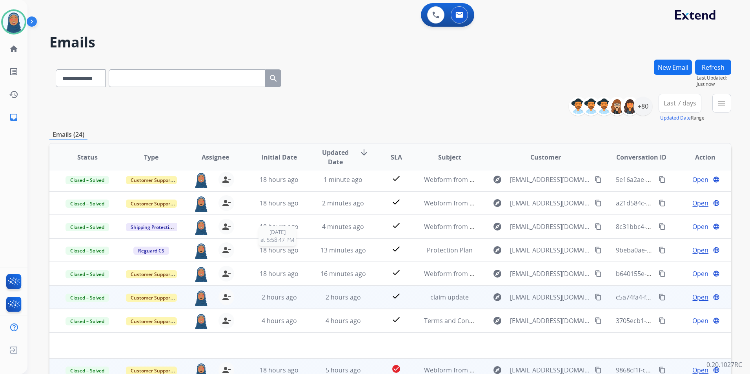
scroll to position [72, 0]
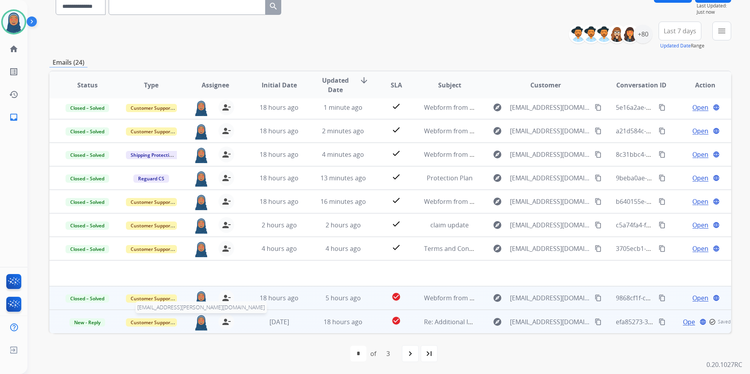
click at [200, 323] on img at bounding box center [201, 322] width 16 height 16
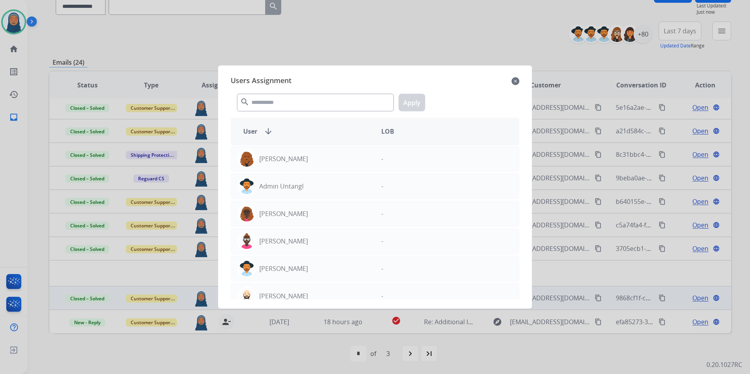
click at [513, 82] on mat-icon "close" at bounding box center [516, 80] width 8 height 9
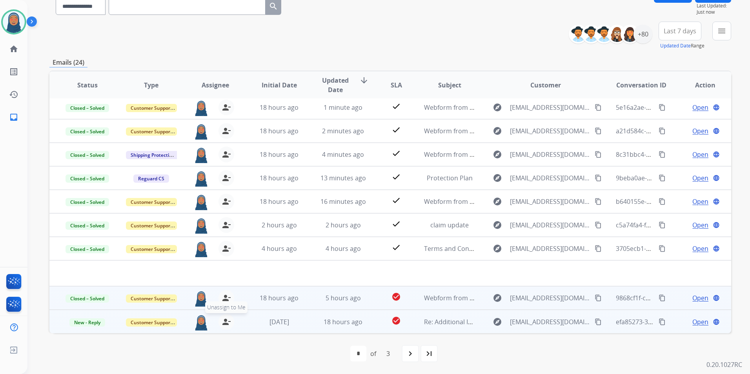
click at [225, 326] on mat-icon "person_remove" at bounding box center [226, 321] width 9 height 9
click at [200, 322] on span "+" at bounding box center [201, 321] width 4 height 9
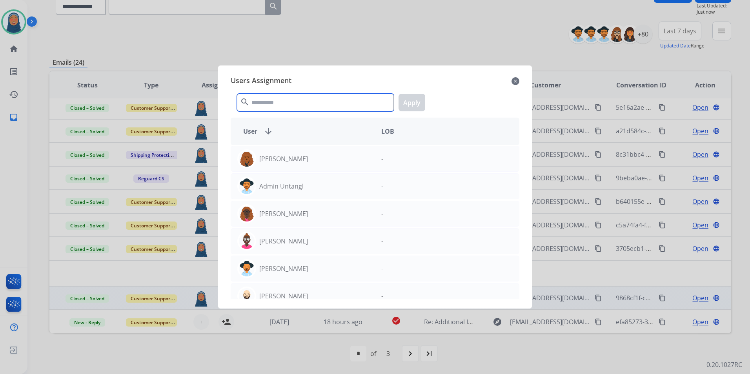
click at [271, 102] on input "text" at bounding box center [315, 103] width 157 height 18
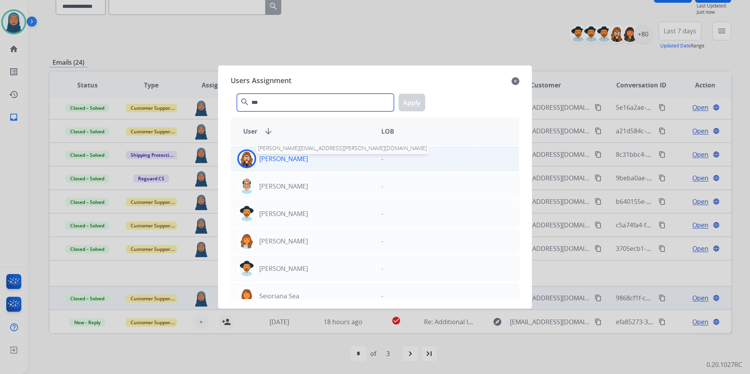
type input "***"
click at [301, 162] on p "[PERSON_NAME]" at bounding box center [283, 158] width 49 height 9
click at [413, 107] on button "Apply" at bounding box center [412, 103] width 27 height 18
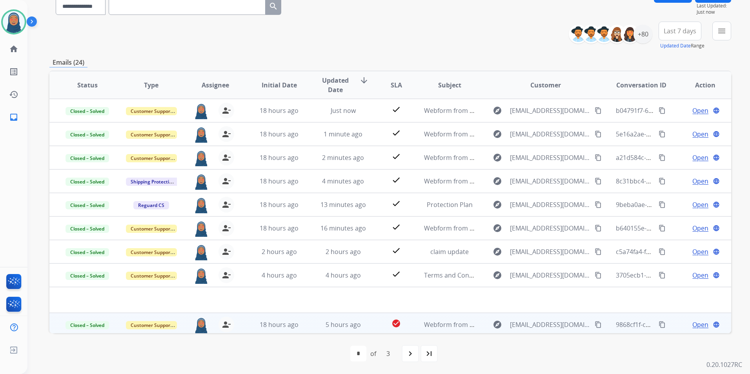
scroll to position [0, 0]
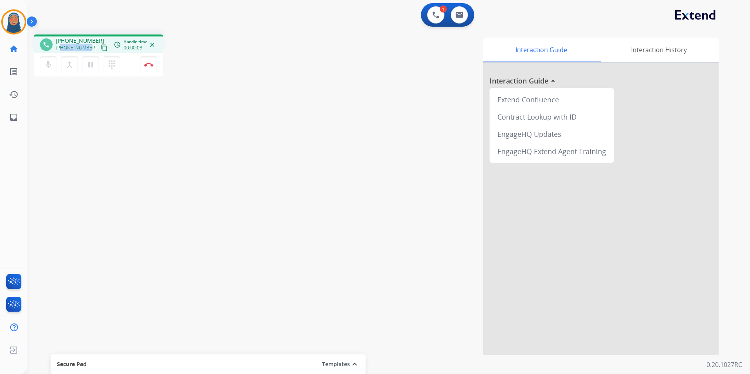
drag, startPoint x: 88, startPoint y: 48, endPoint x: 61, endPoint y: 48, distance: 26.7
click at [61, 48] on span "[PHONE_NUMBER]" at bounding box center [76, 48] width 41 height 6
click at [146, 68] on button "Disconnect" at bounding box center [148, 64] width 16 height 16
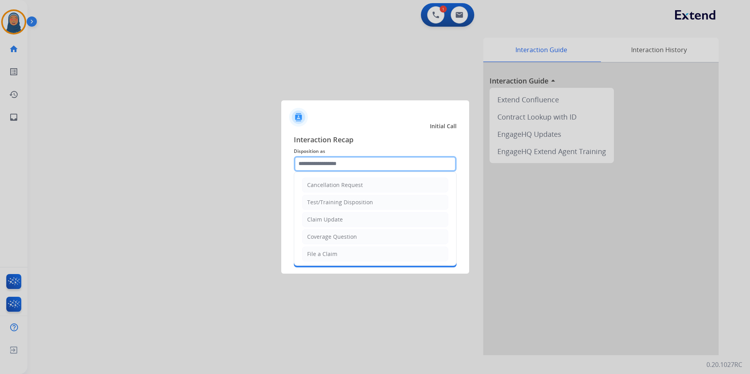
click at [331, 162] on input "text" at bounding box center [375, 164] width 163 height 16
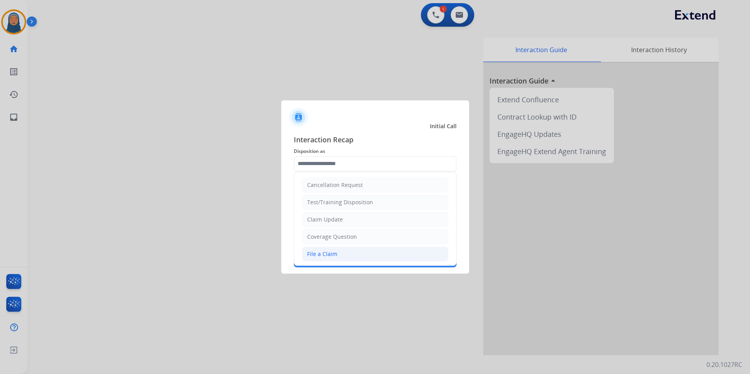
click at [328, 256] on div "File a Claim" at bounding box center [322, 254] width 30 height 8
type input "**********"
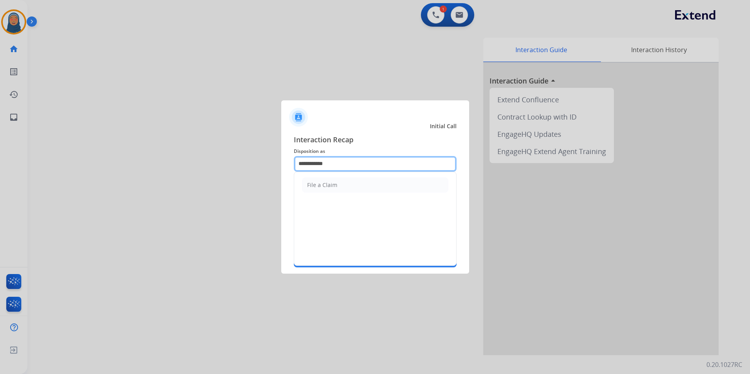
click at [328, 167] on input "**********" at bounding box center [375, 164] width 163 height 16
click at [269, 171] on div at bounding box center [375, 187] width 750 height 374
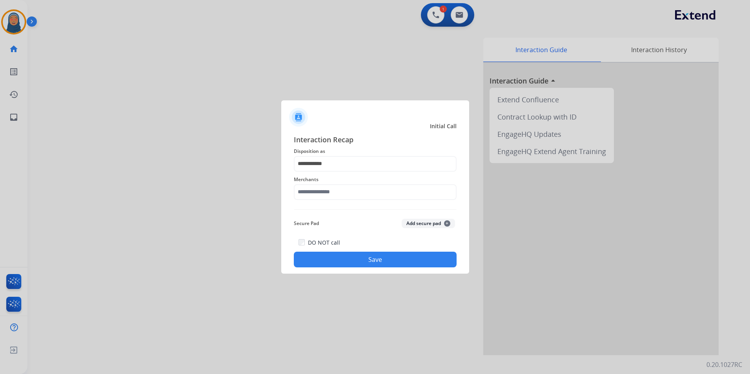
click at [428, 145] on span "Interaction Recap" at bounding box center [375, 140] width 163 height 13
click at [375, 193] on input "text" at bounding box center [375, 192] width 163 height 16
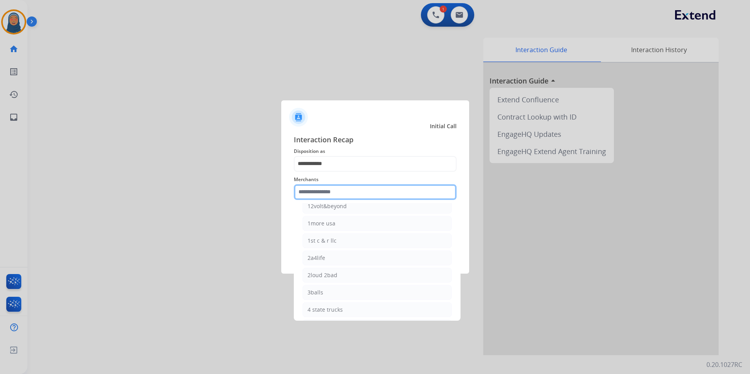
scroll to position [39, 0]
click at [318, 193] on input "text" at bounding box center [375, 192] width 163 height 16
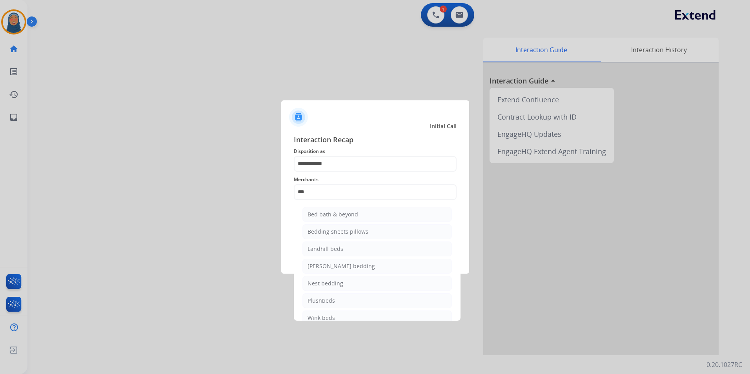
drag, startPoint x: 339, startPoint y: 218, endPoint x: 339, endPoint y: 212, distance: 6.3
click at [339, 218] on div "Bed bath & beyond" at bounding box center [333, 215] width 51 height 8
type input "**********"
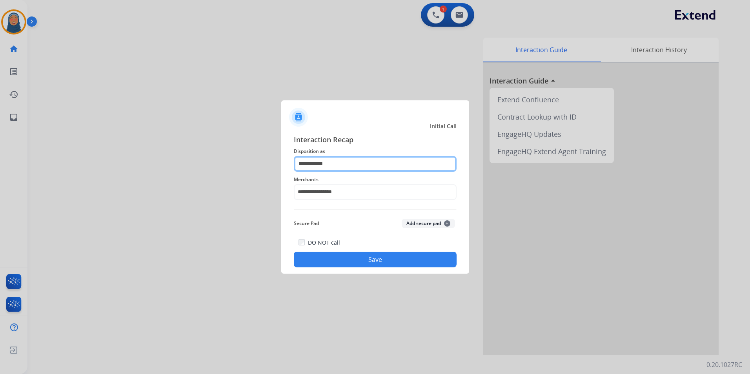
click at [339, 167] on input "**********" at bounding box center [375, 164] width 163 height 16
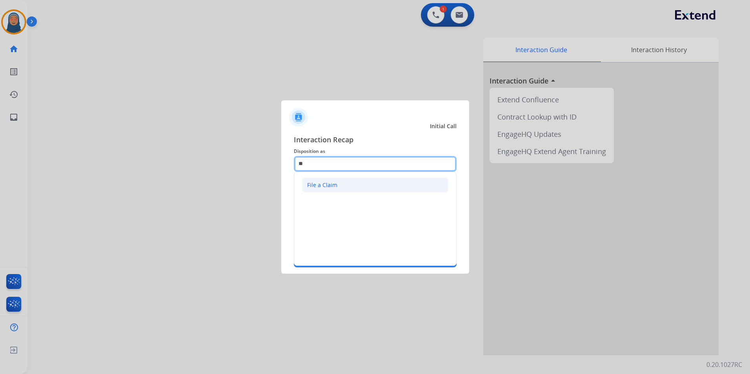
type input "*"
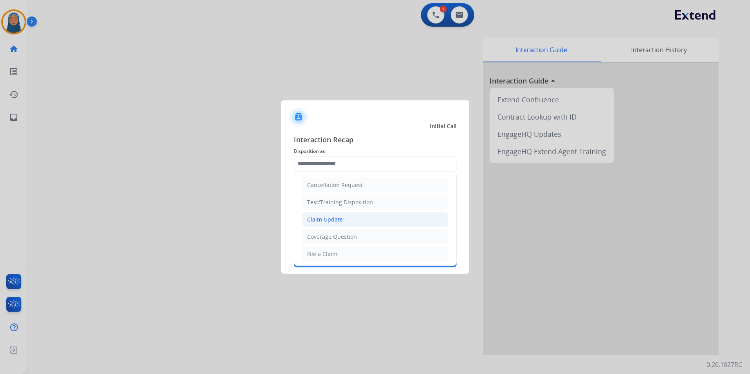
click at [337, 220] on div "Claim Update" at bounding box center [325, 220] width 36 height 8
type input "**********"
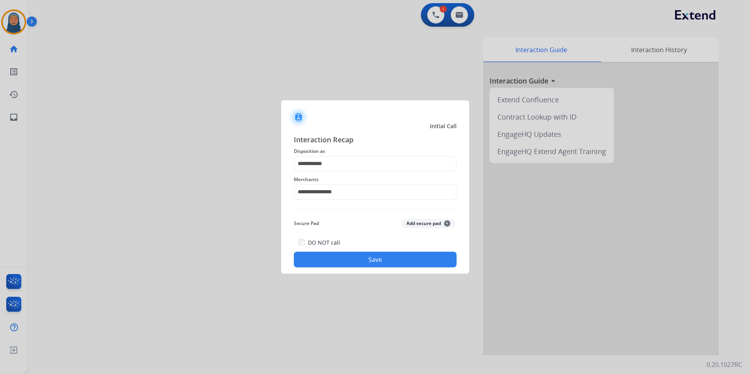
click at [394, 260] on button "Save" at bounding box center [375, 260] width 163 height 16
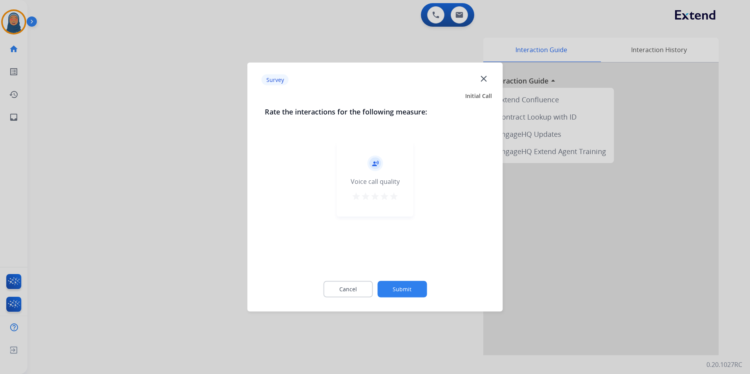
click at [410, 289] on button "Submit" at bounding box center [401, 289] width 49 height 16
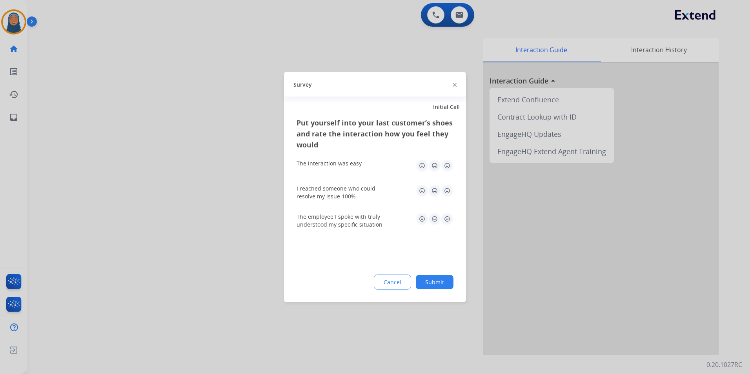
click at [435, 283] on button "Submit" at bounding box center [435, 282] width 38 height 14
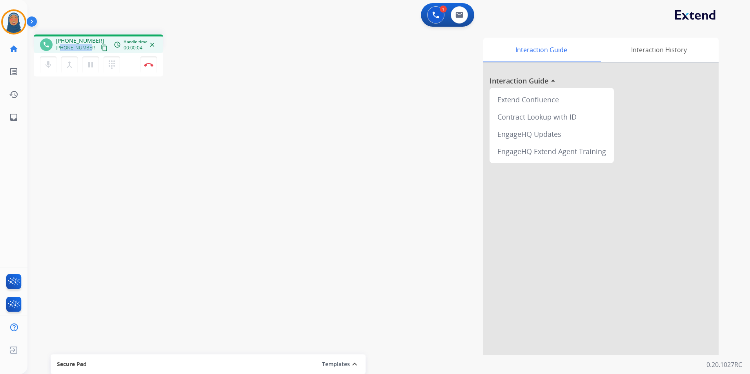
drag, startPoint x: 88, startPoint y: 48, endPoint x: 61, endPoint y: 50, distance: 27.1
click at [61, 50] on div "[PHONE_NUMBER] content_copy" at bounding box center [82, 47] width 53 height 9
click at [148, 64] on img at bounding box center [148, 65] width 9 height 4
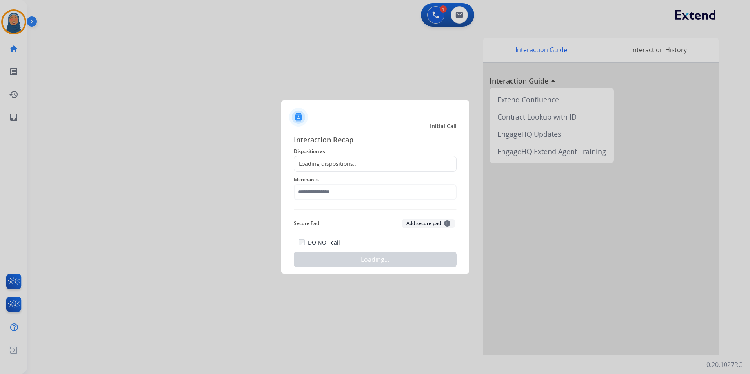
click at [371, 158] on div "Loading dispositions..." at bounding box center [375, 164] width 163 height 16
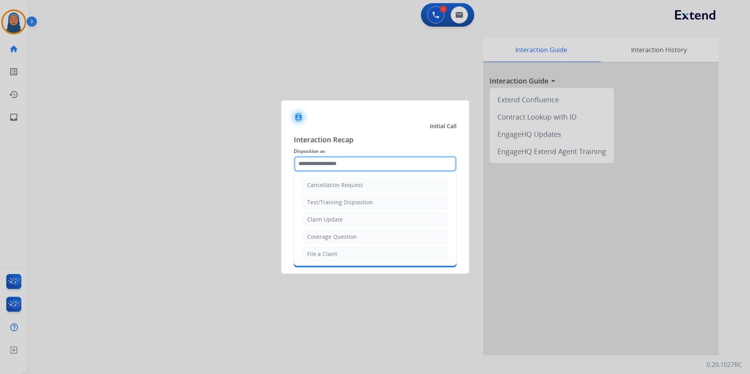
click at [340, 166] on input "text" at bounding box center [375, 164] width 163 height 16
drag, startPoint x: 338, startPoint y: 256, endPoint x: 340, endPoint y: 223, distance: 33.4
click at [338, 253] on li "File a Claim" at bounding box center [375, 254] width 146 height 15
type input "**********"
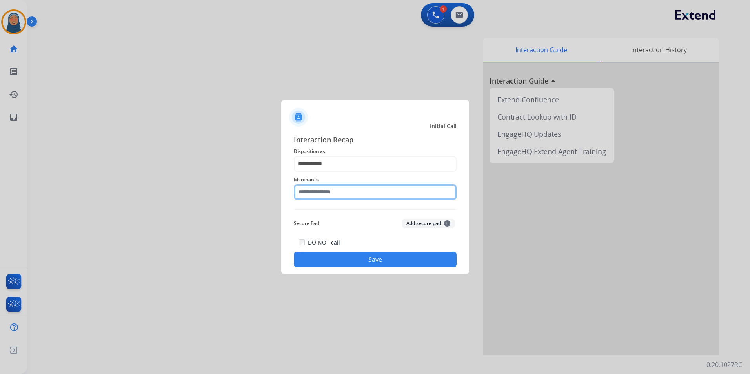
click at [344, 194] on input "text" at bounding box center [375, 192] width 163 height 16
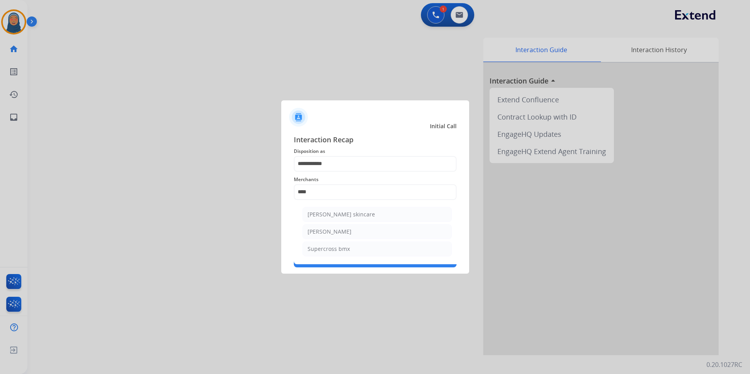
click at [330, 229] on div "[PERSON_NAME]" at bounding box center [330, 232] width 44 height 8
type input "**********"
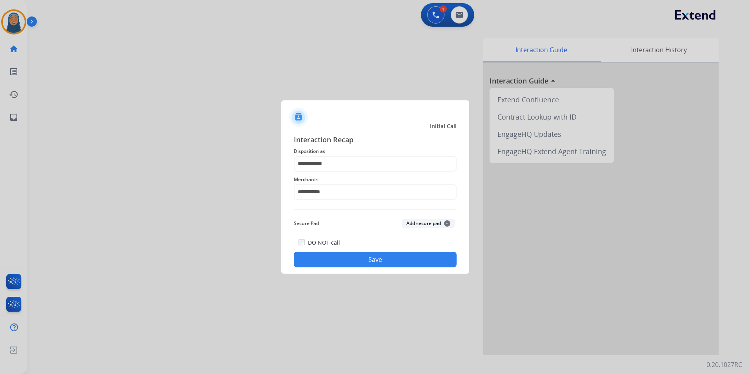
click at [366, 259] on button "Save" at bounding box center [375, 260] width 163 height 16
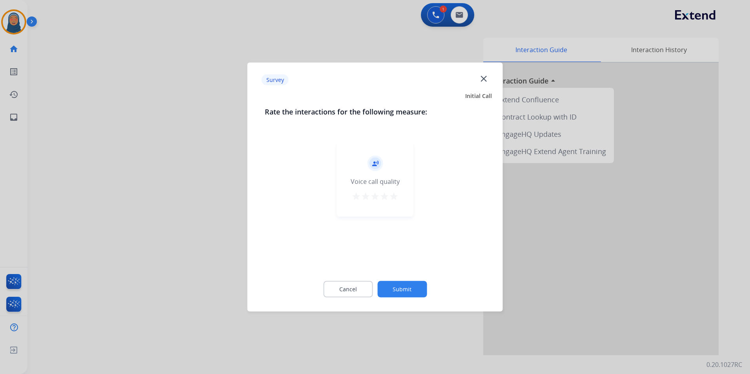
click at [408, 282] on button "Submit" at bounding box center [401, 289] width 49 height 16
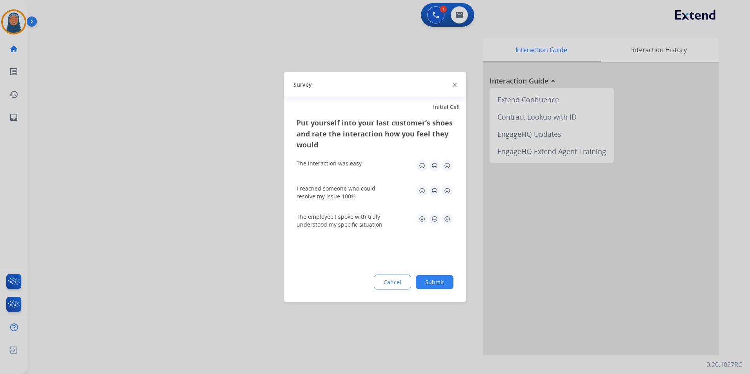
click at [442, 286] on button "Submit" at bounding box center [435, 282] width 38 height 14
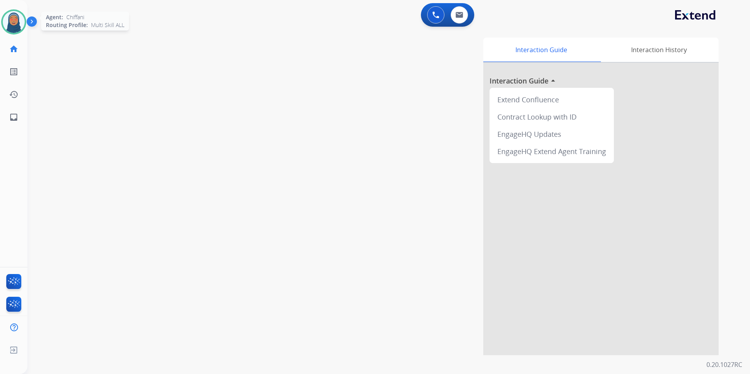
click at [20, 25] on img at bounding box center [14, 22] width 22 height 22
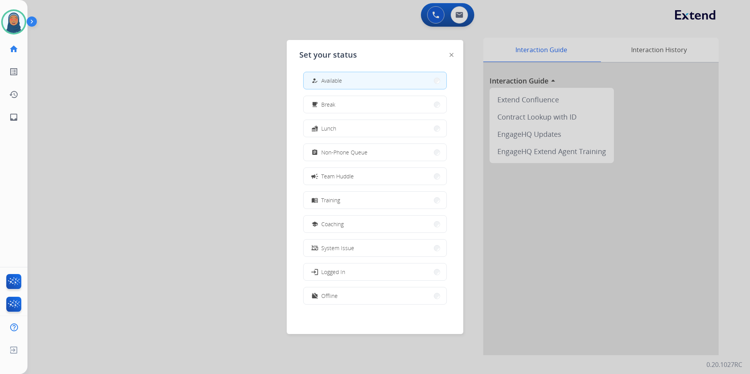
scroll to position [2, 0]
click at [397, 302] on button "work_off Offline" at bounding box center [375, 295] width 143 height 17
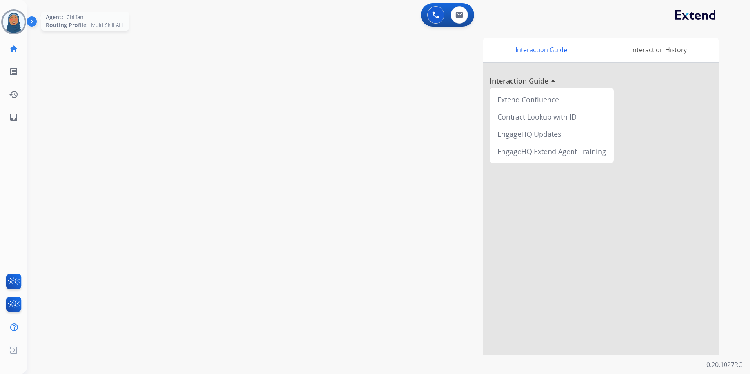
drag, startPoint x: 18, startPoint y: 17, endPoint x: 28, endPoint y: 28, distance: 14.7
click at [18, 18] on img at bounding box center [14, 22] width 22 height 22
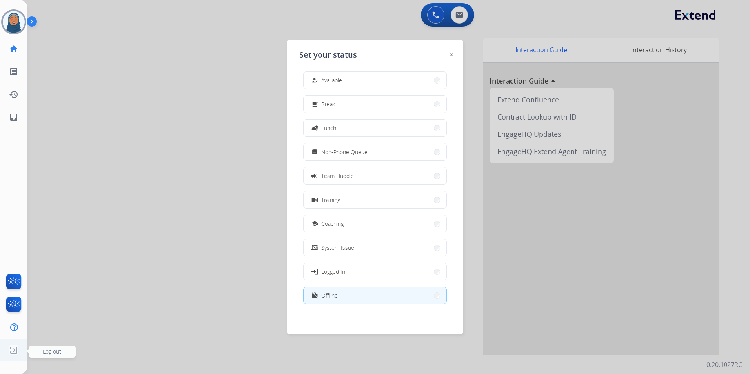
click at [14, 351] on img at bounding box center [14, 350] width 14 height 15
click at [57, 353] on span "Log out" at bounding box center [52, 351] width 18 height 7
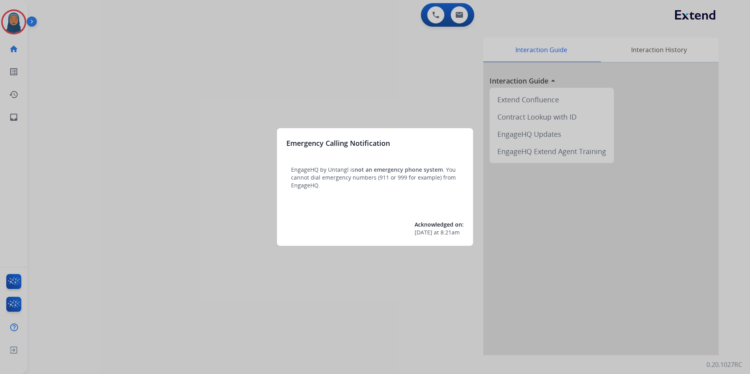
click at [13, 28] on div at bounding box center [375, 187] width 750 height 374
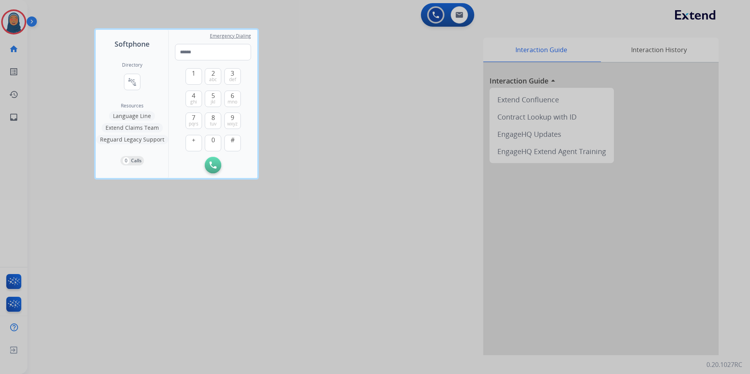
click at [16, 19] on div at bounding box center [375, 187] width 750 height 374
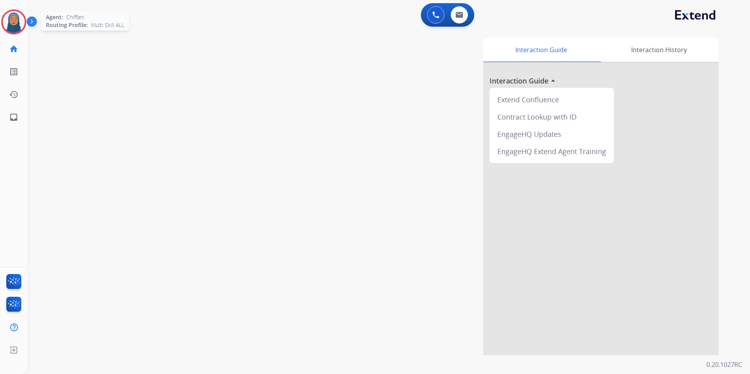
click at [14, 21] on img at bounding box center [14, 22] width 22 height 22
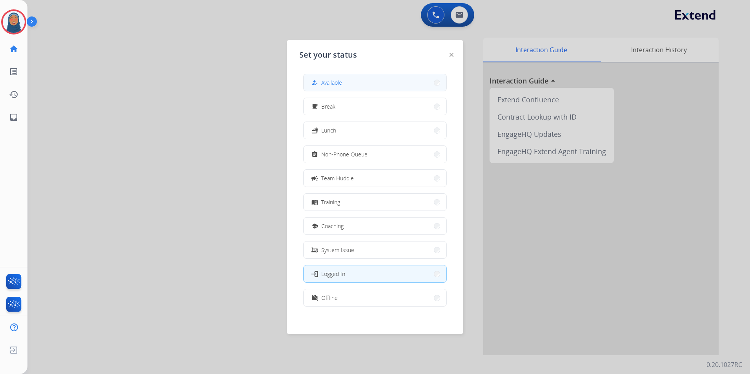
click at [376, 87] on button "how_to_reg Available" at bounding box center [375, 82] width 143 height 17
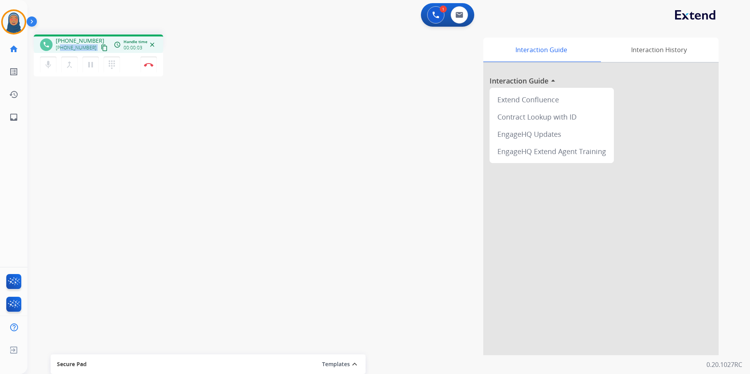
drag, startPoint x: 89, startPoint y: 47, endPoint x: 60, endPoint y: 48, distance: 29.1
click at [60, 48] on div "+15145856121 content_copy" at bounding box center [82, 47] width 53 height 9
copy div "5145856121 content_copy access_time Call metrics Queue 00:10 Hold 00:00 Talk 00…"
click at [149, 64] on img at bounding box center [148, 65] width 9 height 4
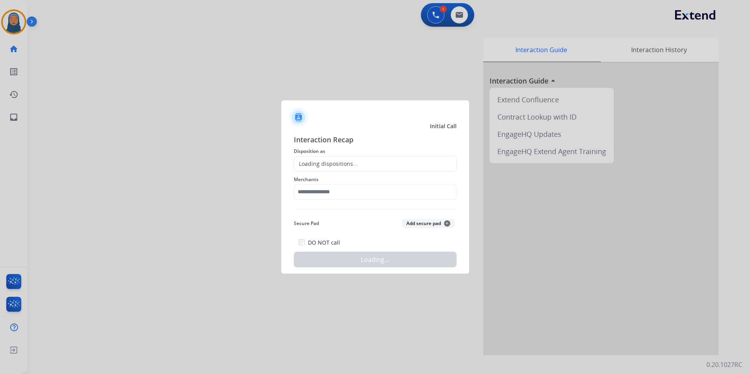
click at [338, 160] on div "Loading dispositions..." at bounding box center [326, 164] width 64 height 8
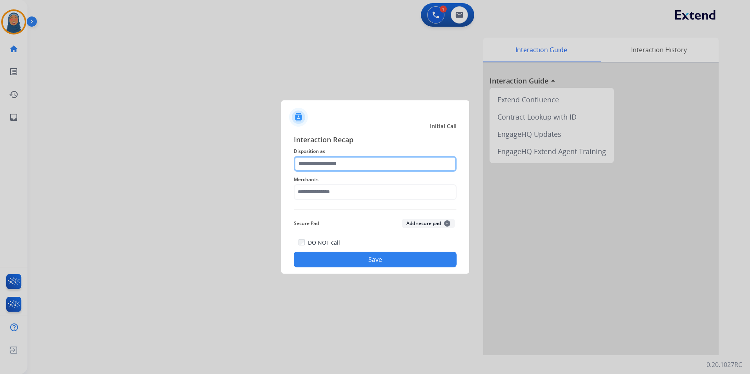
click at [328, 161] on input "text" at bounding box center [375, 164] width 163 height 16
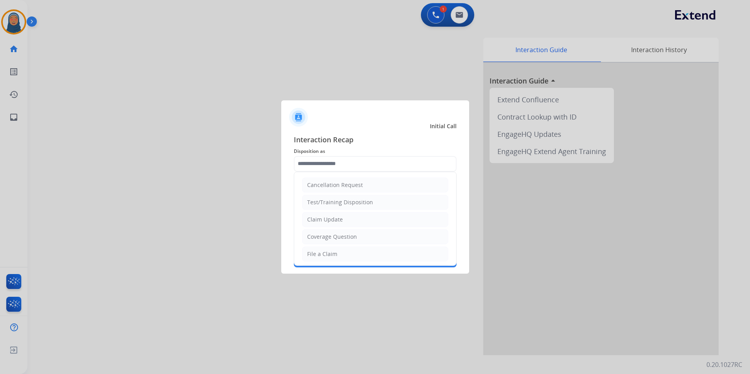
drag, startPoint x: 327, startPoint y: 255, endPoint x: 339, endPoint y: 212, distance: 44.7
click at [327, 255] on div "File a Claim" at bounding box center [322, 254] width 30 height 8
type input "**********"
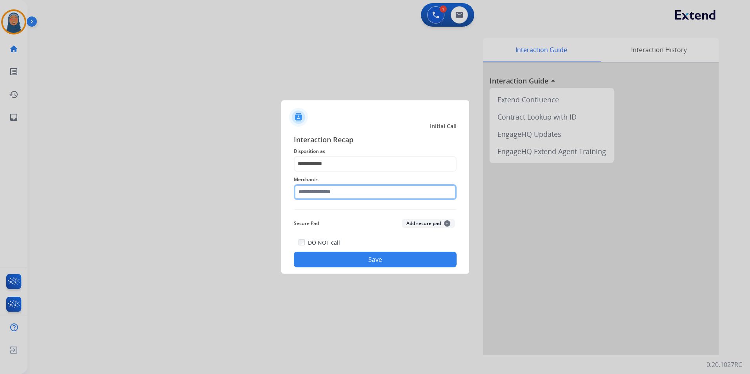
click at [339, 194] on input "text" at bounding box center [375, 192] width 163 height 16
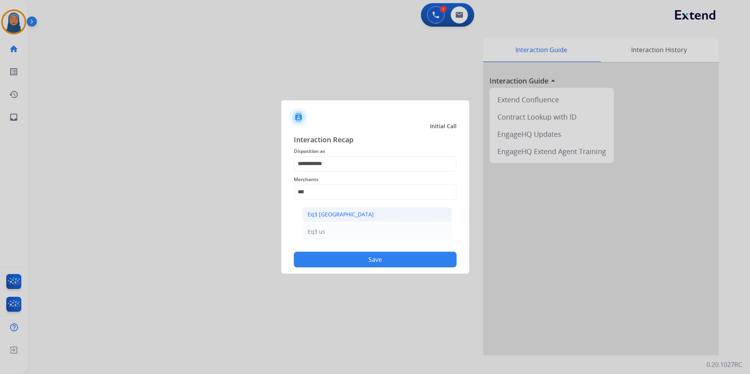
click at [325, 214] on div "Eq3 [GEOGRAPHIC_DATA]" at bounding box center [341, 215] width 66 height 8
type input "**********"
click at [368, 262] on button "Save" at bounding box center [375, 260] width 163 height 16
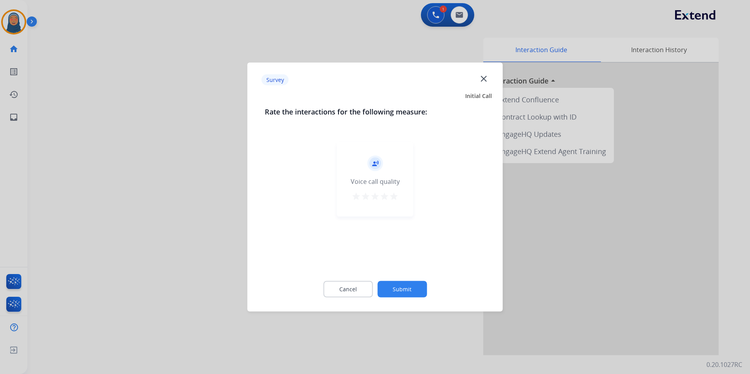
click at [404, 291] on button "Submit" at bounding box center [401, 289] width 49 height 16
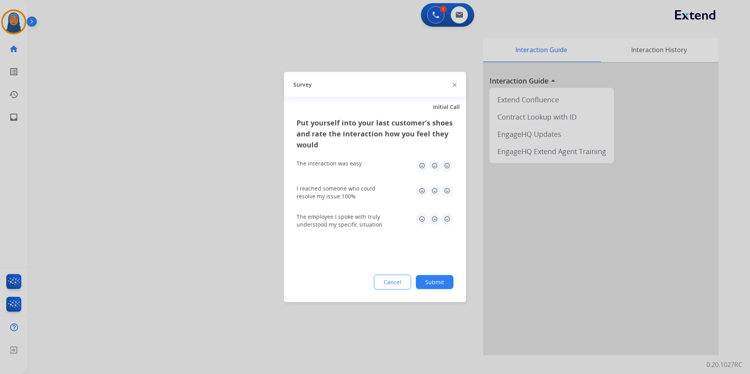
click at [441, 283] on button "Submit" at bounding box center [435, 282] width 38 height 14
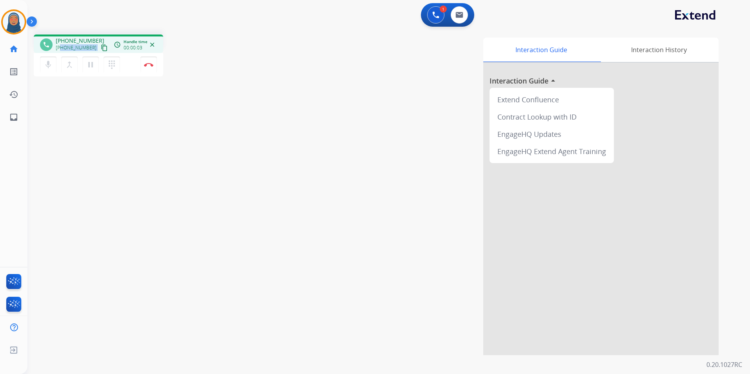
drag, startPoint x: 89, startPoint y: 47, endPoint x: 61, endPoint y: 47, distance: 27.9
click at [61, 47] on div "+16692049370 content_copy" at bounding box center [82, 47] width 53 height 9
copy div "6692049370 content_copy access_time Call metrics Queue 00:10 Hold 00:00 Talk 00…"
click at [145, 64] on img at bounding box center [148, 65] width 9 height 4
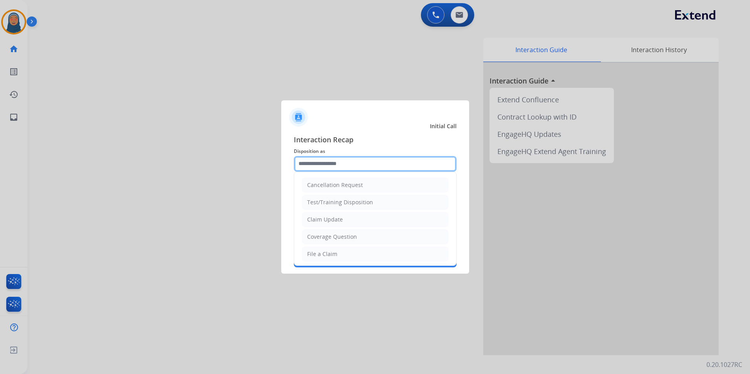
click at [330, 160] on input "text" at bounding box center [375, 164] width 163 height 16
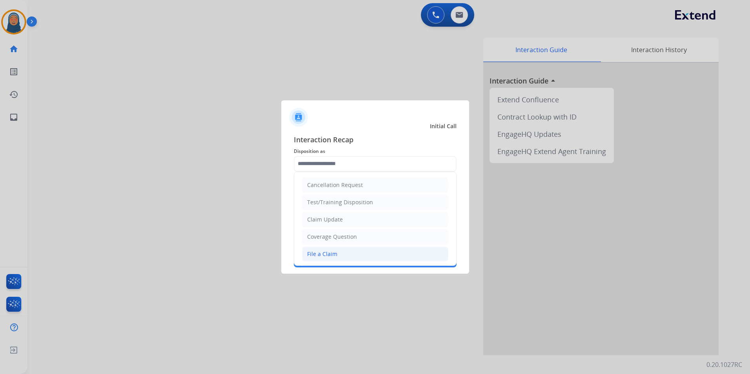
drag, startPoint x: 339, startPoint y: 251, endPoint x: 344, endPoint y: 222, distance: 29.5
click at [339, 250] on li "File a Claim" at bounding box center [375, 254] width 146 height 15
type input "**********"
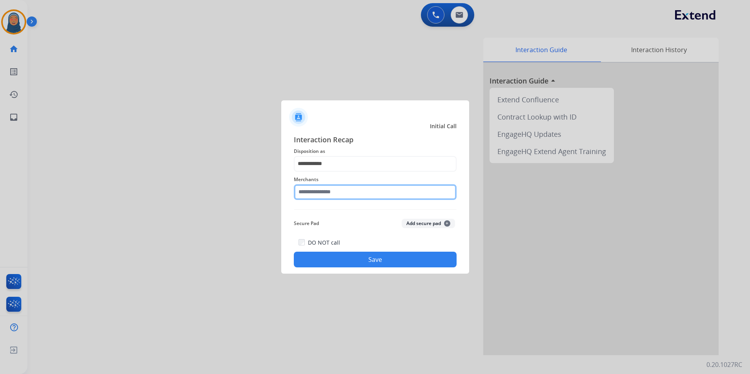
click at [349, 191] on input "text" at bounding box center [375, 192] width 163 height 16
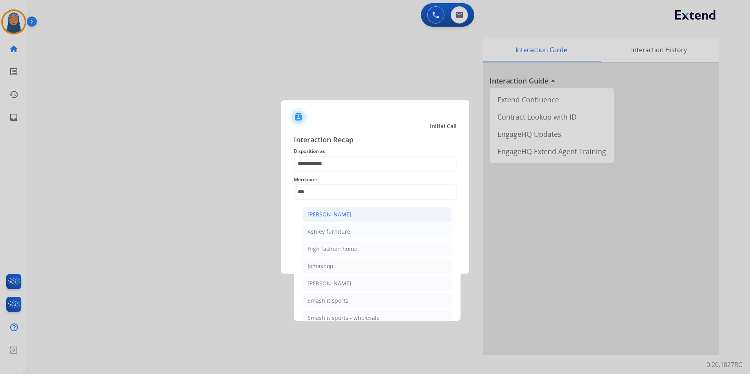
click at [330, 218] on div "[PERSON_NAME]" at bounding box center [330, 215] width 44 height 8
type input "**********"
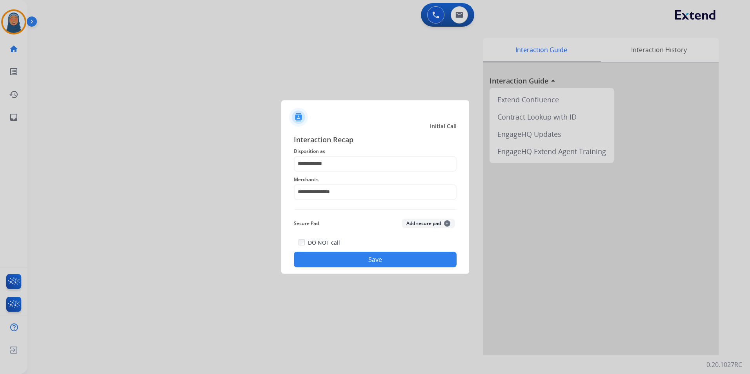
click at [380, 262] on button "Save" at bounding box center [375, 260] width 163 height 16
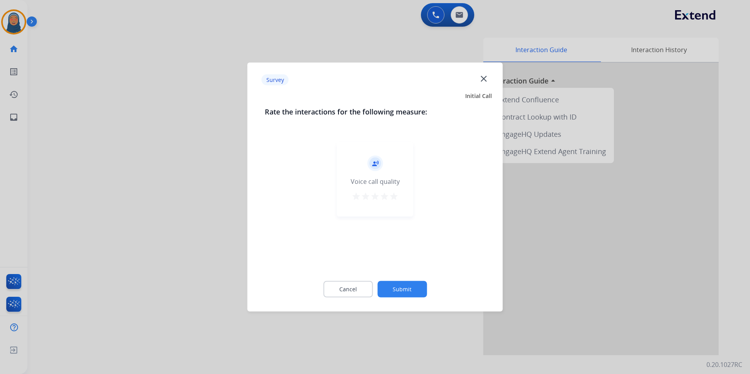
click at [400, 293] on button "Submit" at bounding box center [401, 289] width 49 height 16
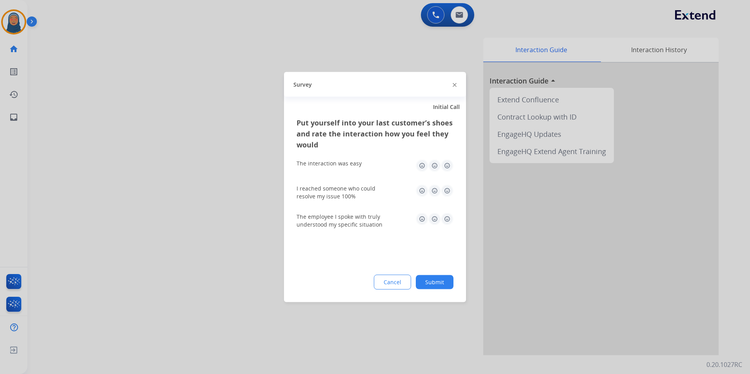
click at [432, 280] on button "Submit" at bounding box center [435, 282] width 38 height 14
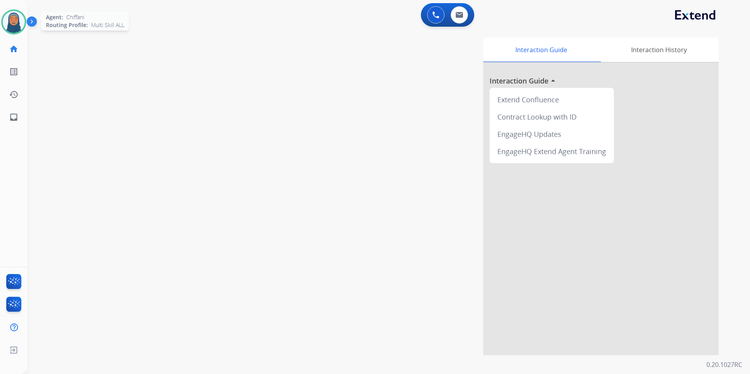
click at [7, 22] on img at bounding box center [14, 22] width 22 height 22
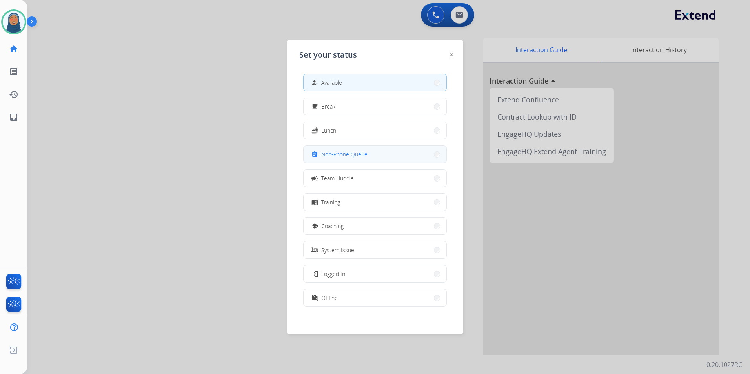
scroll to position [2, 0]
click at [357, 153] on span "Non-Phone Queue" at bounding box center [344, 152] width 46 height 8
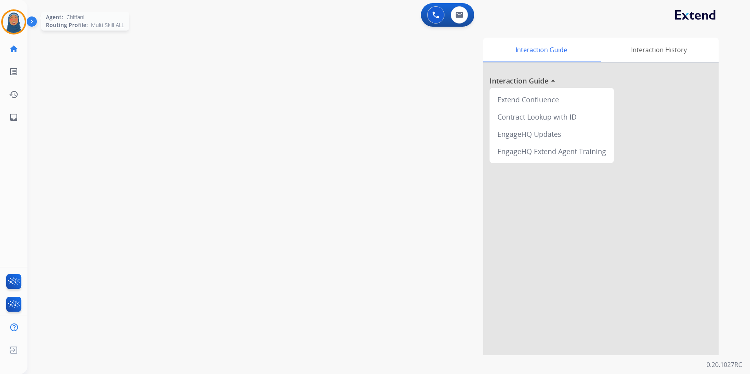
click at [20, 24] on img at bounding box center [14, 22] width 22 height 22
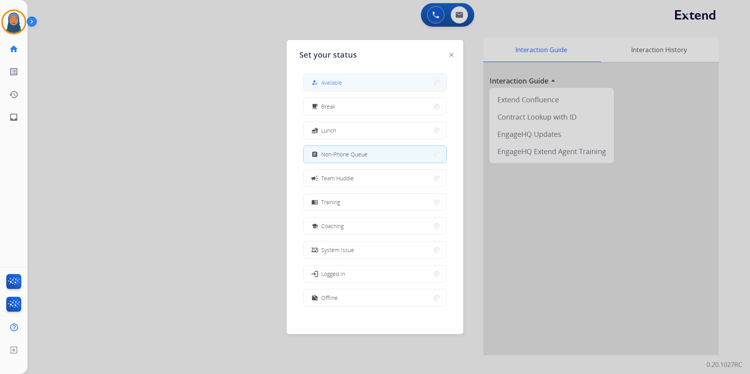
click at [362, 81] on button "how_to_reg Available" at bounding box center [375, 82] width 143 height 17
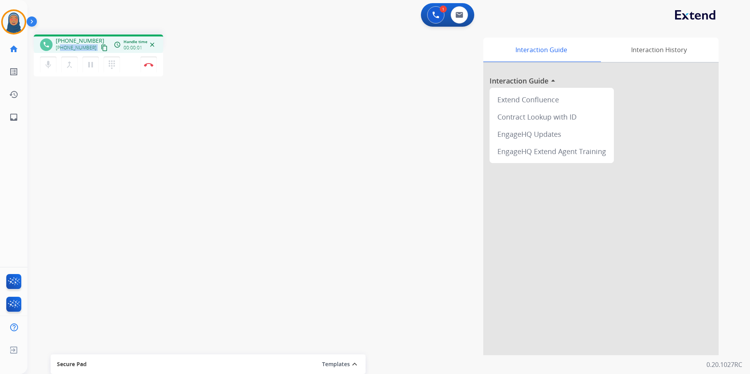
drag, startPoint x: 90, startPoint y: 49, endPoint x: 62, endPoint y: 49, distance: 28.2
click at [62, 49] on div "+18312347177 content_copy" at bounding box center [82, 47] width 53 height 9
copy div "8312347177 content_copy access_time Call metrics Queue 00:10 Hold 00:00 Talk 00…"
drag, startPoint x: 43, startPoint y: 66, endPoint x: 46, endPoint y: 67, distance: 4.0
click at [43, 66] on button "mic Mute" at bounding box center [48, 64] width 16 height 16
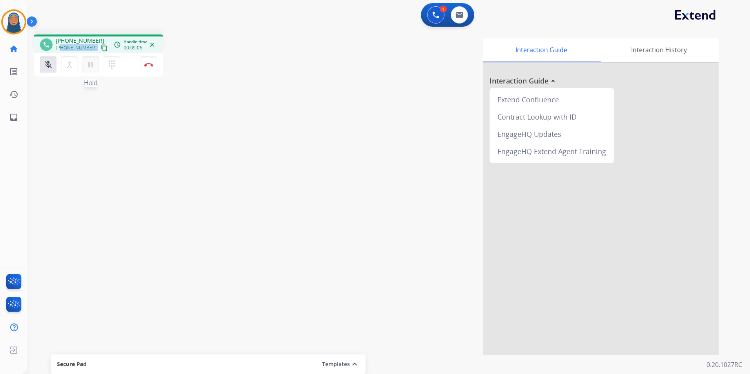
click at [91, 67] on mat-icon "pause" at bounding box center [90, 64] width 9 height 9
click at [51, 69] on mat-icon "mic_off" at bounding box center [48, 64] width 9 height 9
drag, startPoint x: 86, startPoint y: 68, endPoint x: 149, endPoint y: 118, distance: 81.5
click at [86, 68] on button "play_arrow Hold" at bounding box center [90, 64] width 16 height 16
click at [285, 110] on div "Interaction Guide Interaction History Interaction Guide arrow_drop_up Extend Co…" at bounding box center [488, 197] width 459 height 318
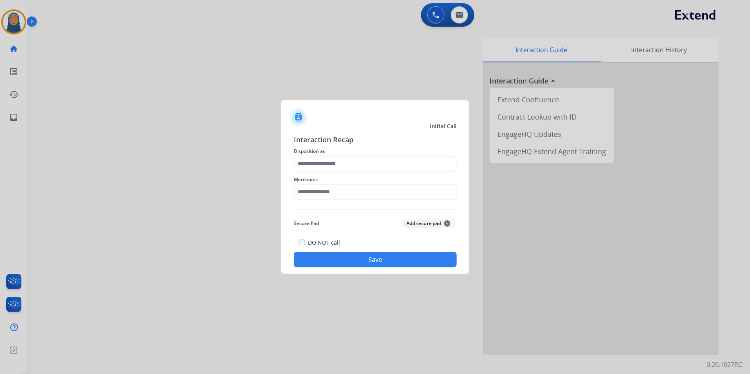
drag, startPoint x: 286, startPoint y: 156, endPoint x: 291, endPoint y: 161, distance: 7.2
click at [291, 161] on div "Interaction Recap Disposition as Merchants Secure Pad Add secure pad + DO NOT c…" at bounding box center [375, 201] width 188 height 146
click at [316, 169] on input "text" at bounding box center [375, 164] width 163 height 16
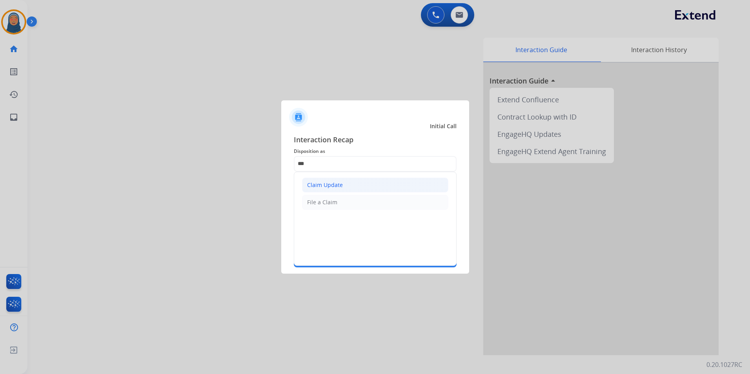
click at [331, 185] on div "Claim Update" at bounding box center [325, 185] width 36 height 8
type input "**********"
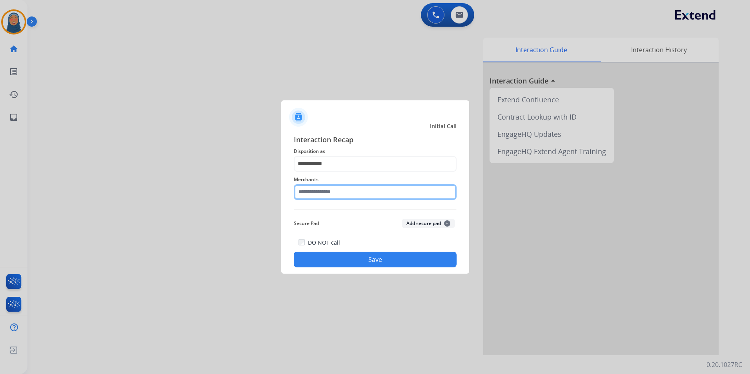
click at [346, 190] on input "text" at bounding box center [375, 192] width 163 height 16
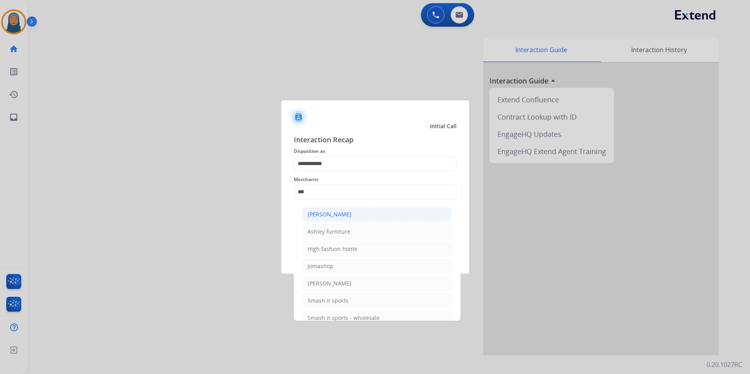
drag, startPoint x: 340, startPoint y: 212, endPoint x: 271, endPoint y: 188, distance: 72.6
click at [340, 211] on div "[PERSON_NAME]" at bounding box center [330, 215] width 44 height 8
type input "**********"
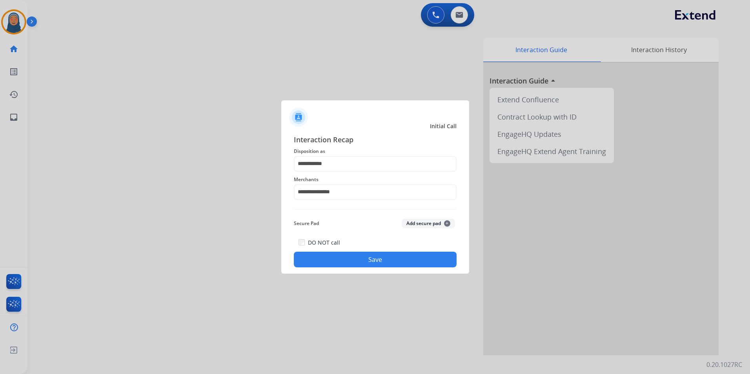
click at [360, 253] on button "Save" at bounding box center [375, 260] width 163 height 16
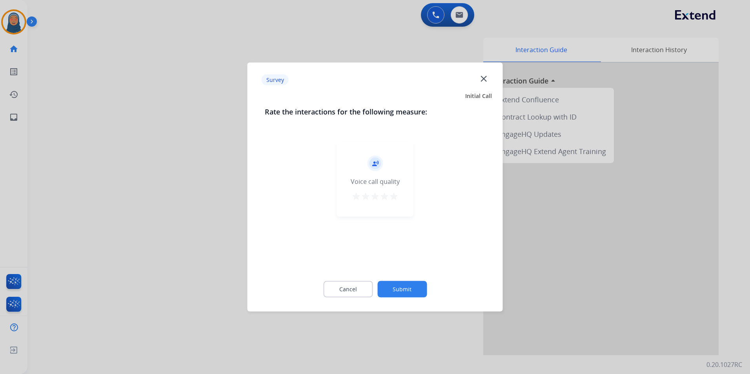
drag, startPoint x: 390, startPoint y: 197, endPoint x: 410, endPoint y: 244, distance: 50.5
click at [390, 197] on mat-icon "star" at bounding box center [393, 196] width 9 height 9
drag, startPoint x: 411, startPoint y: 286, endPoint x: 401, endPoint y: 246, distance: 41.8
click at [410, 278] on div "Cancel Submit" at bounding box center [375, 289] width 221 height 35
click at [405, 282] on button "Submit" at bounding box center [401, 289] width 49 height 16
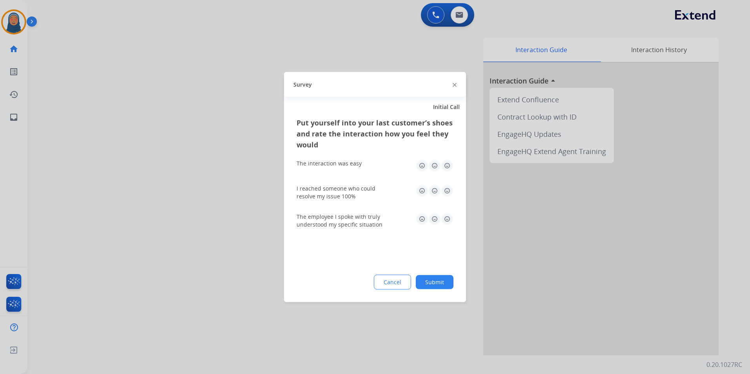
click at [445, 167] on img at bounding box center [447, 166] width 13 height 13
click at [446, 189] on img at bounding box center [447, 191] width 13 height 13
click at [448, 214] on img at bounding box center [447, 219] width 13 height 13
drag, startPoint x: 448, startPoint y: 280, endPoint x: 442, endPoint y: 275, distance: 7.8
click at [445, 277] on button "Submit" at bounding box center [435, 282] width 38 height 14
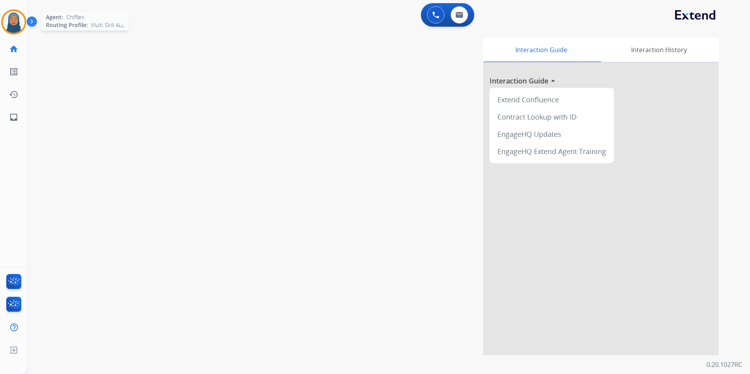
click at [19, 17] on img at bounding box center [14, 22] width 22 height 22
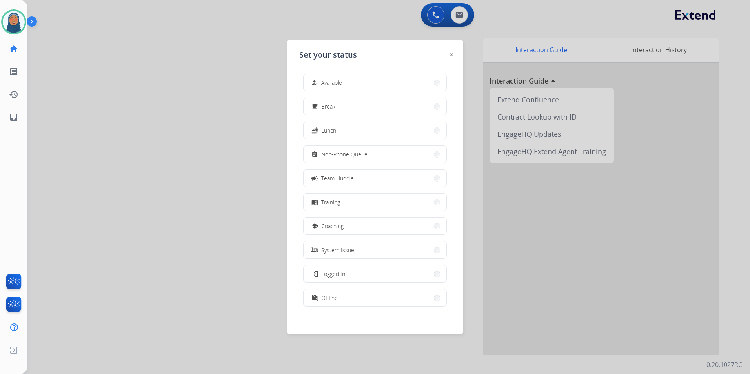
drag, startPoint x: 332, startPoint y: 153, endPoint x: 313, endPoint y: 153, distance: 18.8
click at [332, 153] on span "Non-Phone Queue" at bounding box center [344, 154] width 46 height 8
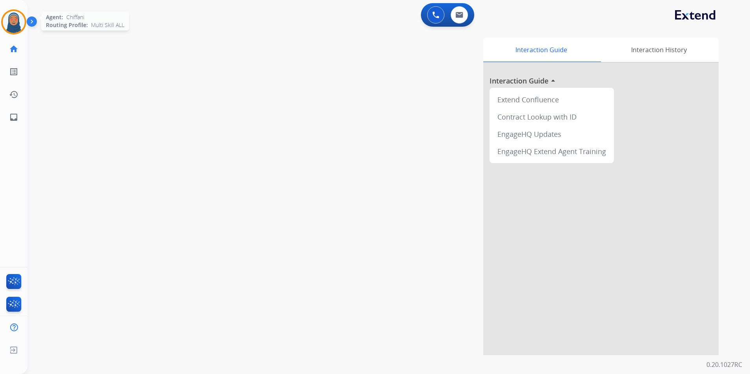
click at [10, 27] on img at bounding box center [14, 22] width 22 height 22
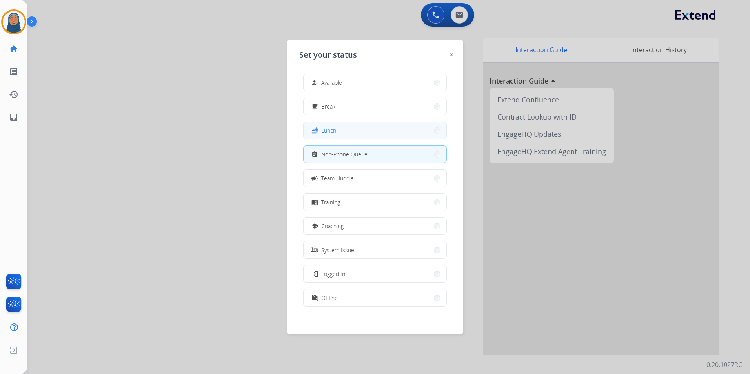
click at [395, 138] on div "fastfood Lunch" at bounding box center [375, 131] width 144 height 18
click at [395, 136] on button "fastfood Lunch" at bounding box center [375, 130] width 143 height 17
